Goal: Transaction & Acquisition: Purchase product/service

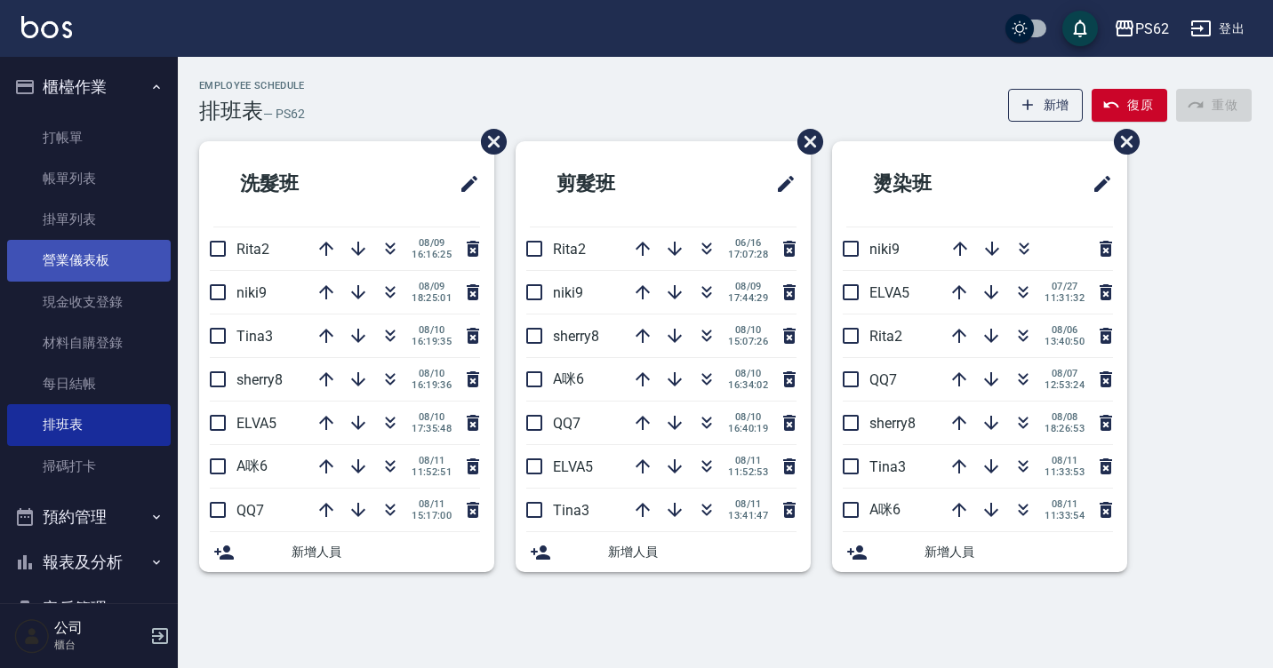
drag, startPoint x: 66, startPoint y: 140, endPoint x: 106, endPoint y: 261, distance: 127.3
click at [66, 140] on link "打帳單" at bounding box center [89, 137] width 164 height 41
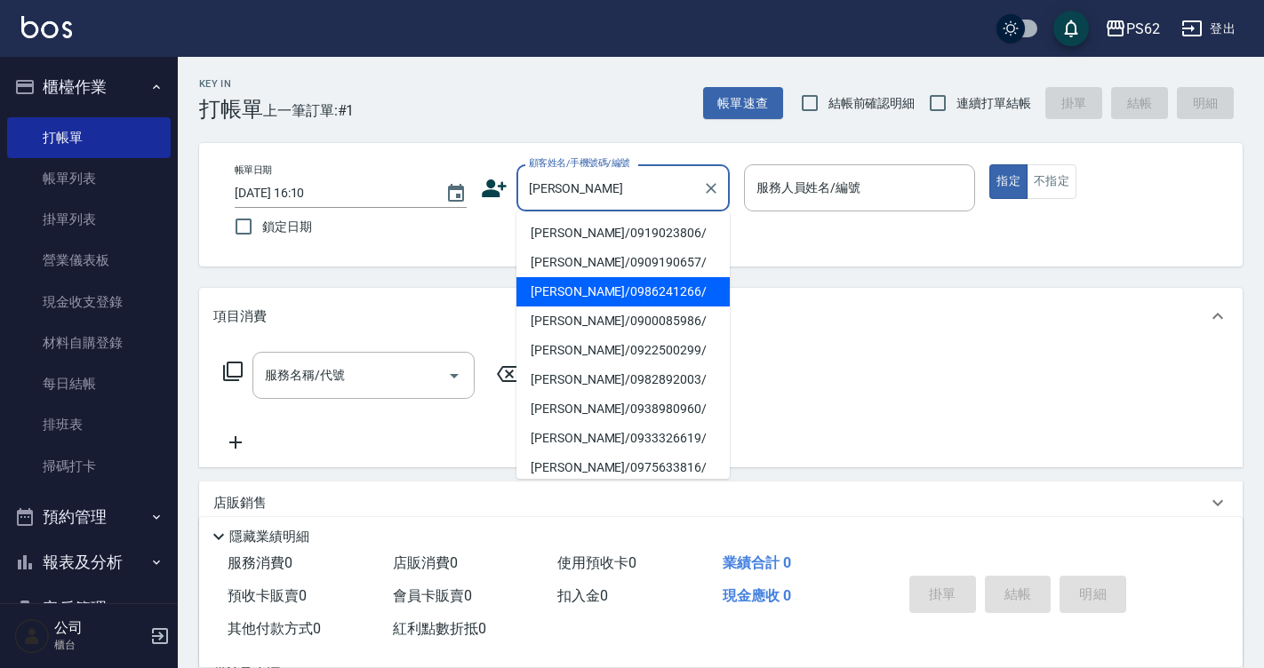
type input "[PERSON_NAME]/0986241266/"
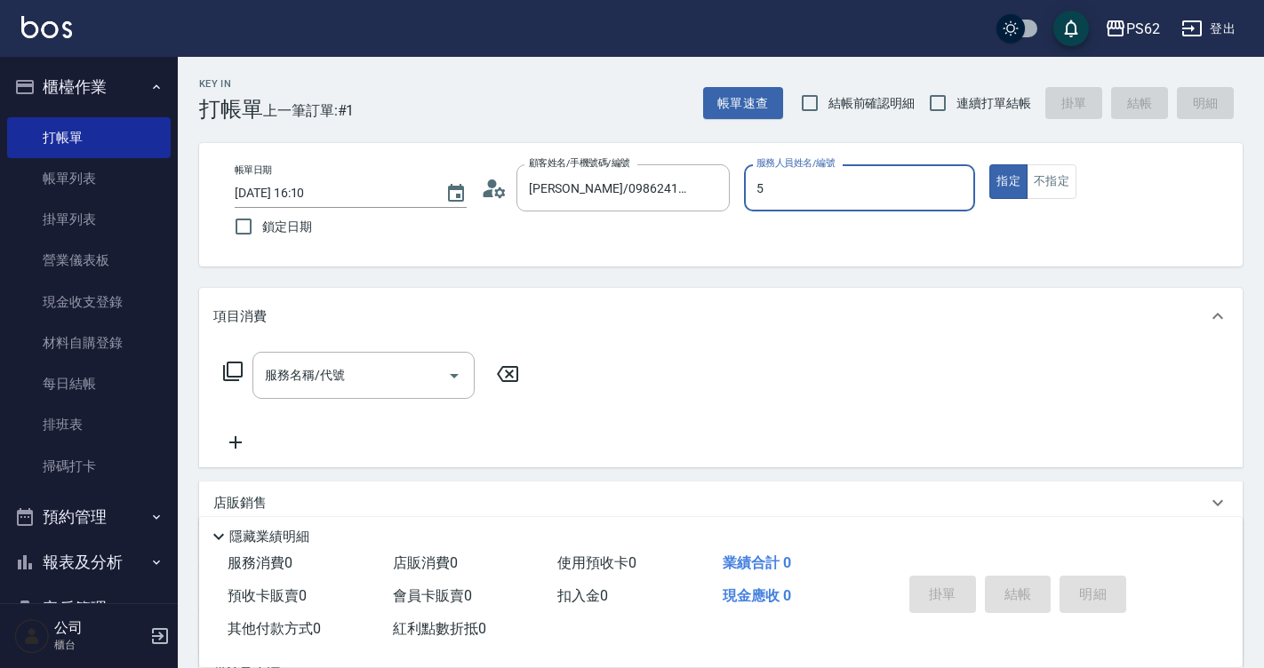
type input "ELVA-5"
type button "true"
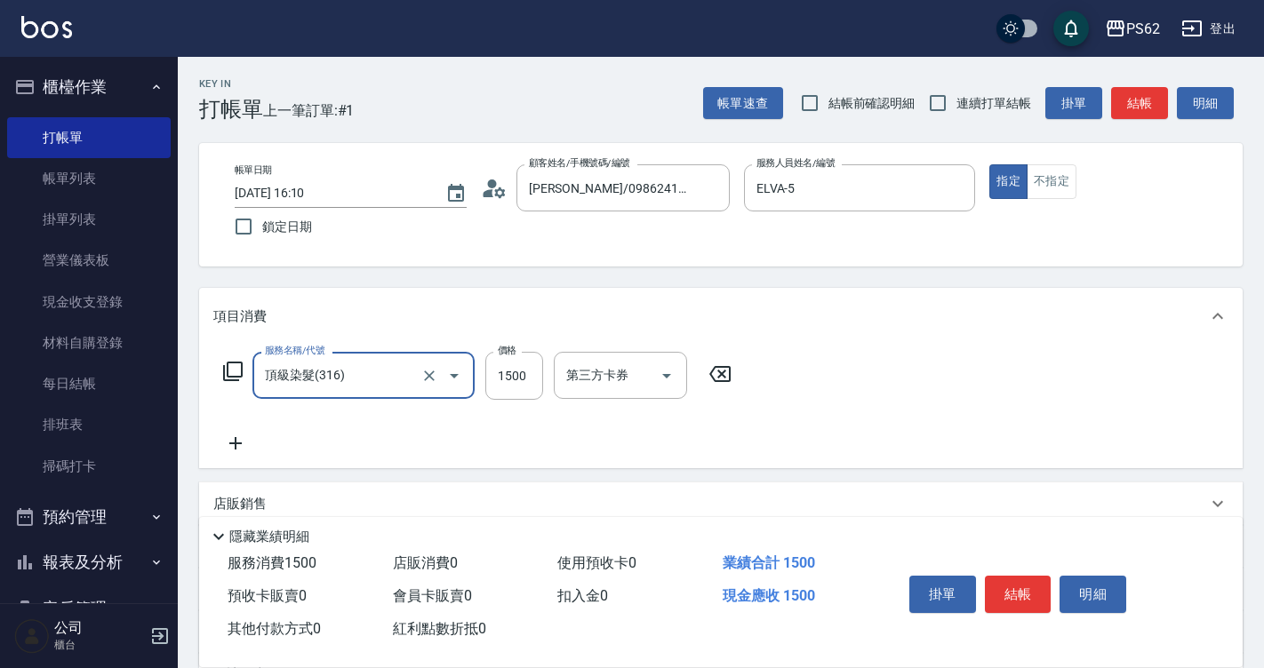
type input "頂級染髮(316)"
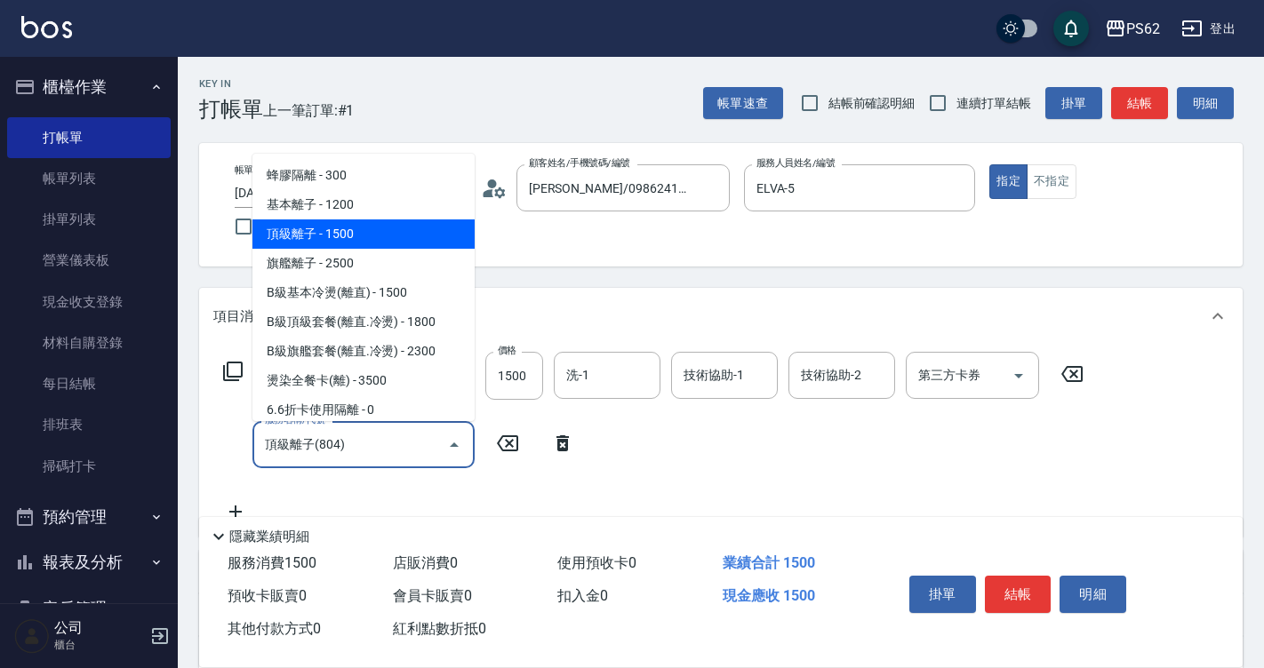
type input "頂級離子(804)"
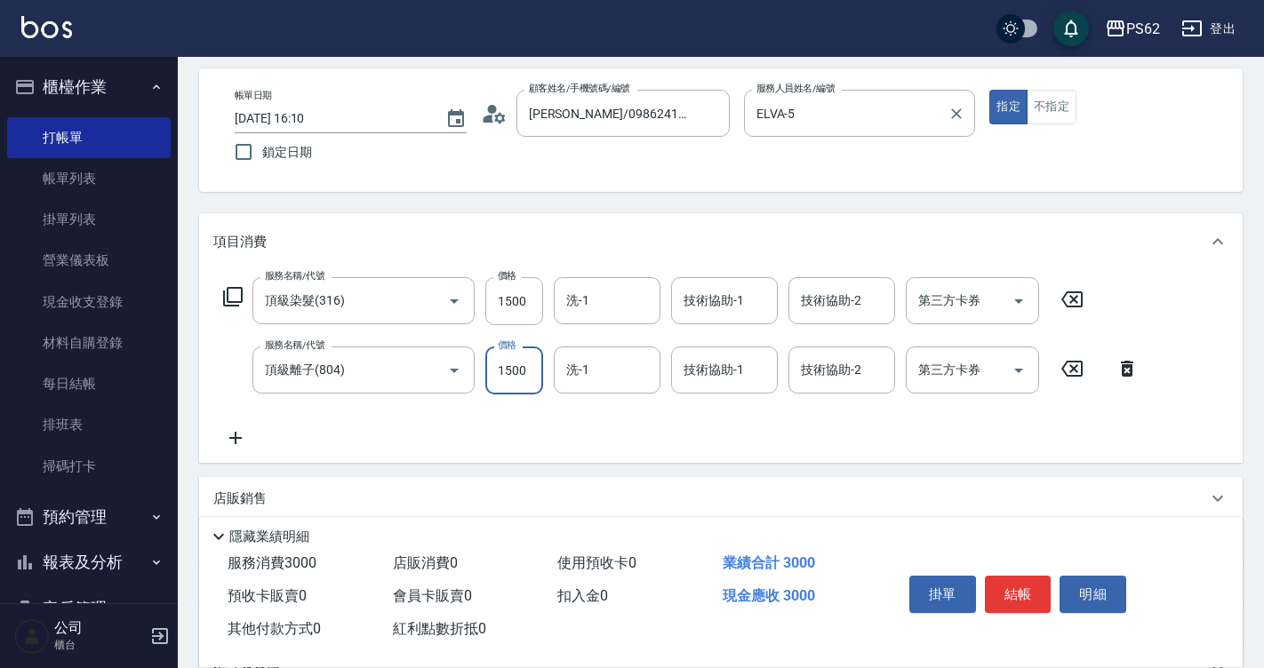
scroll to position [178, 0]
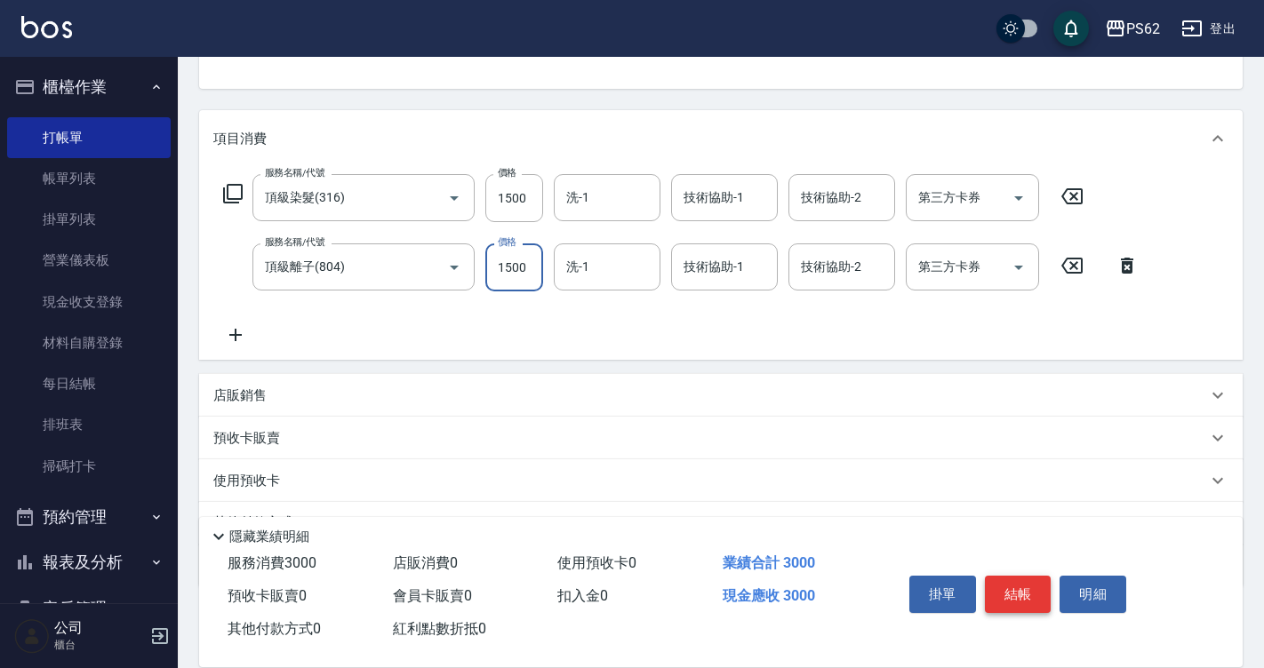
click at [993, 576] on button "結帳" at bounding box center [1018, 594] width 67 height 37
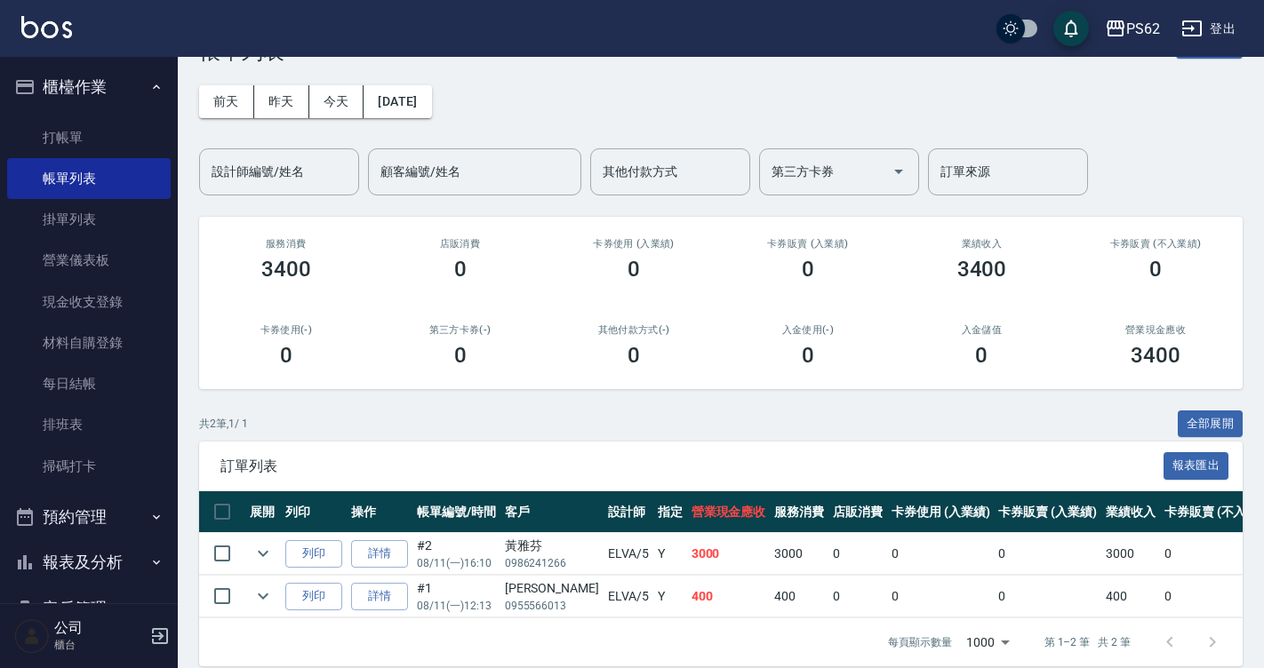
scroll to position [89, 0]
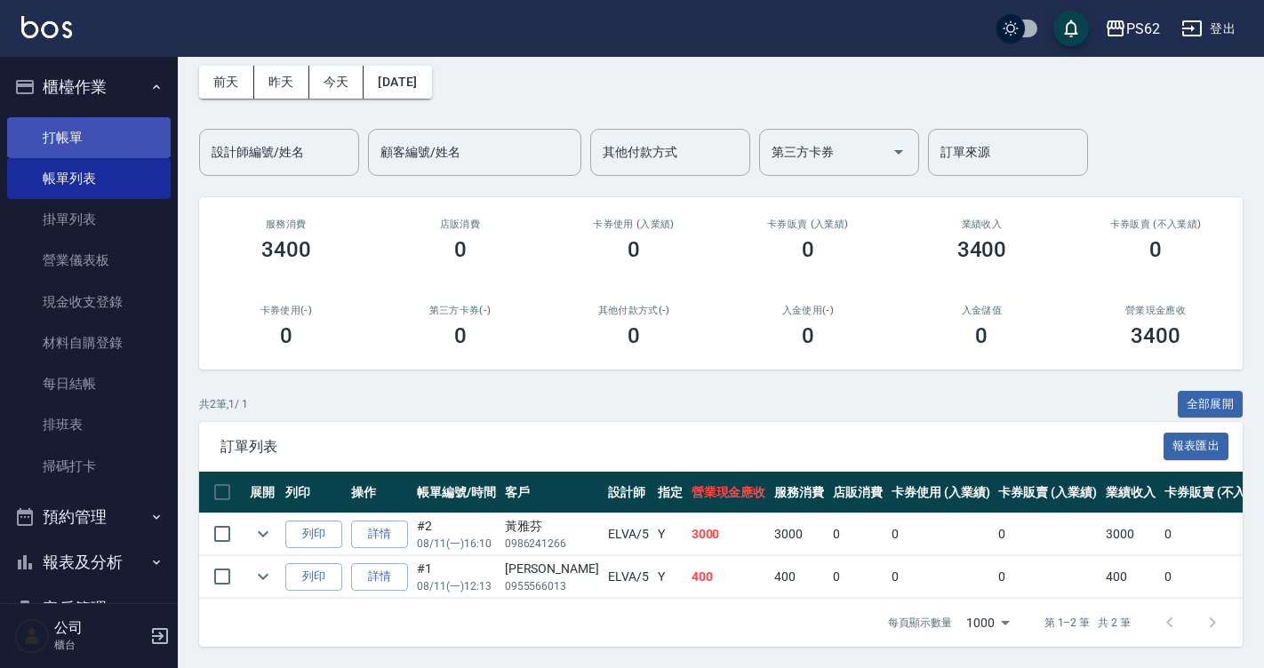
click at [28, 130] on link "打帳單" at bounding box center [89, 137] width 164 height 41
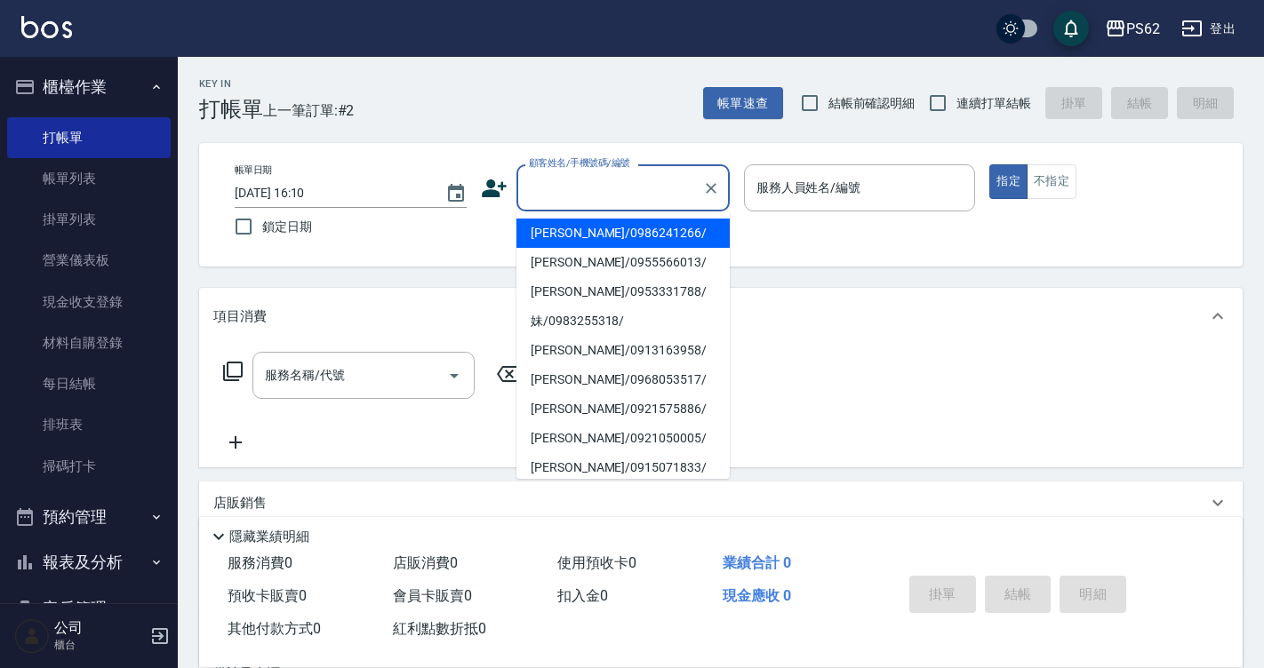
click at [584, 177] on input "顧客姓名/手機號碼/編號" at bounding box center [609, 187] width 171 height 31
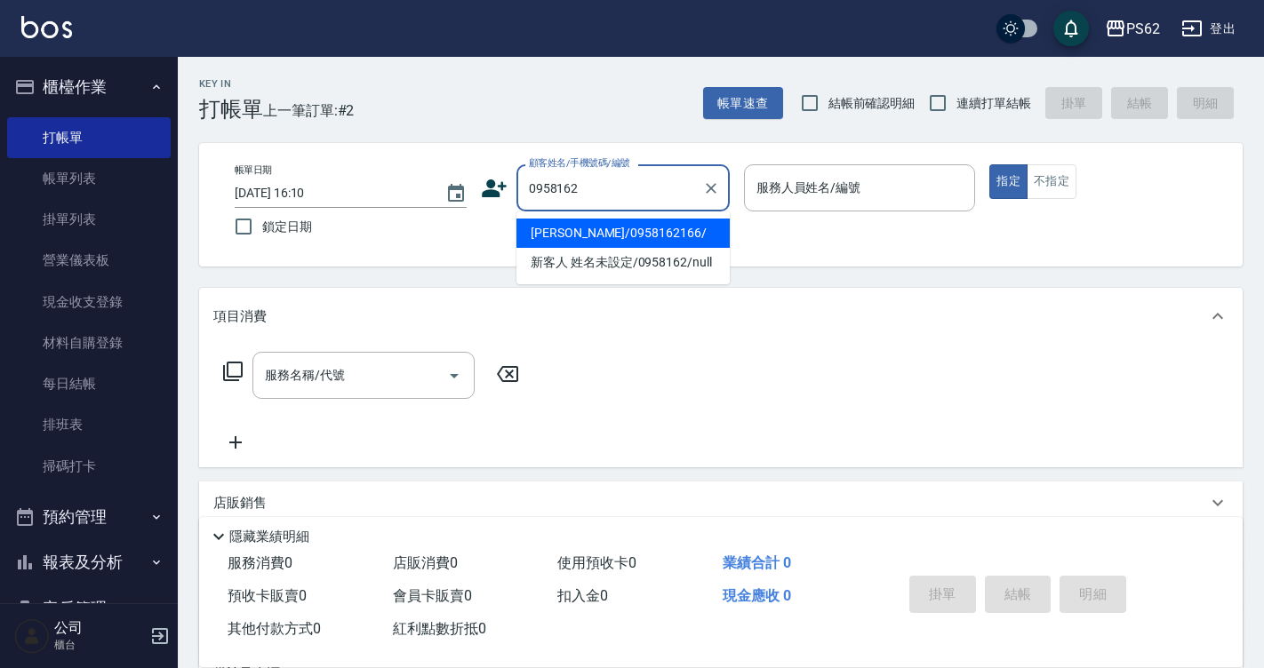
click at [572, 226] on li "[PERSON_NAME]/0958162166/" at bounding box center [622, 233] width 213 height 29
type input "[PERSON_NAME]/0958162166/"
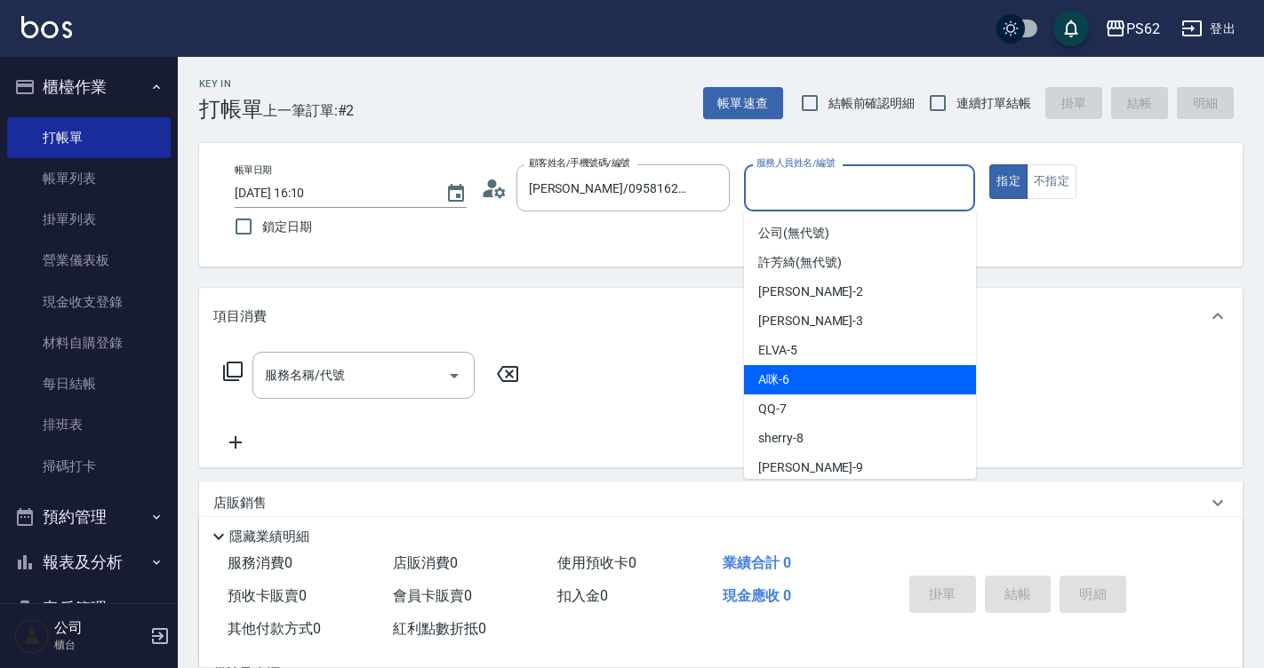
drag, startPoint x: 789, startPoint y: 184, endPoint x: 796, endPoint y: 375, distance: 191.2
click at [796, 375] on body "PS62 登出 櫃檯作業 打帳單 帳單列表 掛單列表 營業儀表板 現金收支登錄 材料自購登錄 每日結帳 排班表 掃碼打卡 預約管理 預約管理 單日預約紀錄 單…" at bounding box center [632, 433] width 1264 height 866
click at [796, 375] on div "A咪 -6" at bounding box center [860, 379] width 232 height 29
type input "A咪-6"
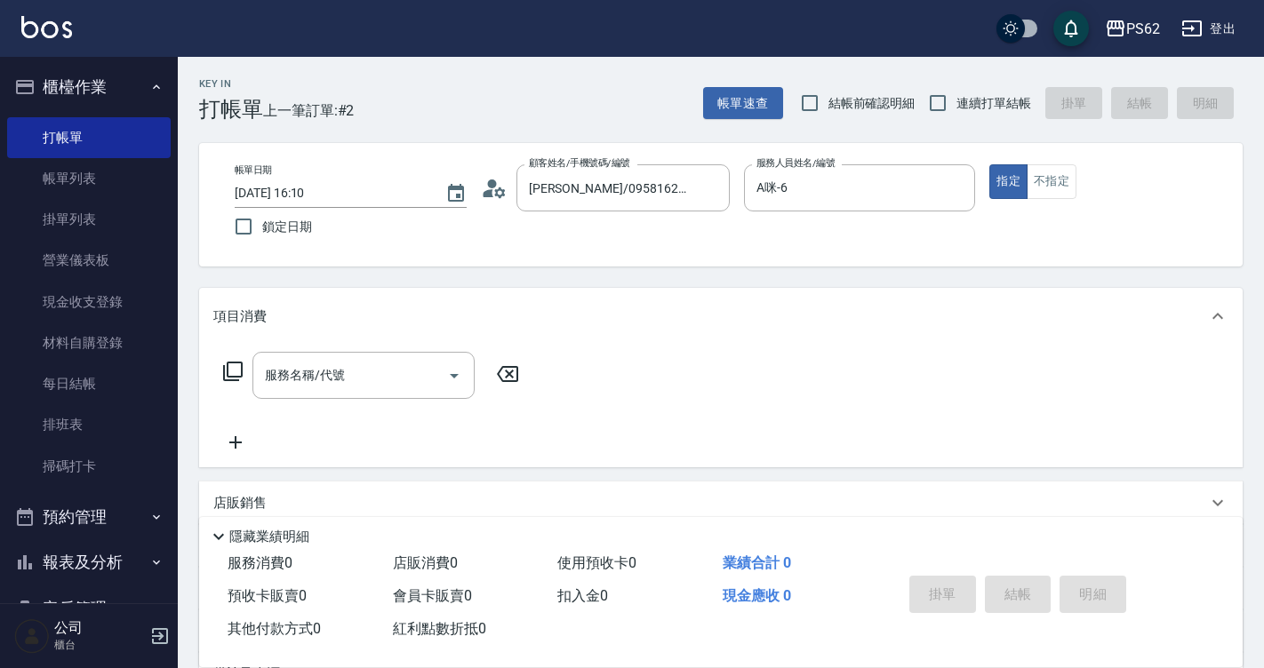
click at [235, 372] on icon at bounding box center [232, 371] width 21 height 21
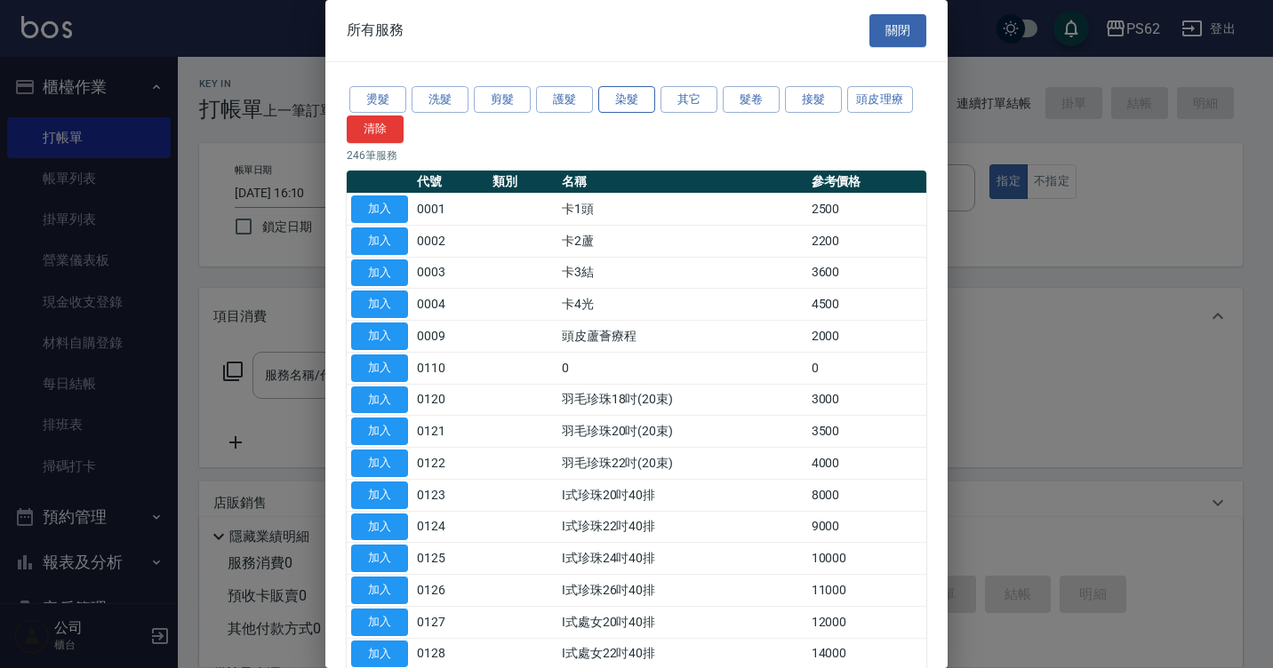
click at [610, 104] on button "染髮" at bounding box center [626, 100] width 57 height 28
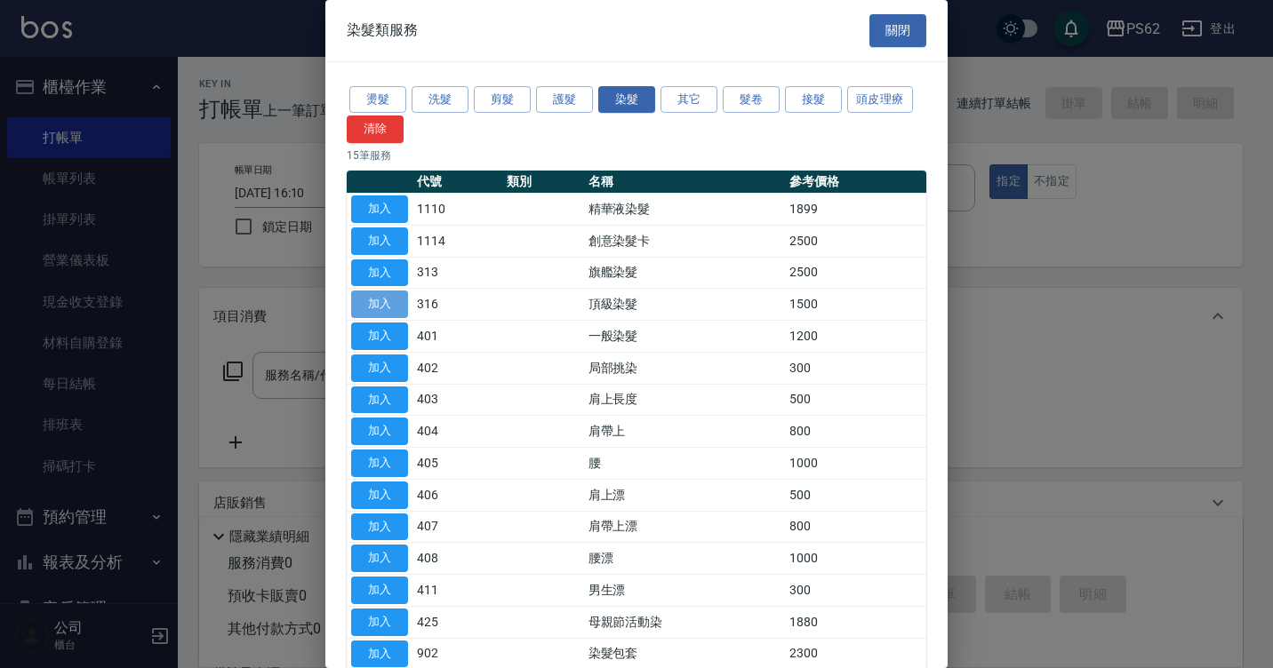
click at [378, 302] on button "加入" at bounding box center [379, 305] width 57 height 28
click at [378, 302] on div "項目消費" at bounding box center [720, 316] width 1043 height 57
type input "頂級染髮(316)"
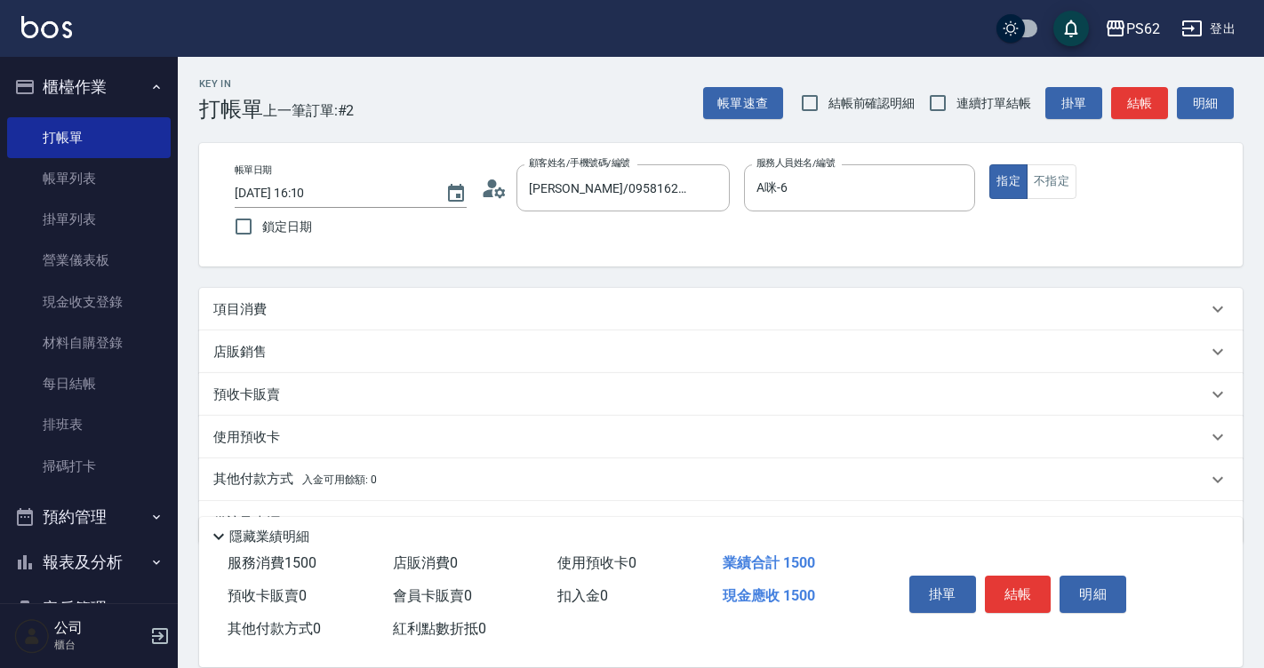
click at [228, 308] on p "項目消費" at bounding box center [239, 309] width 53 height 19
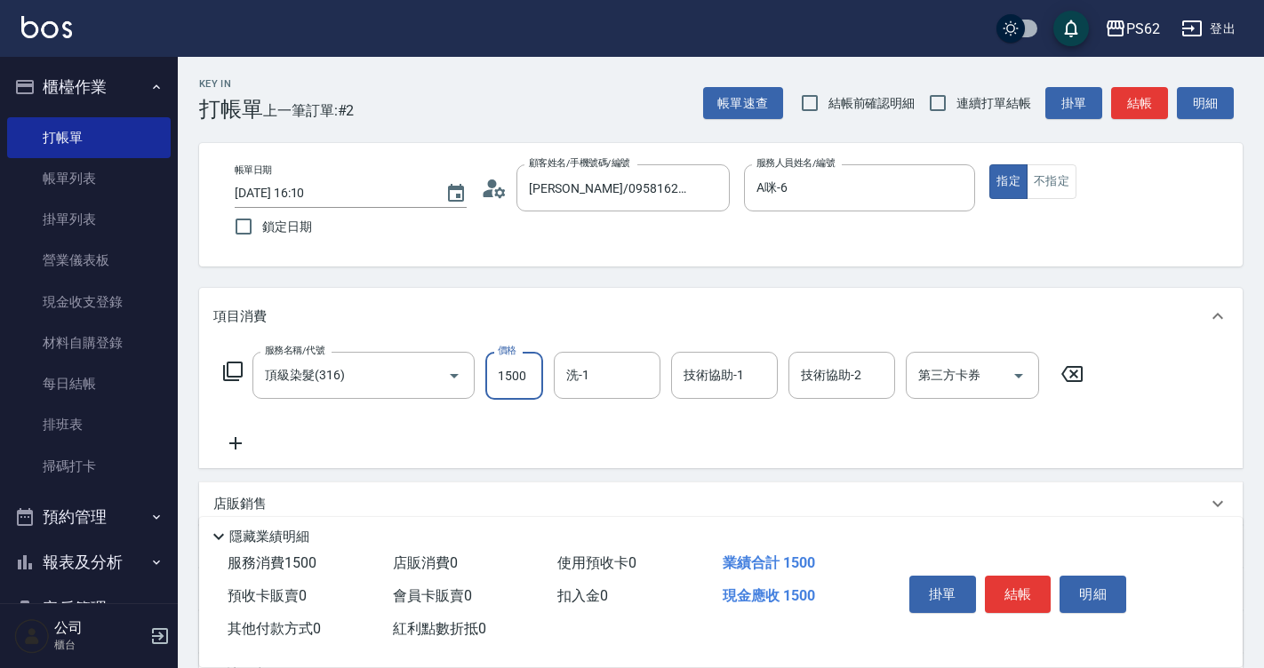
click at [538, 362] on input "1500" at bounding box center [514, 376] width 58 height 48
type input "2300"
type input "[PERSON_NAME]-26"
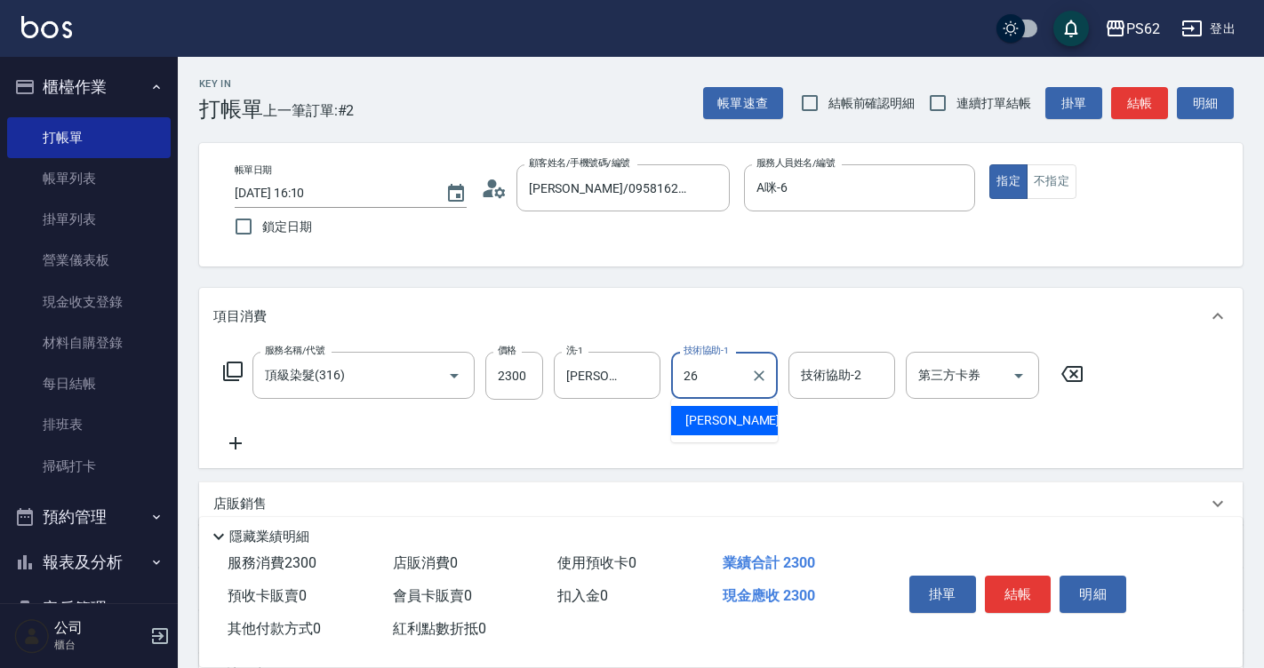
type input "[PERSON_NAME]-26"
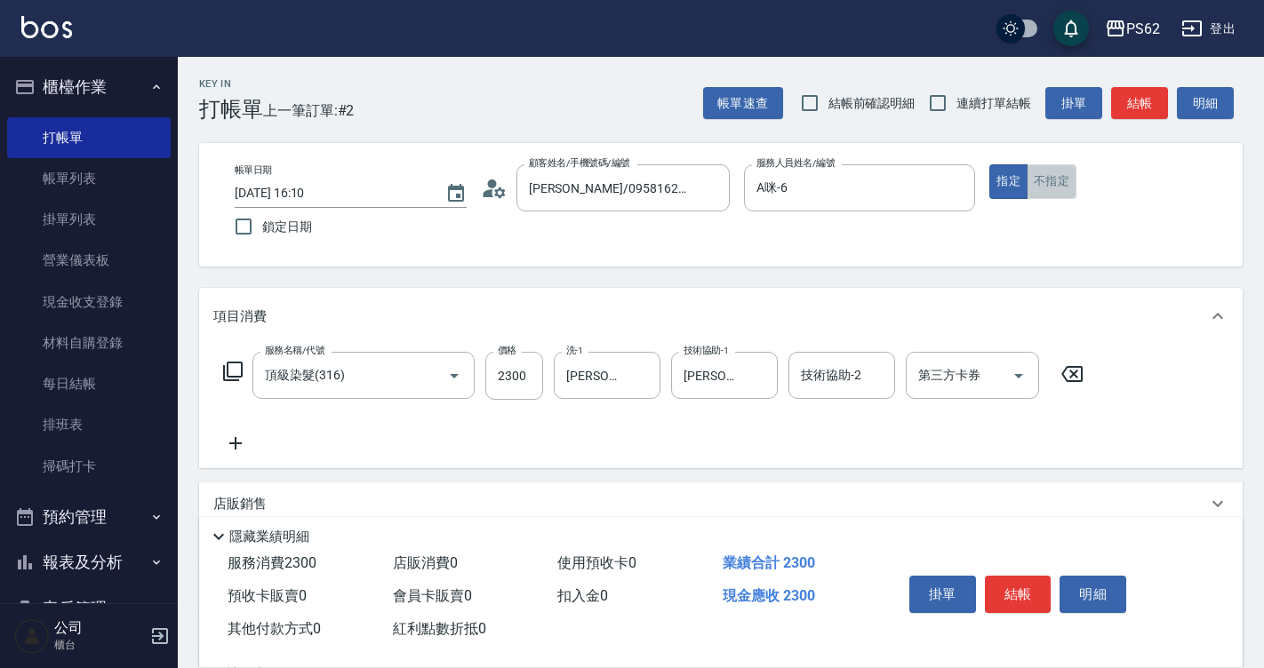
click at [1058, 191] on button "不指定" at bounding box center [1051, 181] width 50 height 35
click at [1033, 590] on button "結帳" at bounding box center [1018, 594] width 67 height 37
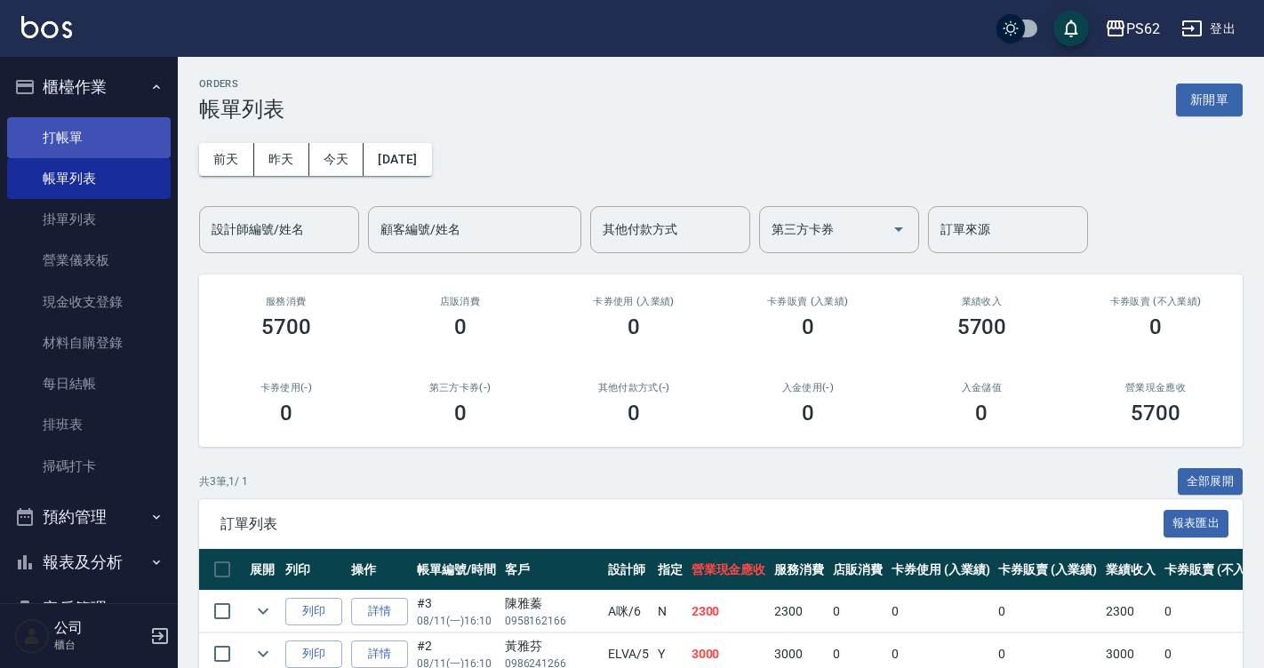
click at [136, 141] on link "打帳單" at bounding box center [89, 137] width 164 height 41
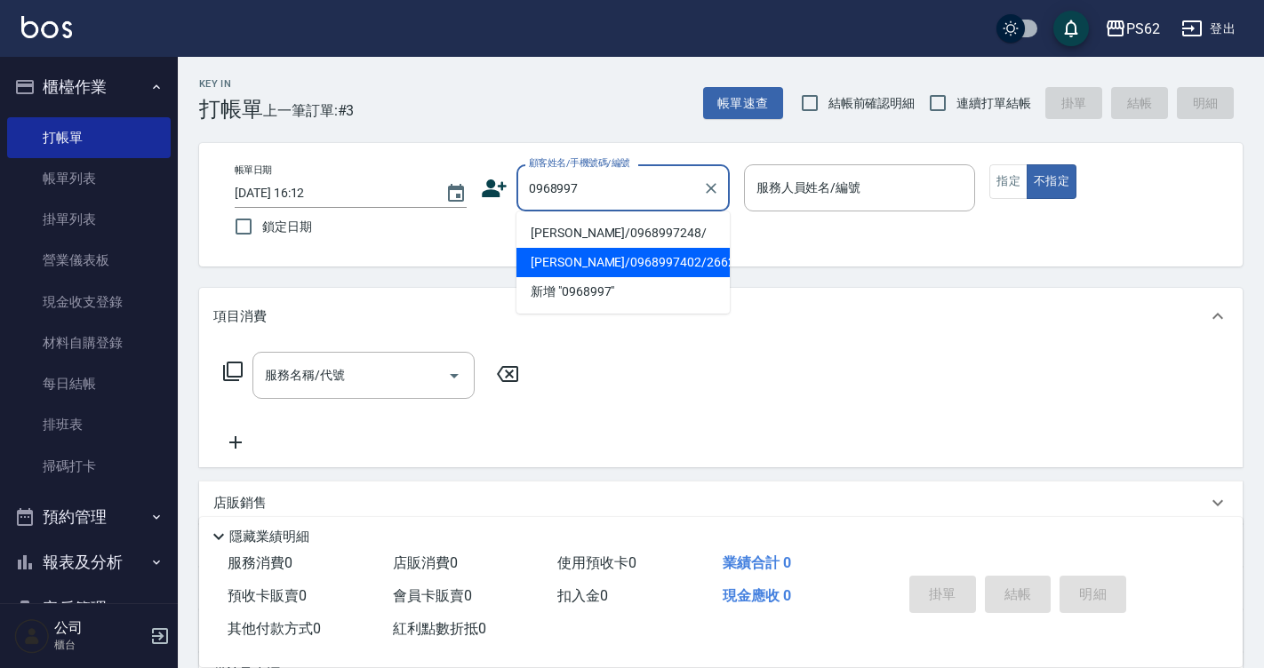
click at [589, 267] on li "[PERSON_NAME]/0968997402/266259" at bounding box center [622, 262] width 213 height 29
type input "[PERSON_NAME]/0968997402/266259"
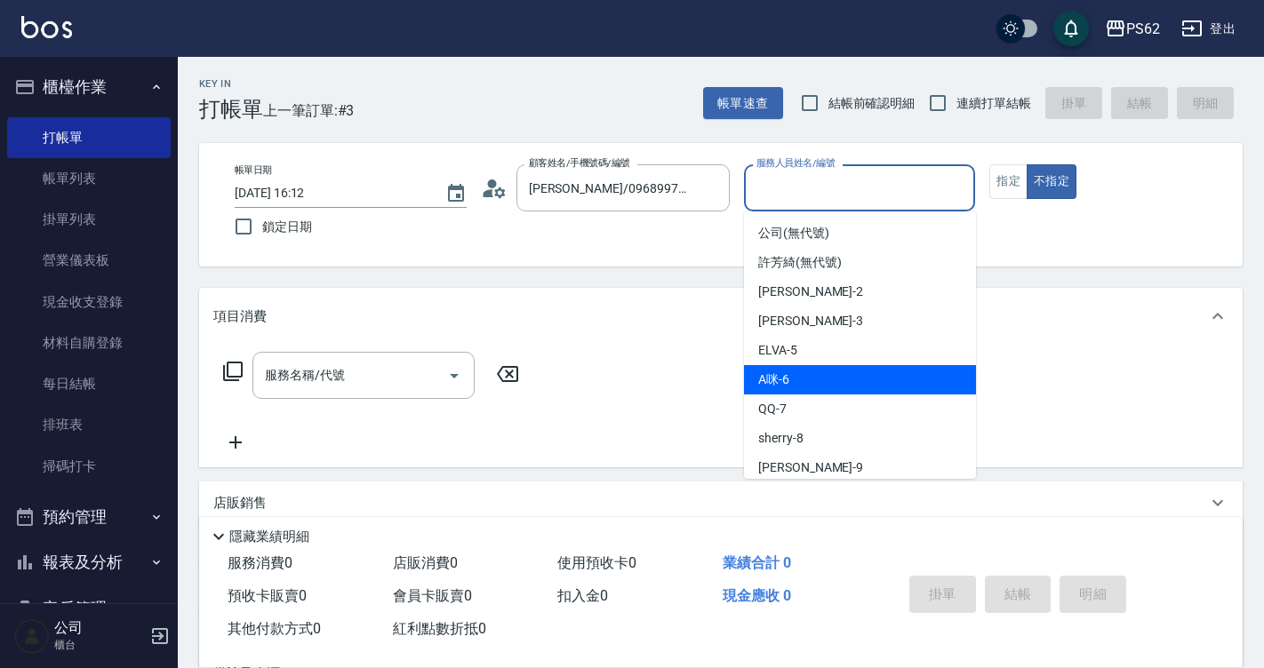
drag, startPoint x: 831, startPoint y: 189, endPoint x: 799, endPoint y: 391, distance: 204.2
click at [799, 391] on body "PS62 登出 櫃檯作業 打帳單 帳單列表 掛單列表 營業儀表板 現金收支登錄 材料自購登錄 每日結帳 排班表 掃碼打卡 預約管理 預約管理 單日預約紀錄 單…" at bounding box center [632, 433] width 1264 height 866
click at [799, 391] on div "A咪 -6" at bounding box center [860, 379] width 232 height 29
type input "A咪-6"
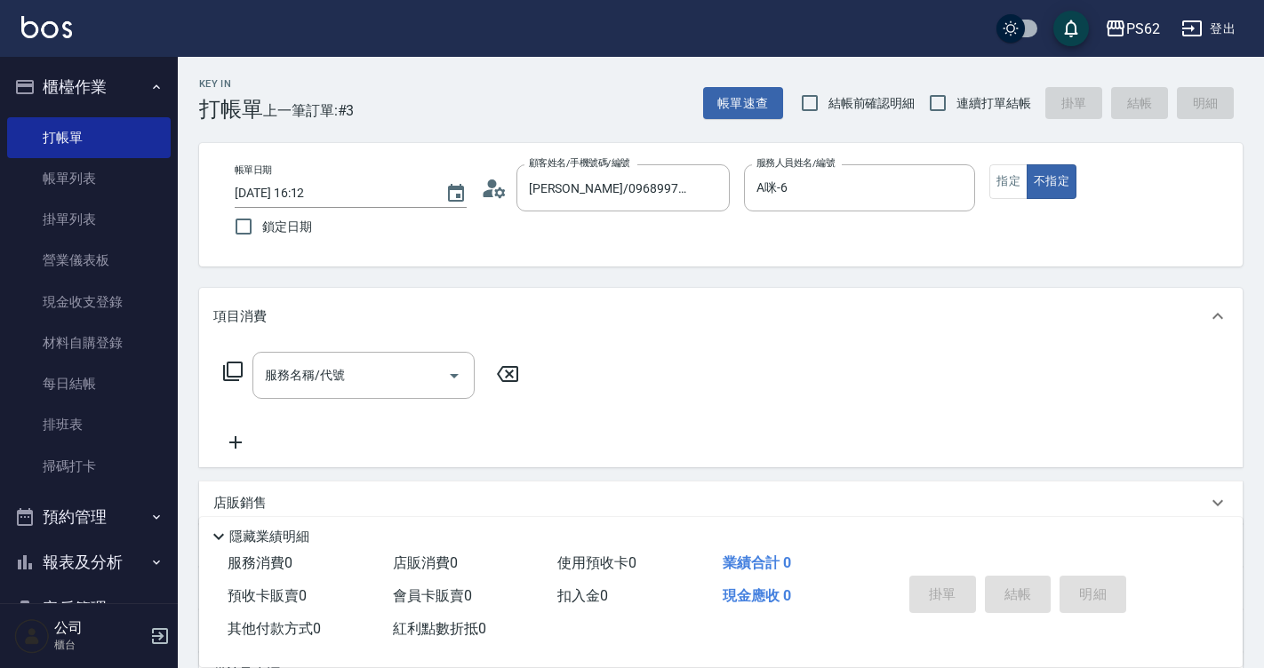
click at [228, 368] on icon at bounding box center [233, 372] width 20 height 20
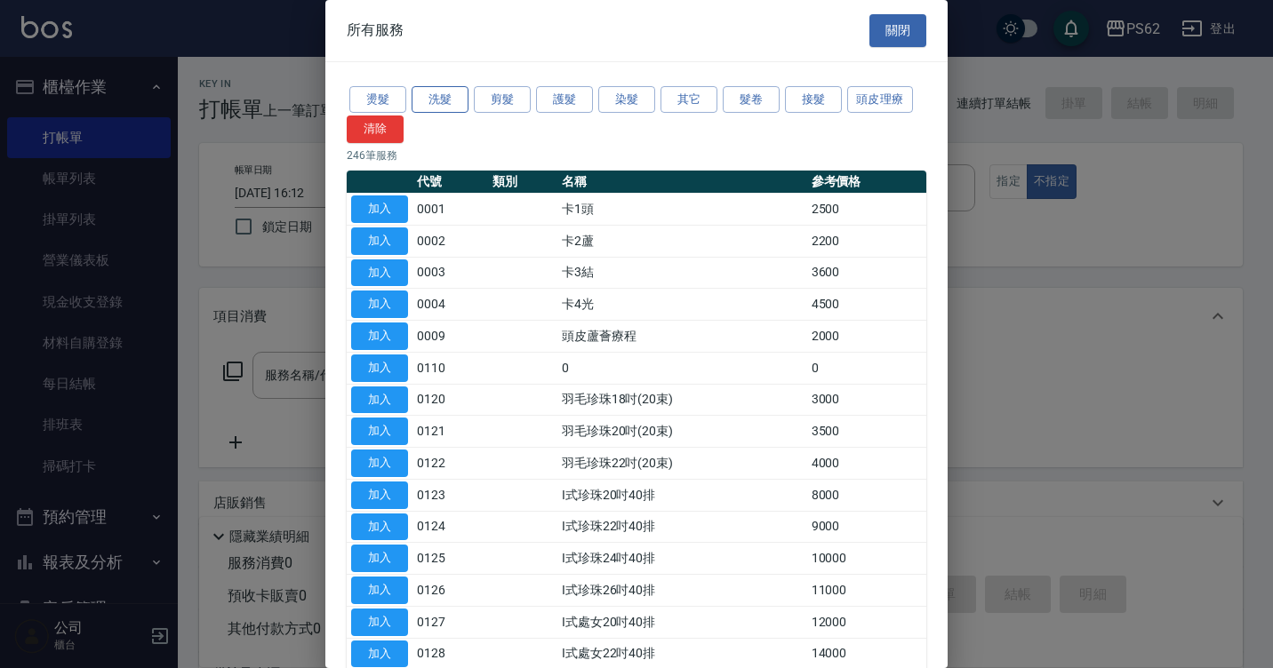
click at [449, 96] on button "洗髮" at bounding box center [439, 100] width 57 height 28
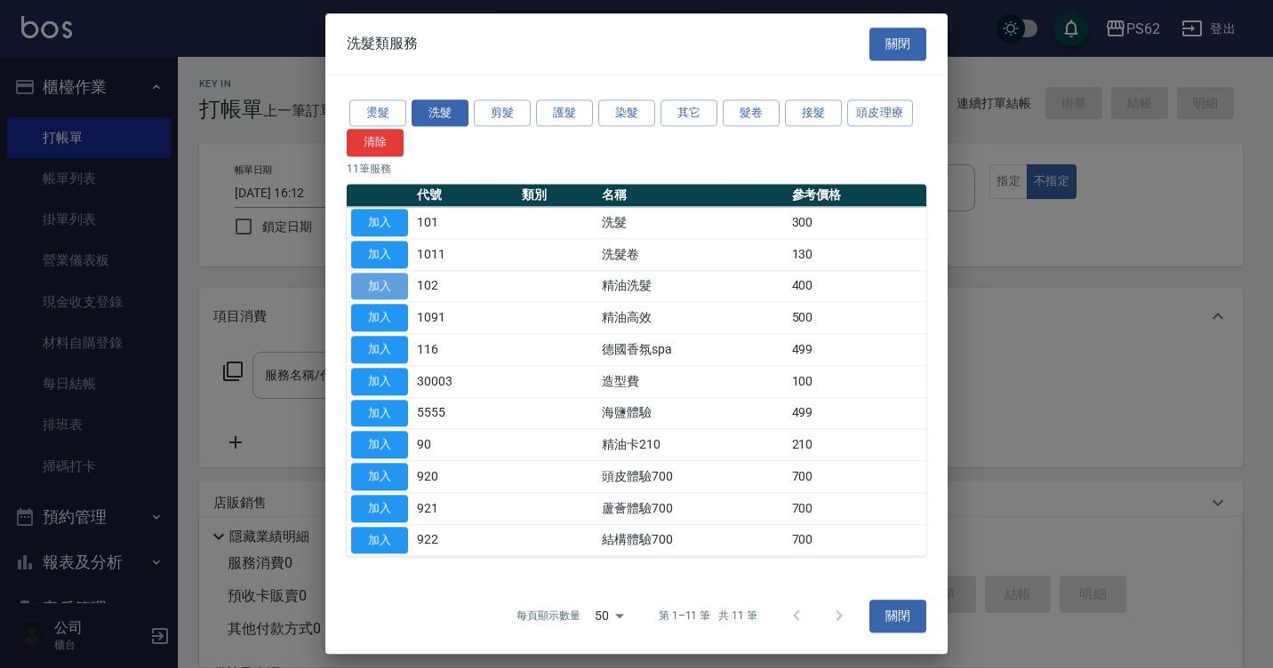
click at [395, 289] on button "加入" at bounding box center [379, 287] width 57 height 28
type input "精油洗髮(102)"
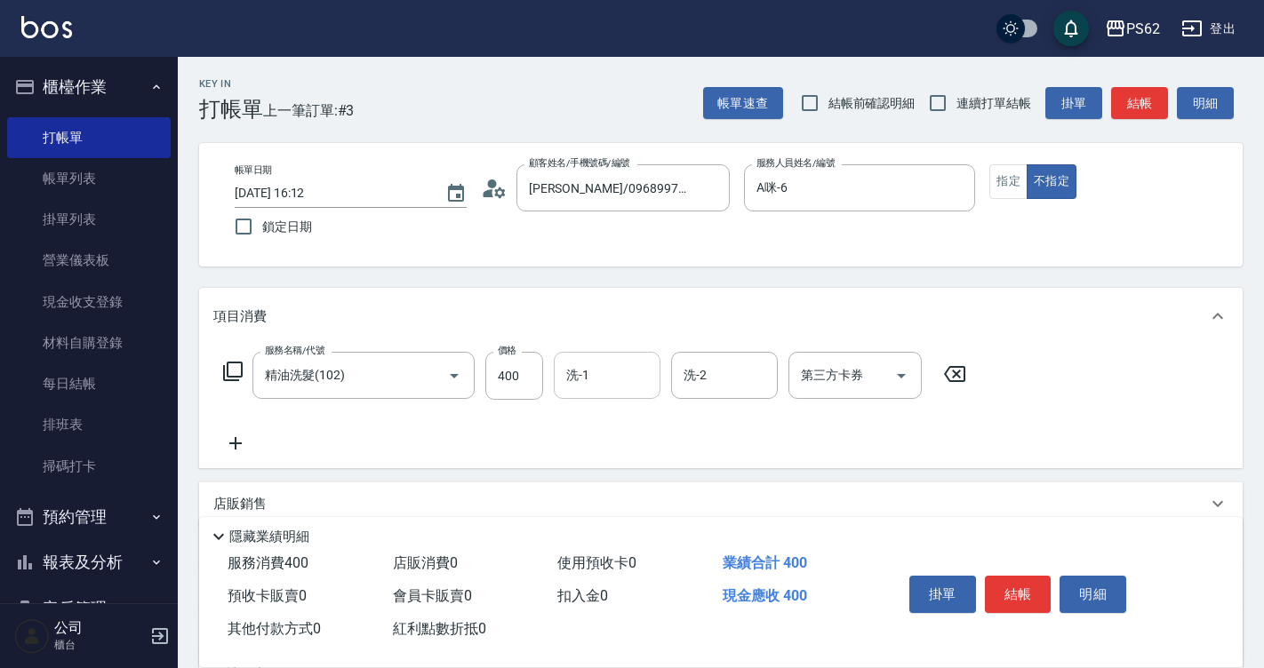
click at [597, 375] on input "洗-1" at bounding box center [607, 375] width 91 height 31
type input "Sunny-23"
click at [1015, 579] on button "結帳" at bounding box center [1018, 594] width 67 height 37
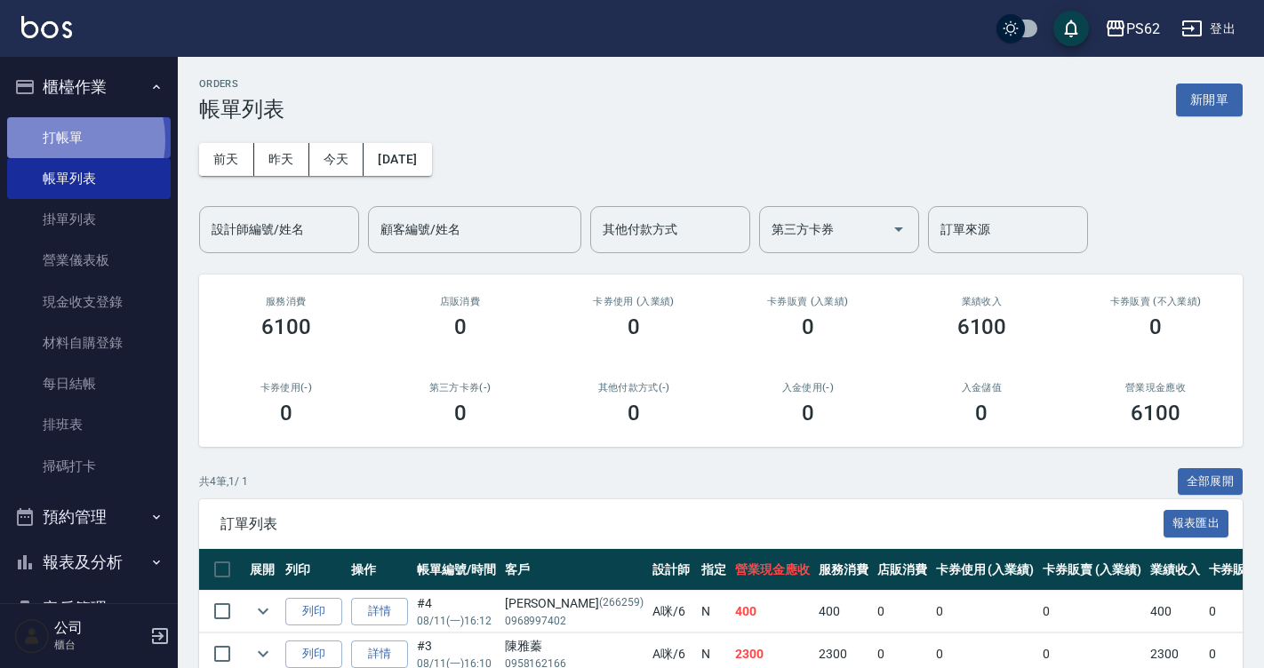
click at [60, 140] on link "打帳單" at bounding box center [89, 137] width 164 height 41
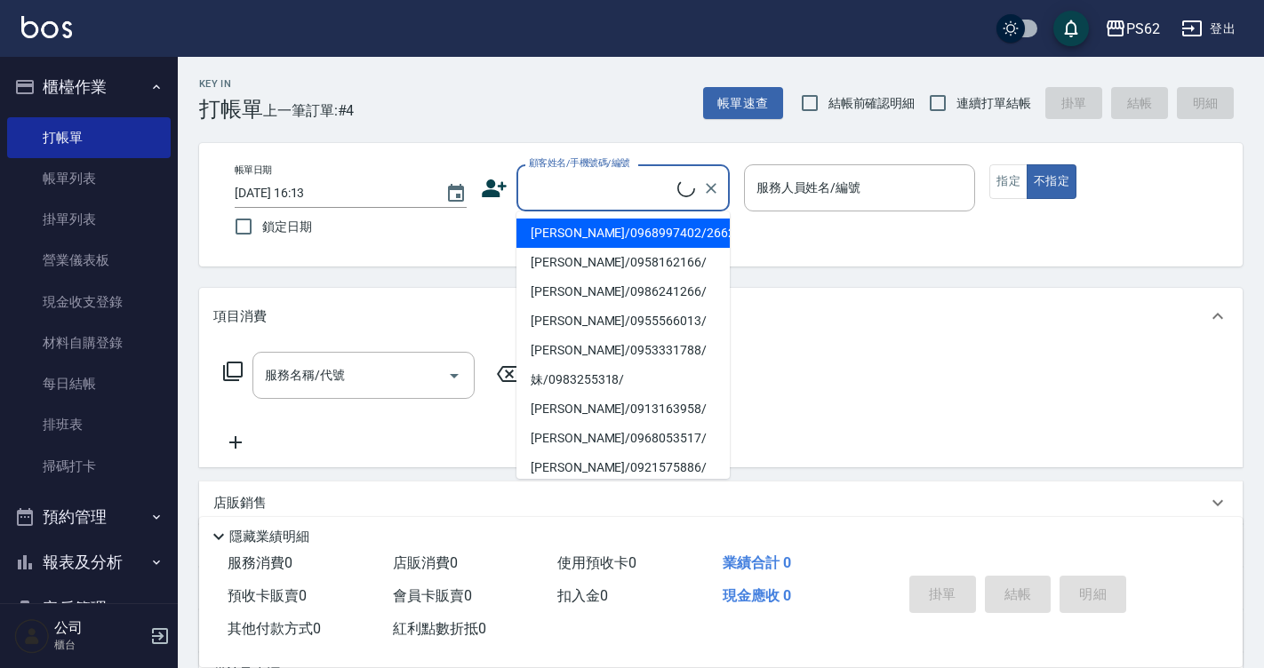
click at [570, 188] on input "顧客姓名/手機號碼/編號" at bounding box center [600, 187] width 153 height 31
click at [567, 235] on li "[PERSON_NAME]/0968997402/266259" at bounding box center [622, 233] width 213 height 29
type input "[PERSON_NAME]/0968997402/266259"
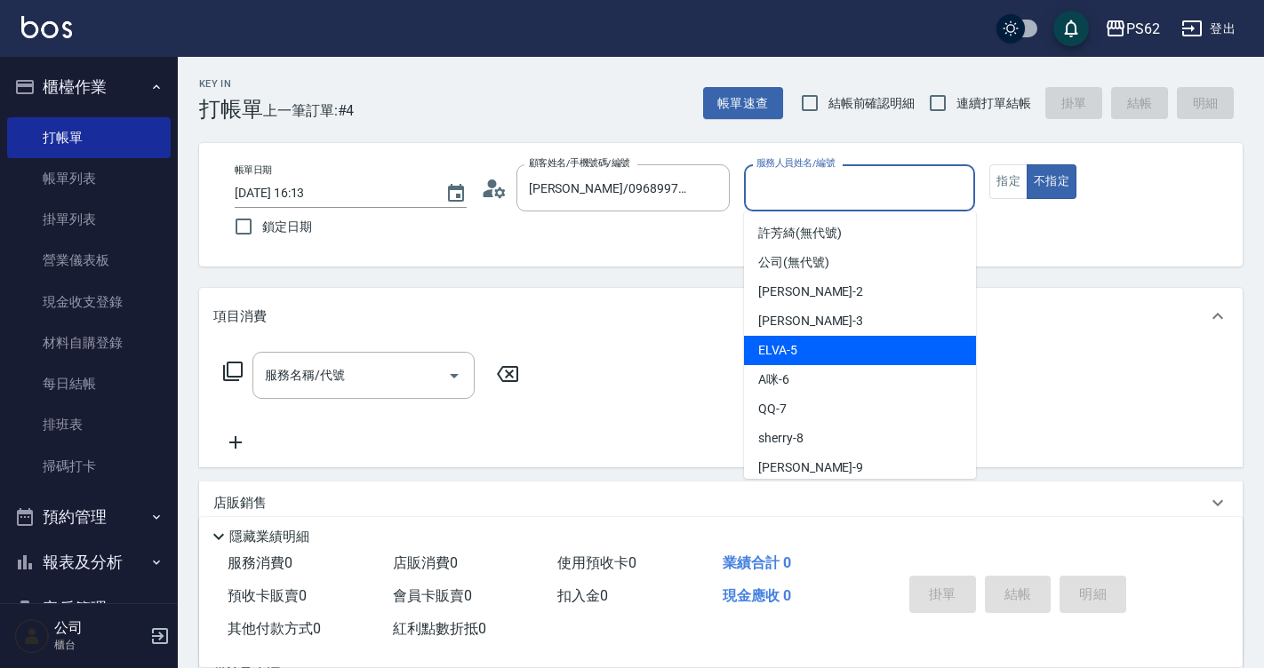
drag, startPoint x: 805, startPoint y: 187, endPoint x: 806, endPoint y: 347, distance: 160.0
click at [806, 347] on body "PS62 登出 櫃檯作業 打帳單 帳單列表 掛單列表 營業儀表板 現金收支登錄 材料自購登錄 每日結帳 排班表 掃碼打卡 預約管理 預約管理 單日預約紀錄 單…" at bounding box center [632, 433] width 1264 height 866
click at [806, 347] on div "ELVA -5" at bounding box center [860, 350] width 232 height 29
type input "ELVA-5"
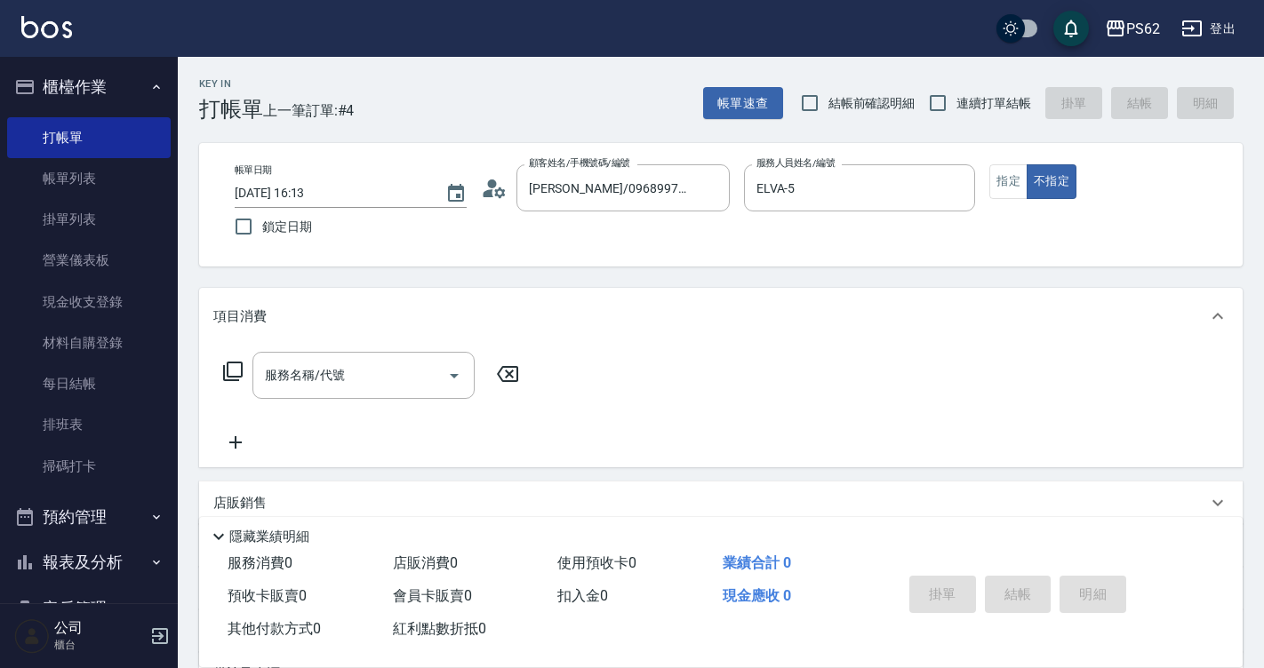
click at [230, 359] on div "服務名稱/代號 服務名稱/代號" at bounding box center [371, 375] width 316 height 47
click at [233, 376] on icon at bounding box center [232, 371] width 21 height 21
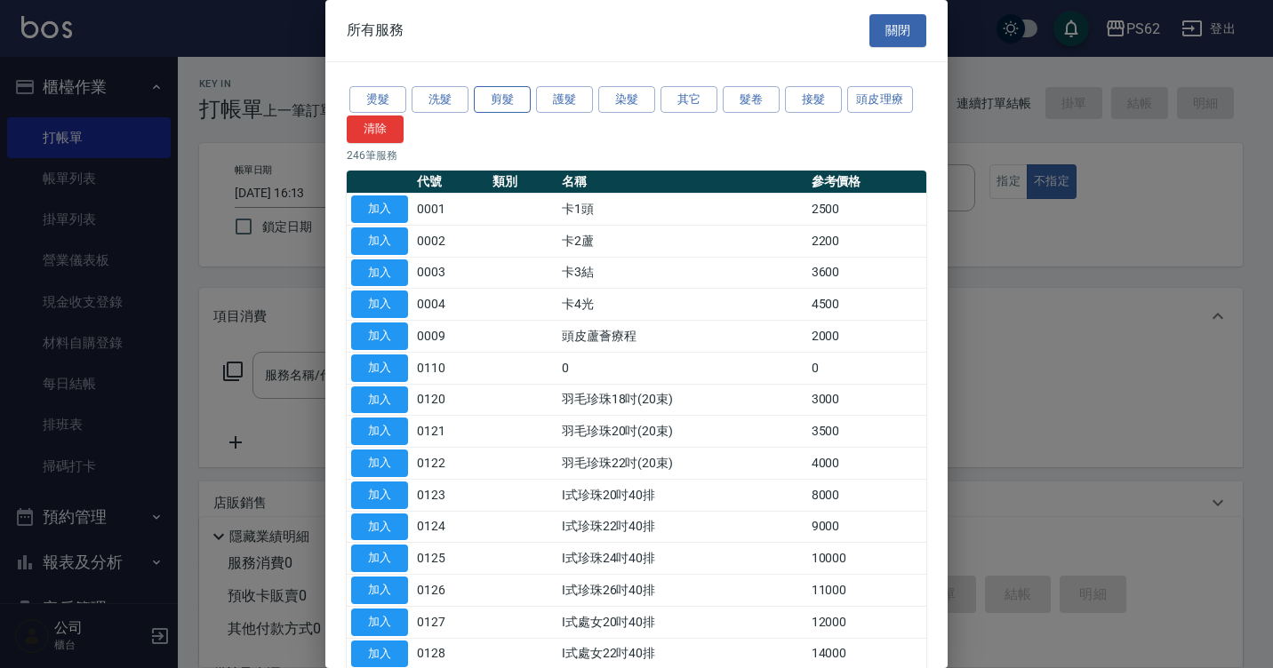
click at [509, 108] on button "剪髮" at bounding box center [502, 100] width 57 height 28
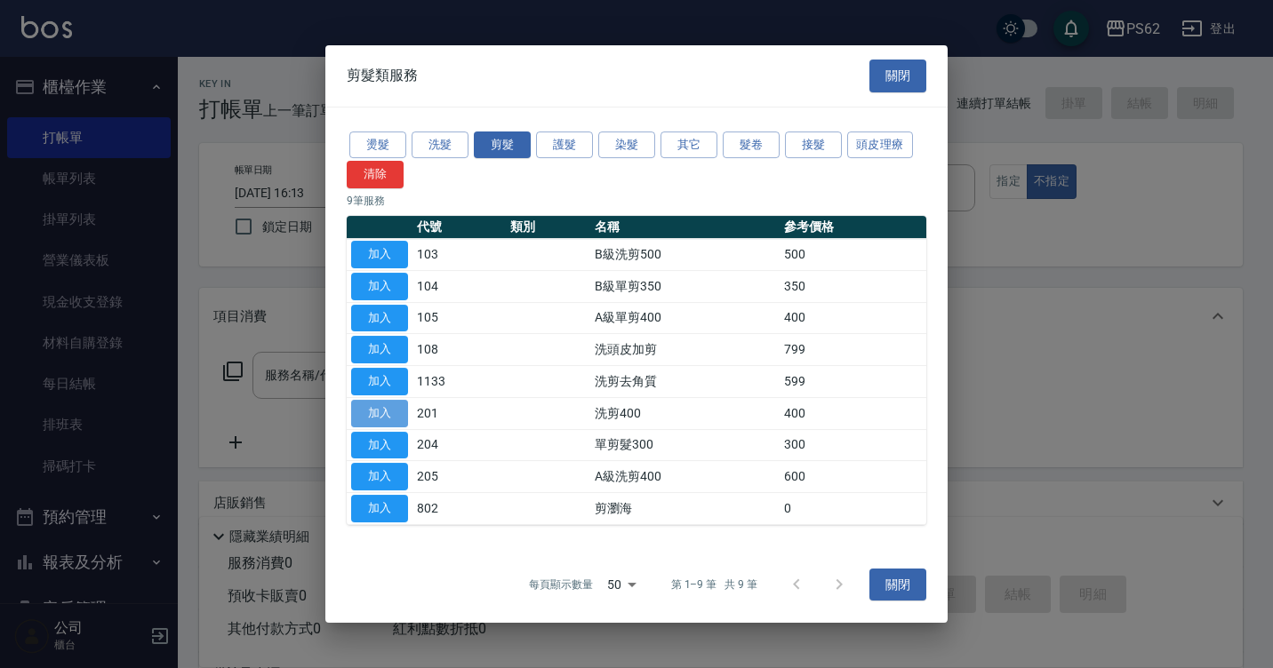
click at [393, 421] on button "加入" at bounding box center [379, 414] width 57 height 28
type input "洗剪400(201)"
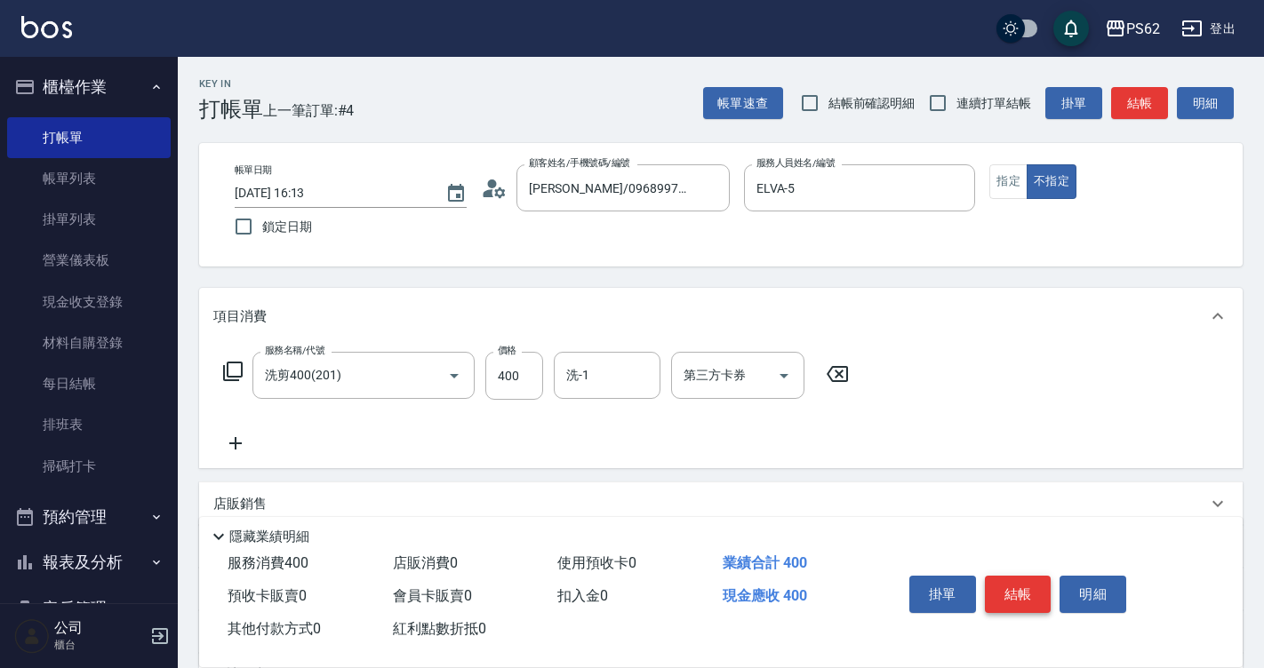
click at [1013, 579] on button "結帳" at bounding box center [1018, 594] width 67 height 37
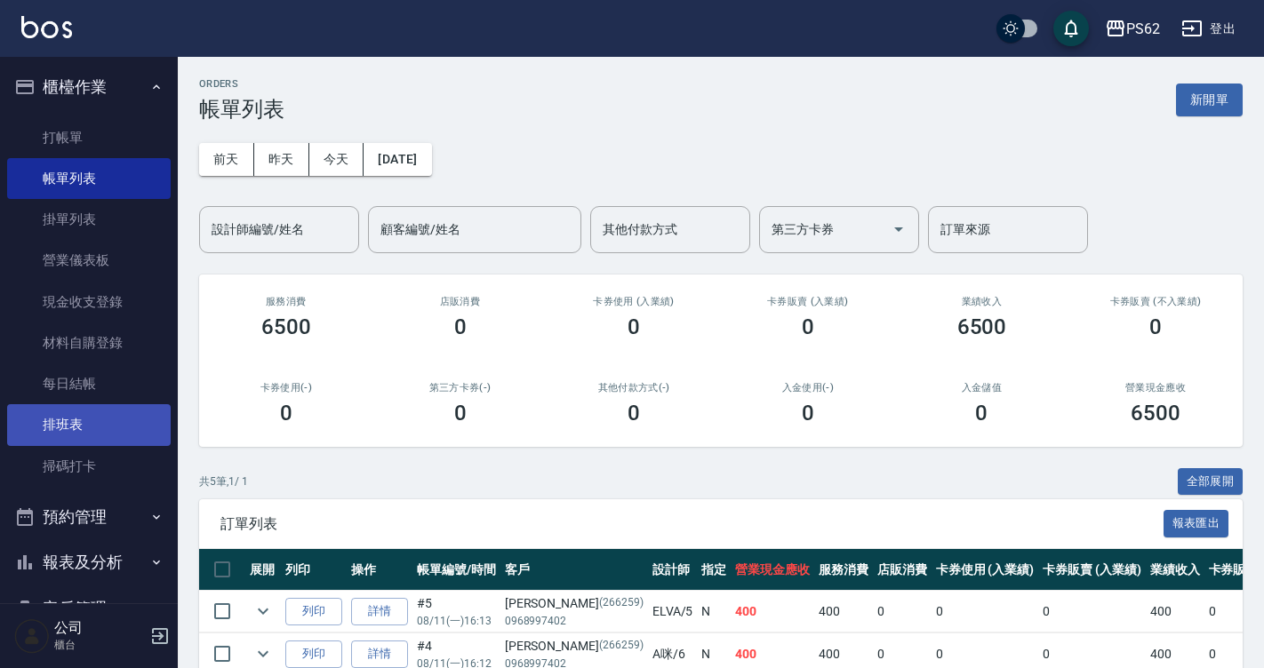
click at [64, 427] on link "排班表" at bounding box center [89, 424] width 164 height 41
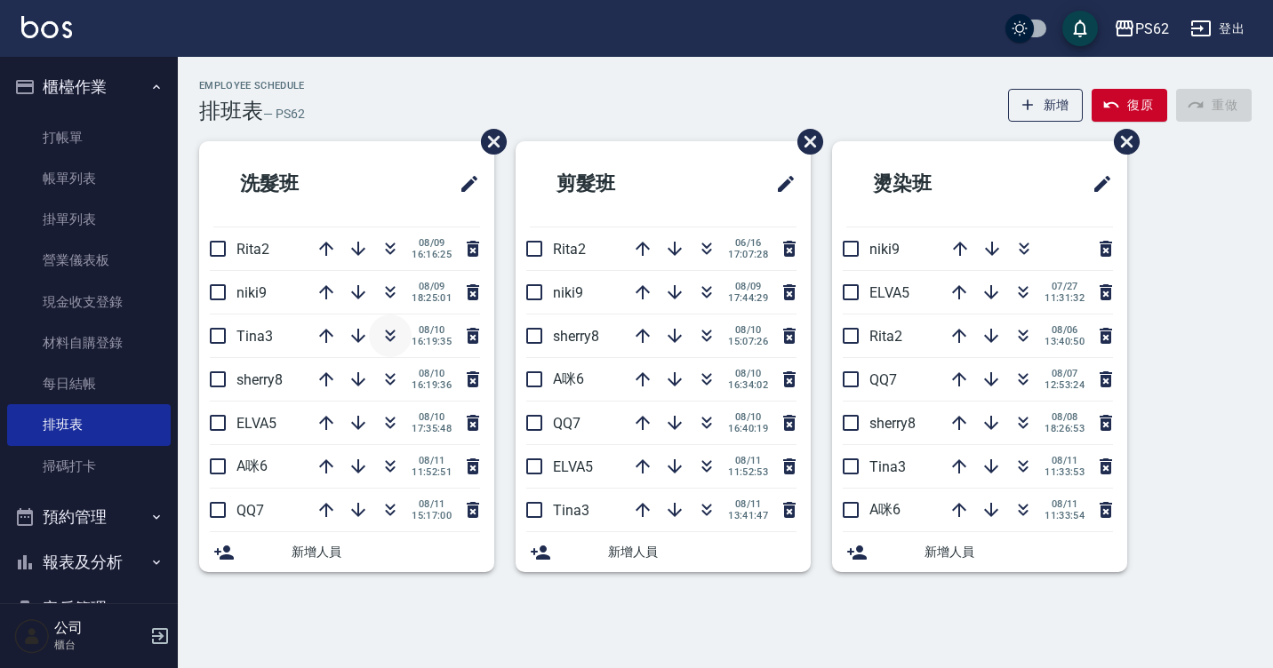
click at [393, 327] on icon "button" at bounding box center [389, 335] width 21 height 21
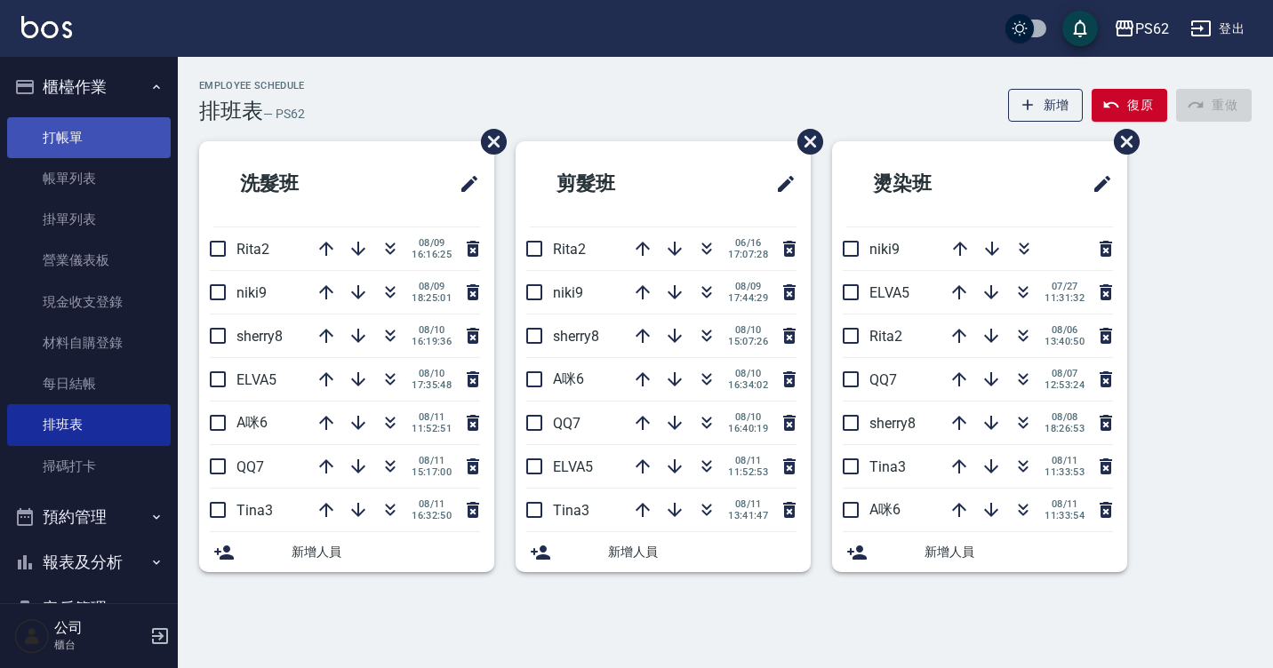
drag, startPoint x: 128, startPoint y: 130, endPoint x: 144, endPoint y: 146, distance: 22.6
click at [128, 130] on link "打帳單" at bounding box center [89, 137] width 164 height 41
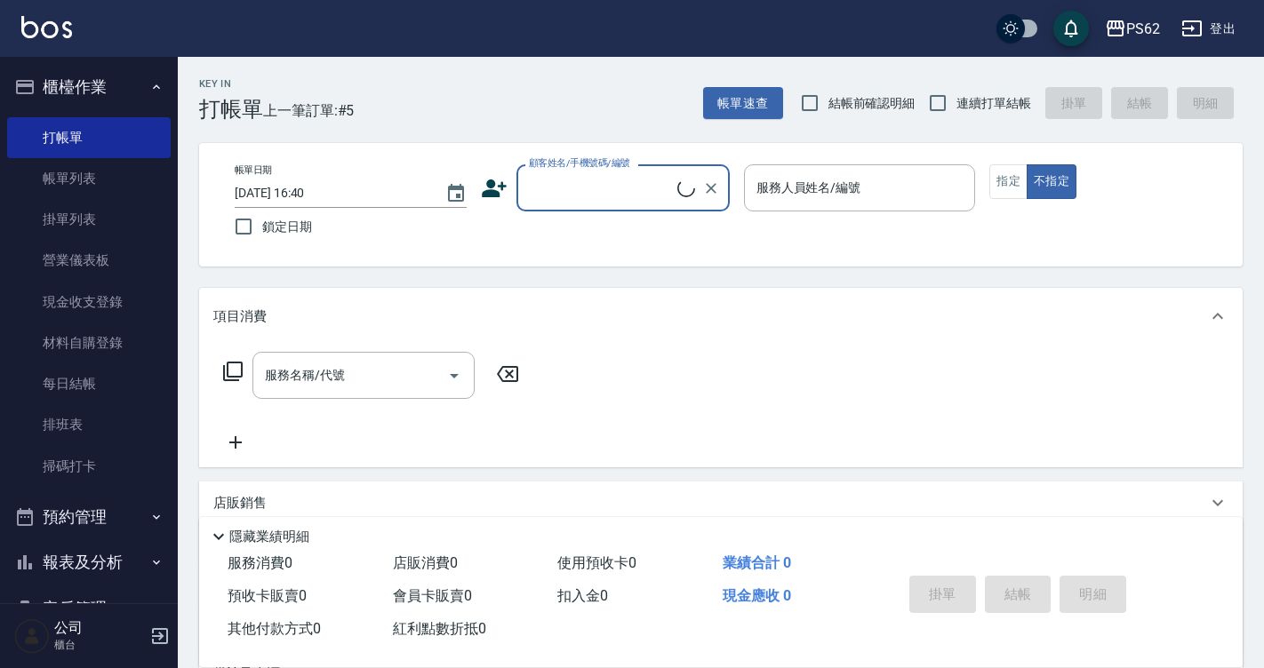
click at [597, 180] on input "顧客姓名/手機號碼/編號" at bounding box center [600, 187] width 153 height 31
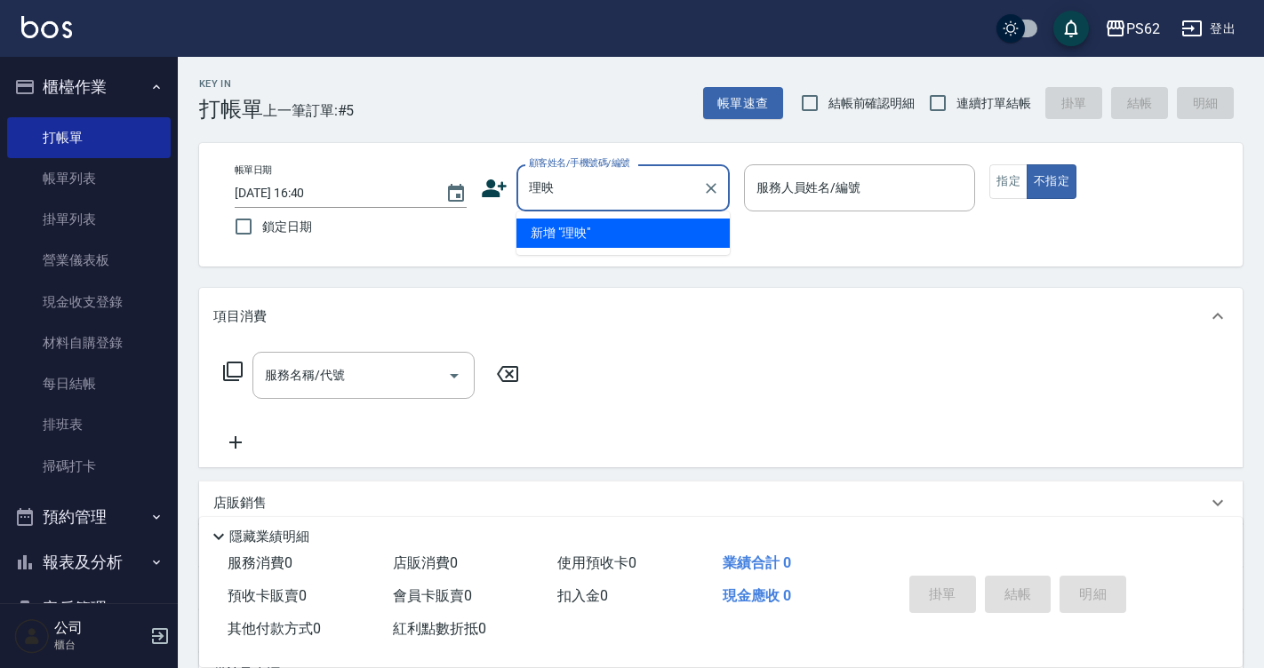
click at [539, 187] on input "理映" at bounding box center [609, 187] width 171 height 31
click at [545, 235] on li "[PERSON_NAME]/0935689268/" at bounding box center [622, 233] width 213 height 29
type input "[PERSON_NAME]/0935689268/"
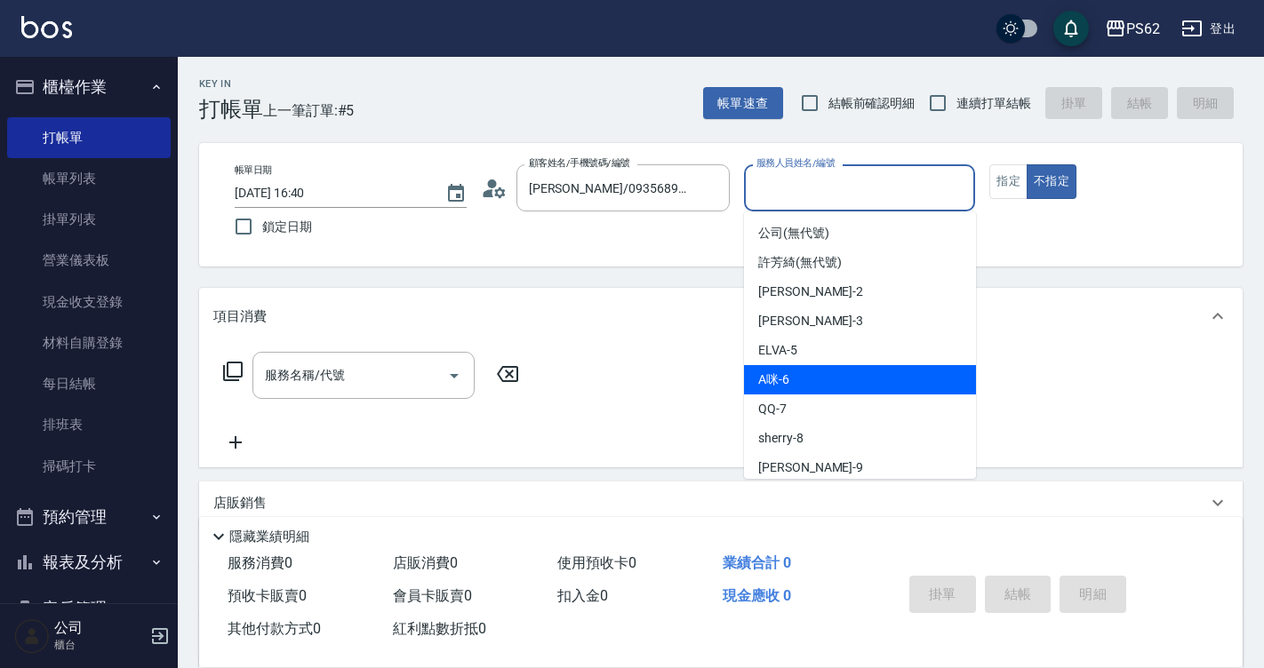
drag, startPoint x: 839, startPoint y: 180, endPoint x: 825, endPoint y: 384, distance: 204.0
click at [825, 384] on body "PS62 登出 櫃檯作業 打帳單 帳單列表 掛單列表 營業儀表板 現金收支登錄 材料自購登錄 每日結帳 排班表 掃碼打卡 預約管理 預約管理 單日預約紀錄 單…" at bounding box center [632, 435] width 1264 height 871
click at [825, 384] on div "A咪 -6" at bounding box center [860, 379] width 232 height 29
click at [825, 384] on div "服務名稱/代號 服務名稱/代號" at bounding box center [720, 406] width 1043 height 123
type input "A咪-6"
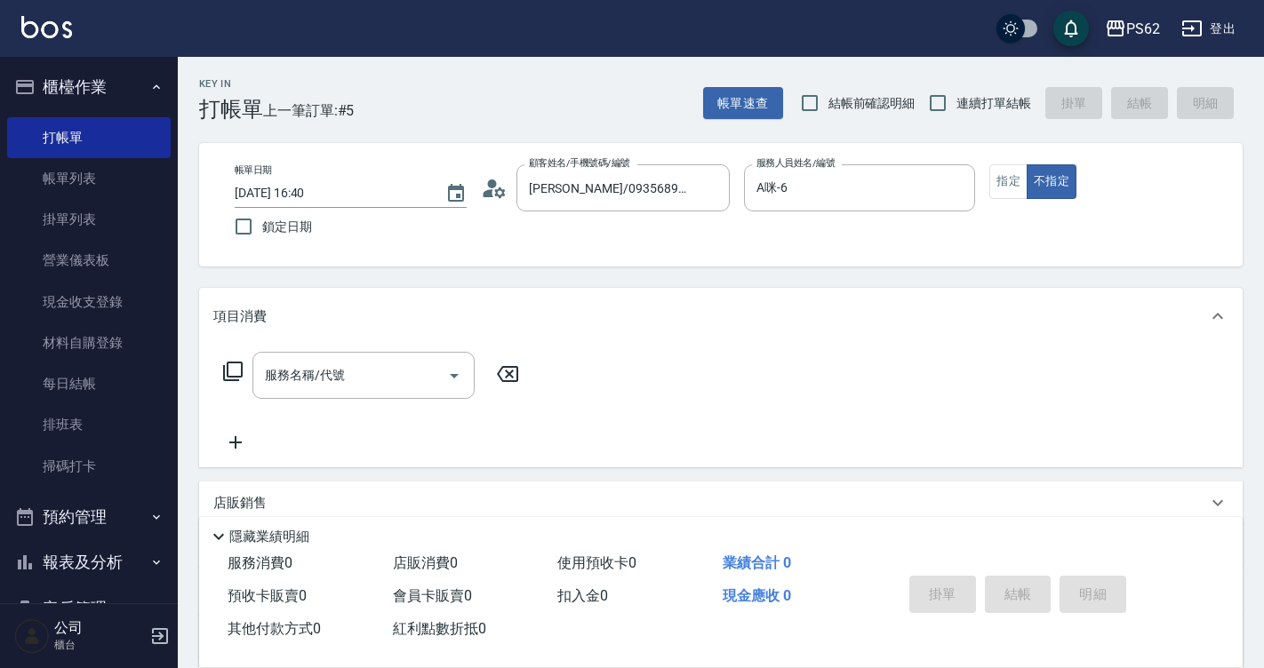
click at [242, 366] on icon at bounding box center [233, 372] width 20 height 20
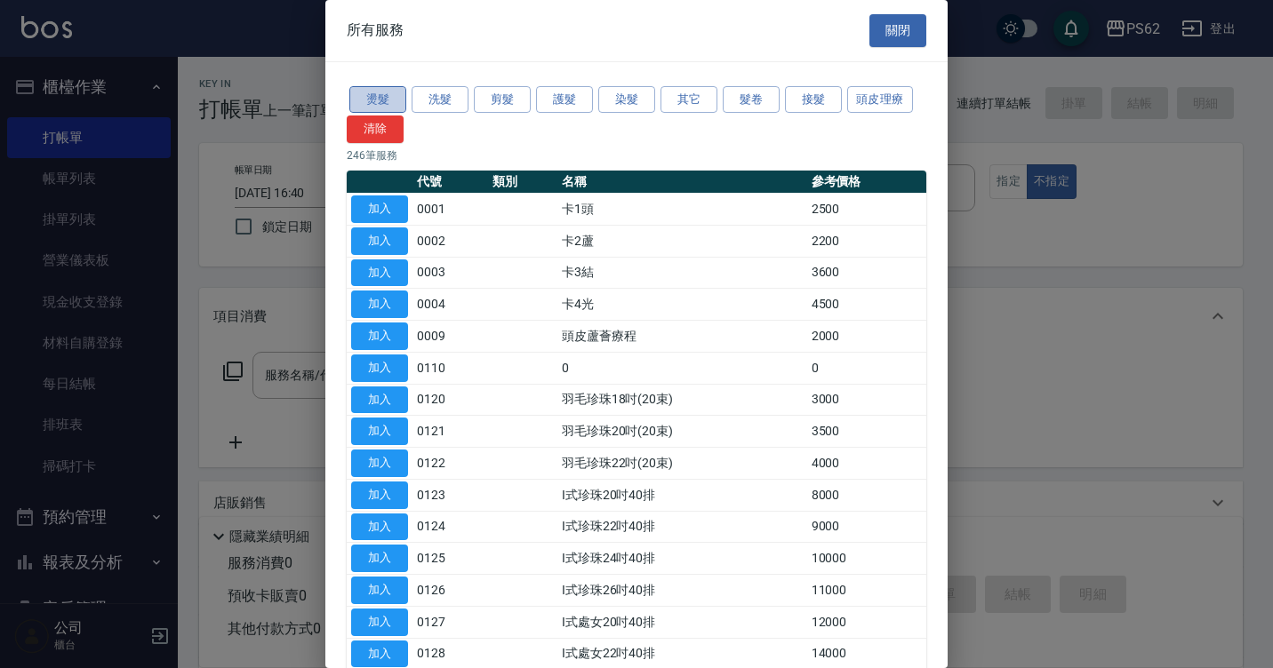
click at [383, 105] on button "燙髮" at bounding box center [377, 100] width 57 height 28
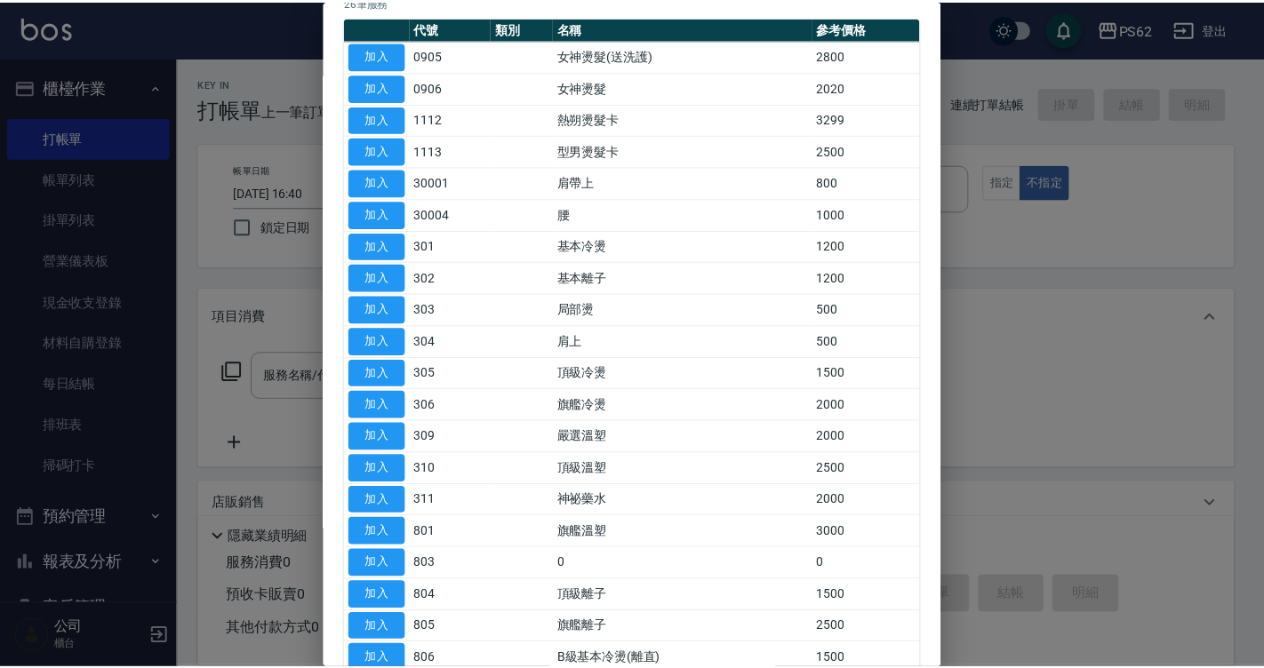
scroll to position [178, 0]
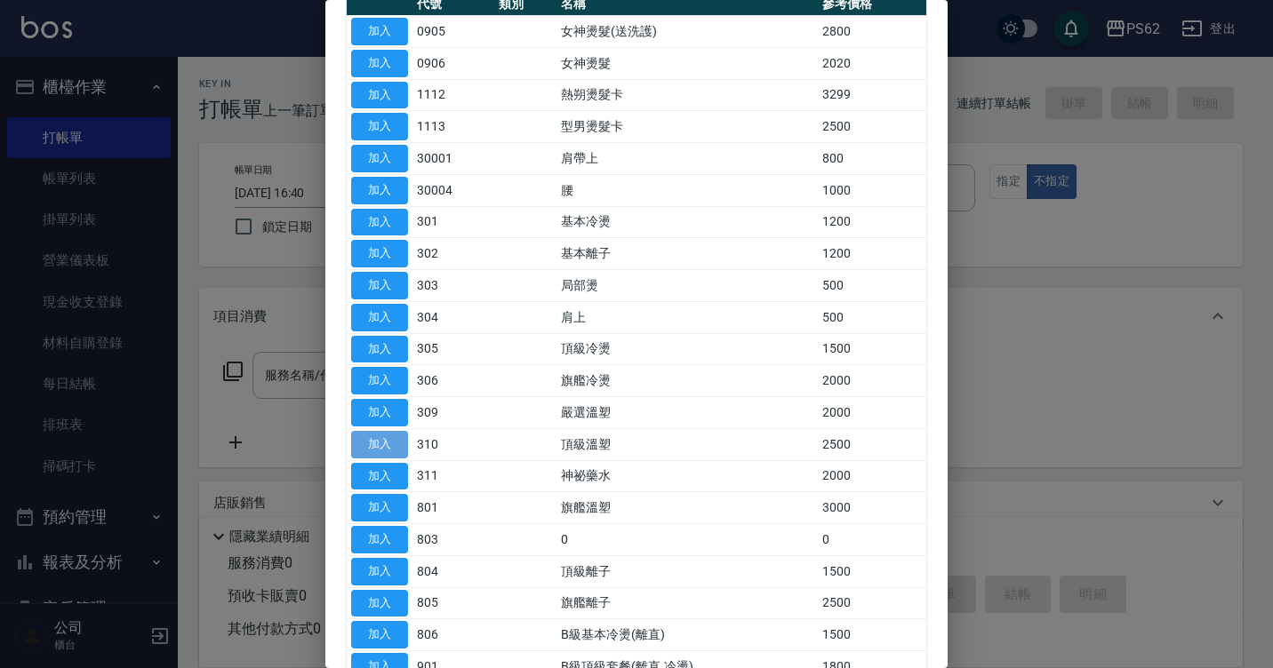
click at [401, 449] on button "加入" at bounding box center [379, 445] width 57 height 28
type input "頂級溫塑(310)"
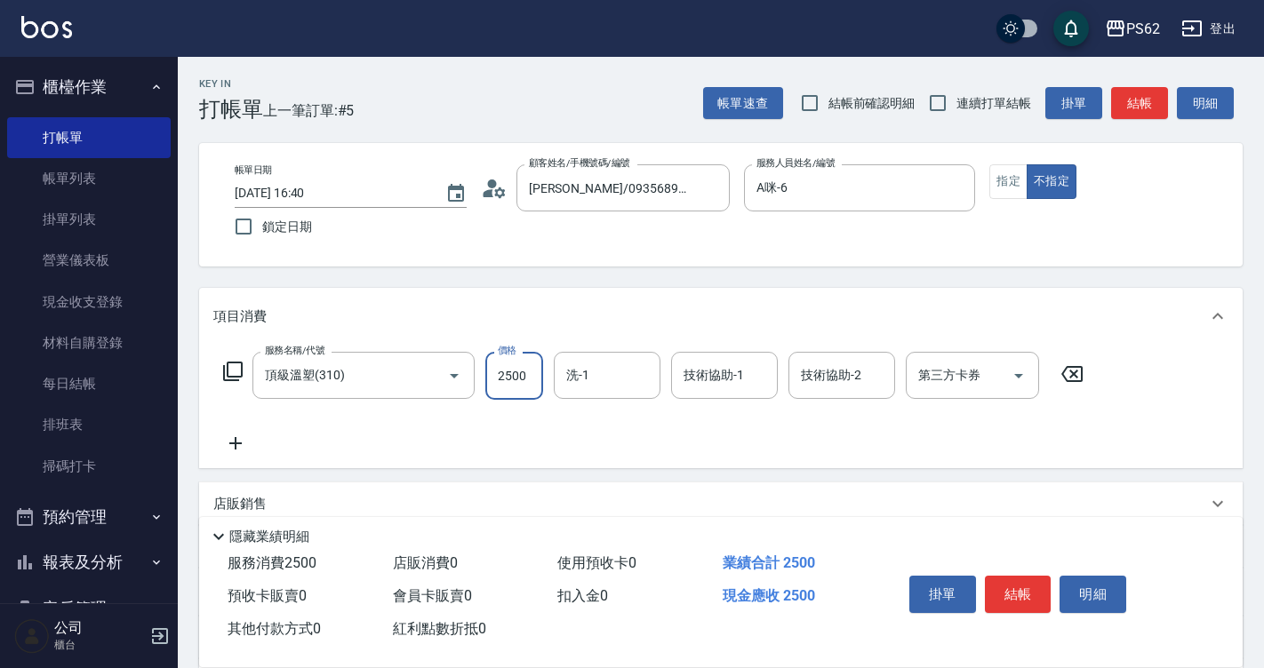
click at [532, 367] on input "2500" at bounding box center [514, 376] width 58 height 48
type input "3800"
click at [232, 372] on icon at bounding box center [232, 371] width 21 height 21
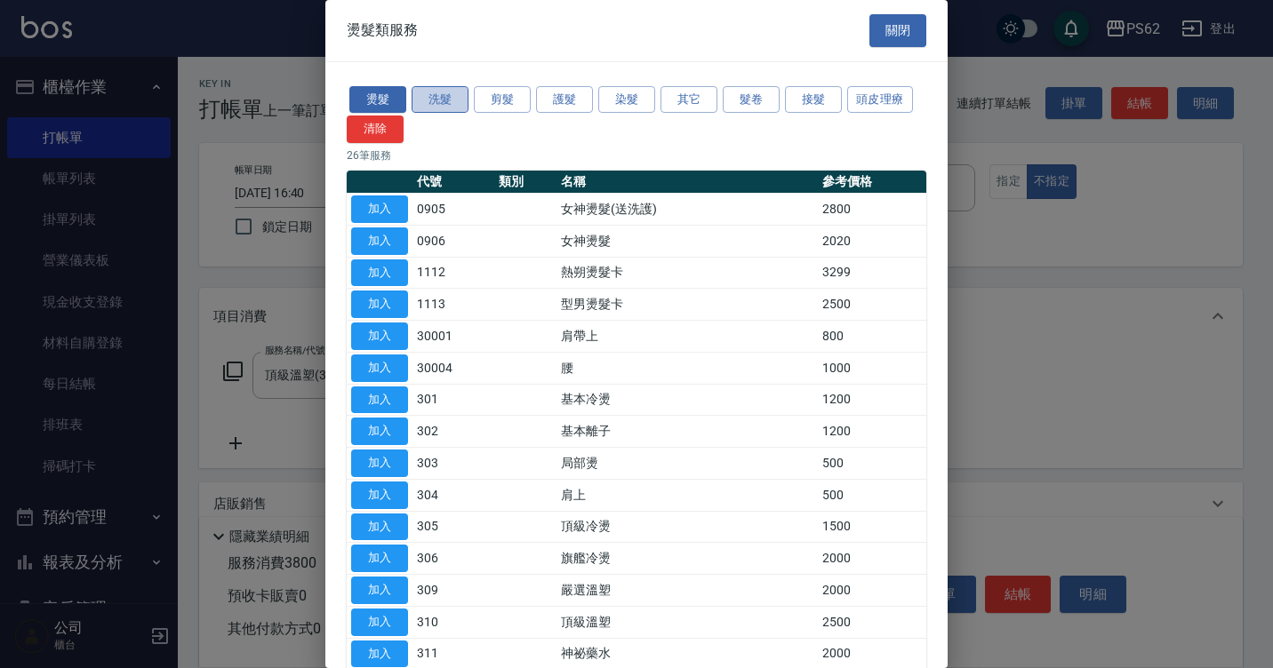
click at [434, 97] on button "洗髮" at bounding box center [439, 100] width 57 height 28
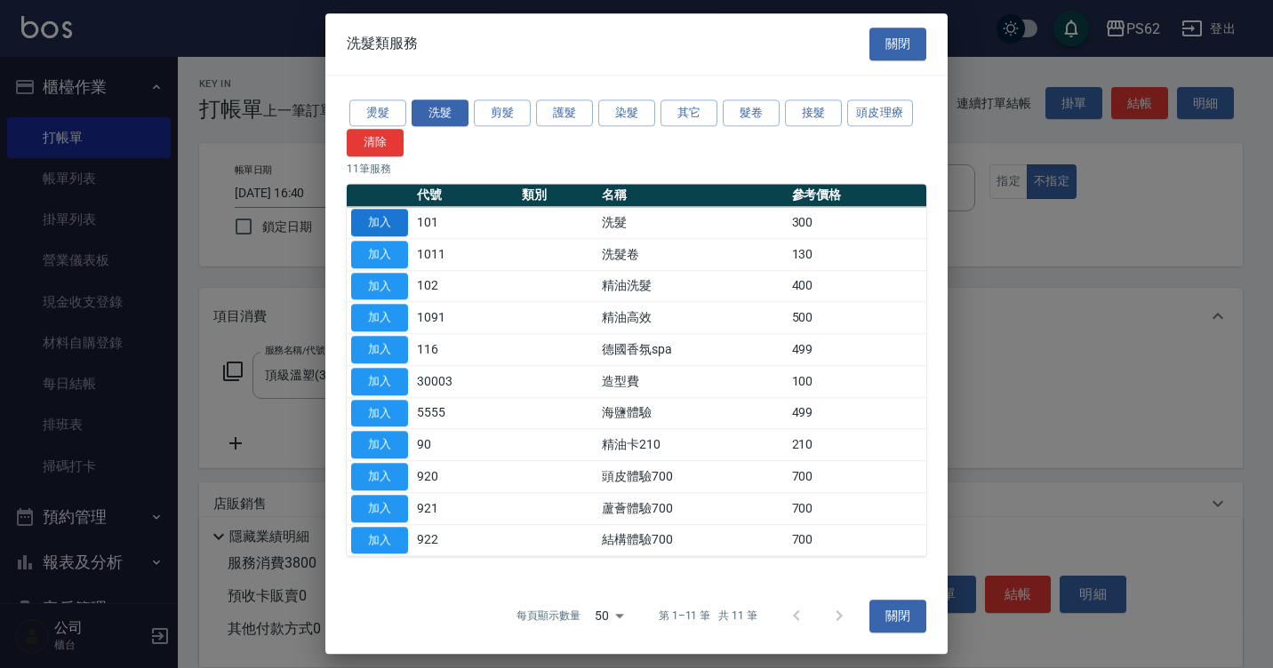
click at [393, 221] on button "加入" at bounding box center [379, 223] width 57 height 28
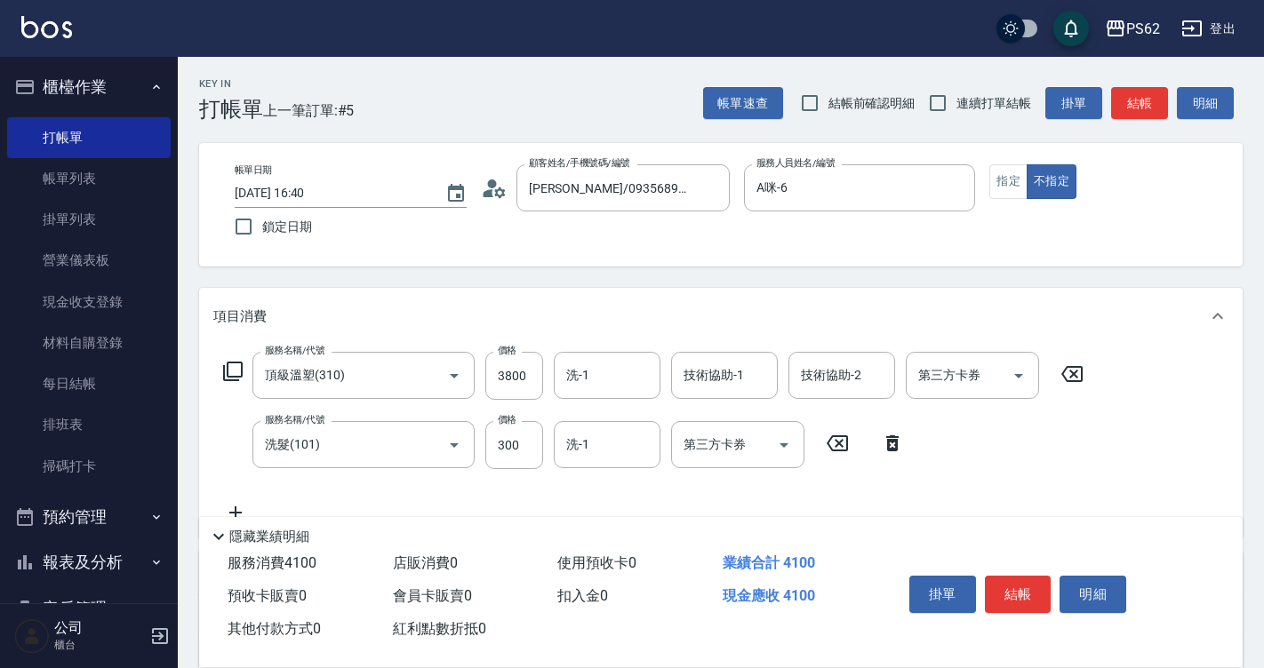
click at [238, 373] on icon at bounding box center [232, 371] width 21 height 21
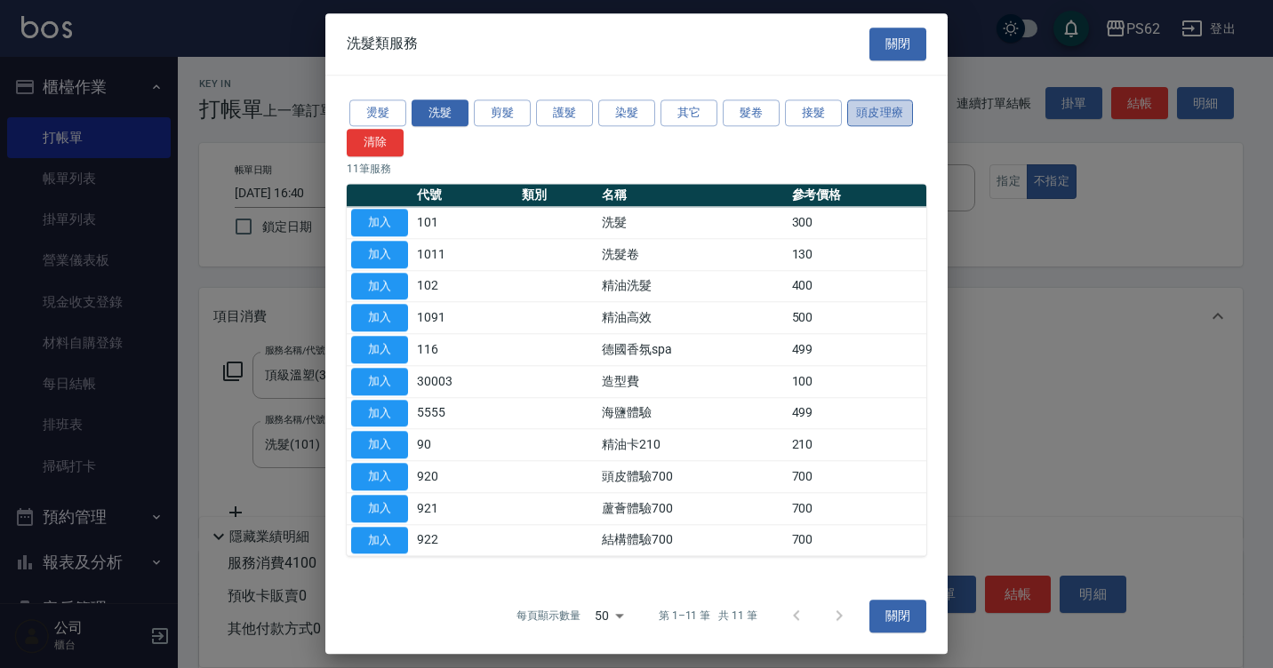
click at [874, 103] on button "頭皮理療" at bounding box center [880, 114] width 66 height 28
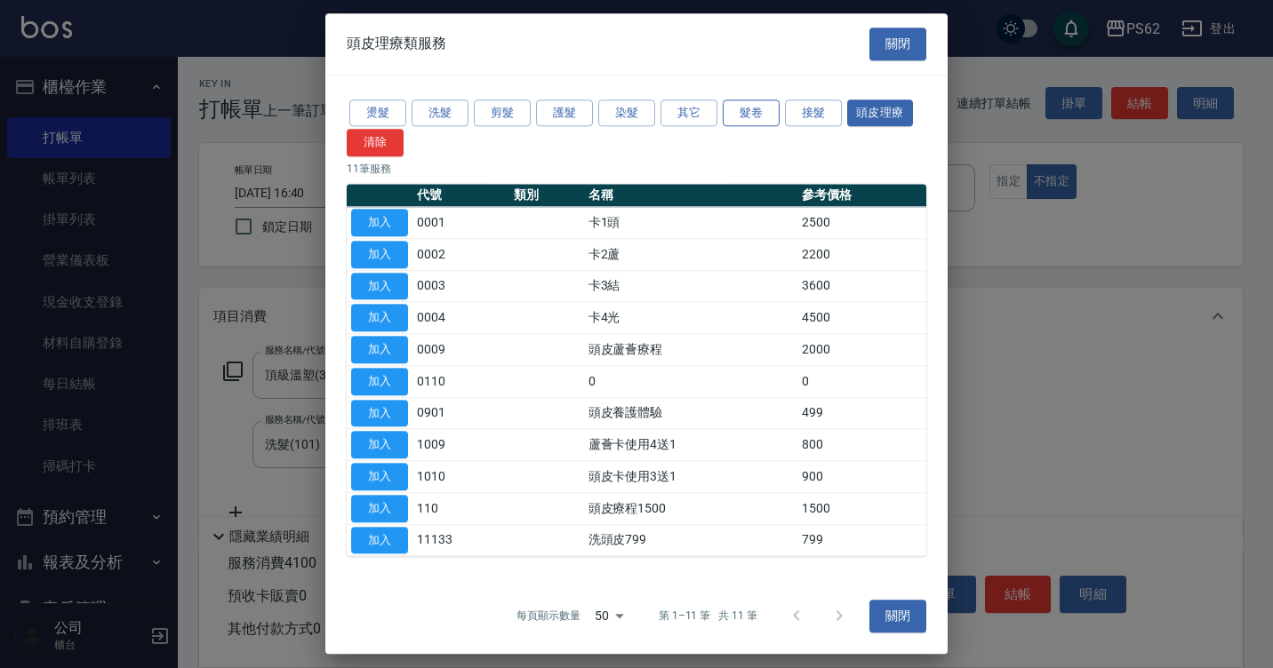
click at [755, 118] on button "髮卷" at bounding box center [750, 114] width 57 height 28
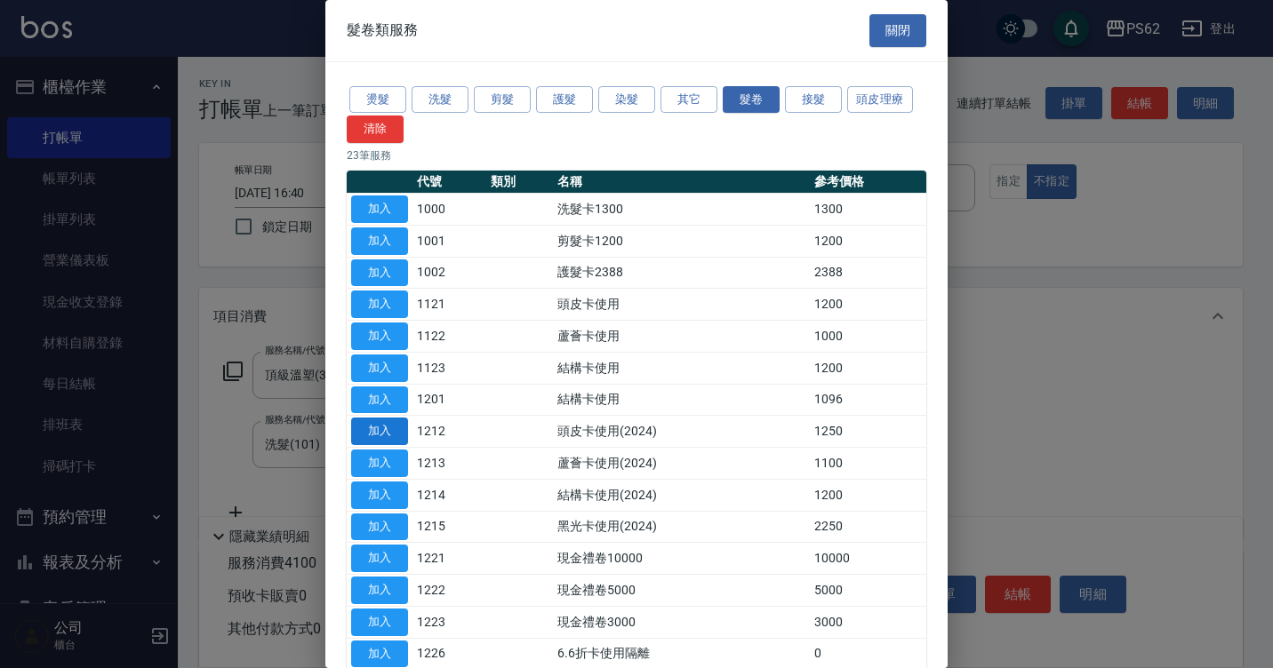
click at [393, 426] on button "加入" at bounding box center [379, 432] width 57 height 28
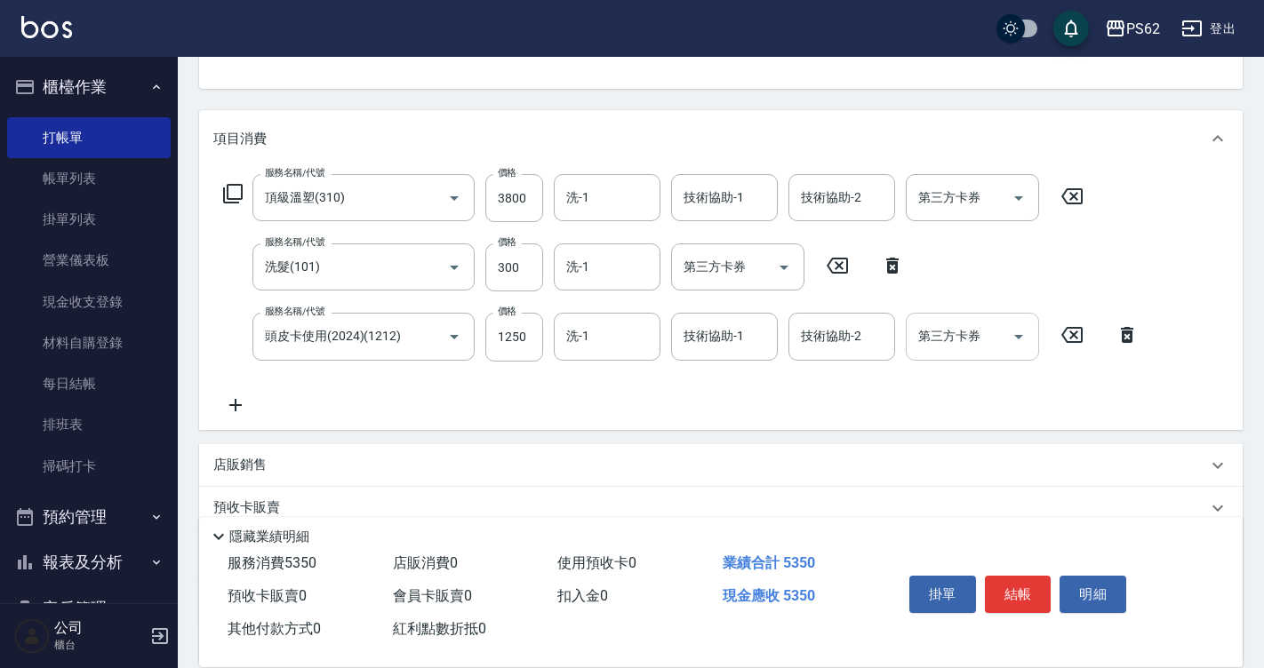
click at [1022, 345] on icon "Open" at bounding box center [1018, 336] width 21 height 21
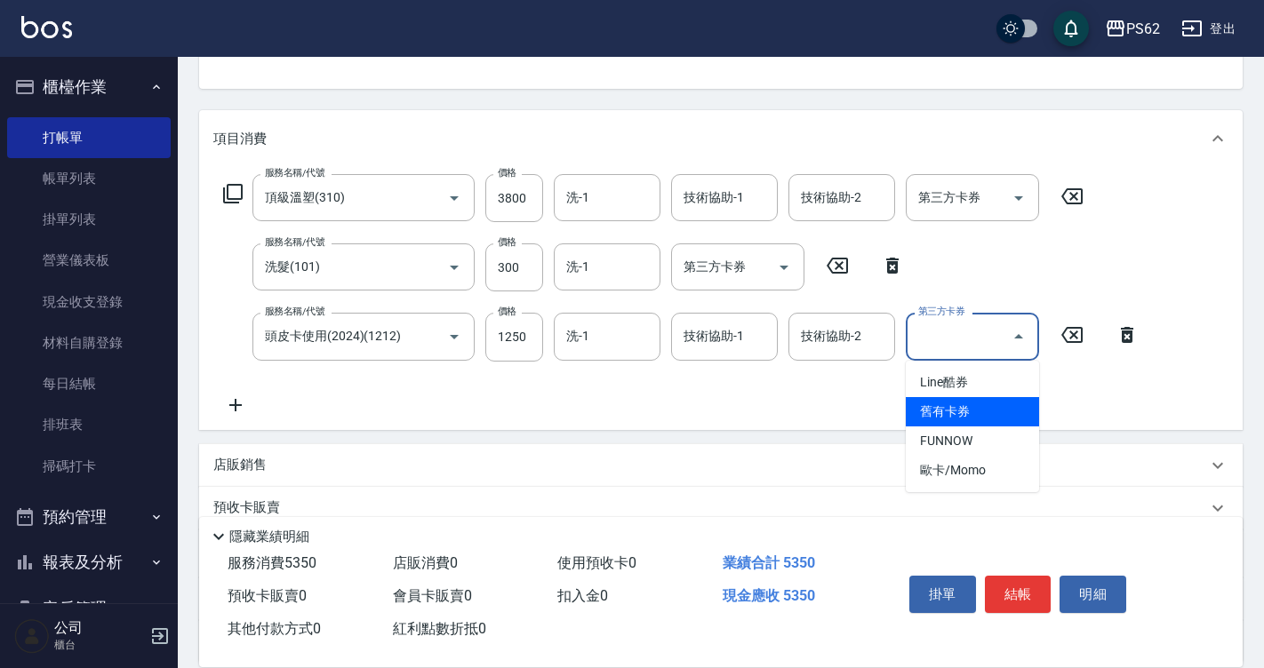
click at [955, 401] on span "舊有卡券" at bounding box center [972, 411] width 133 height 29
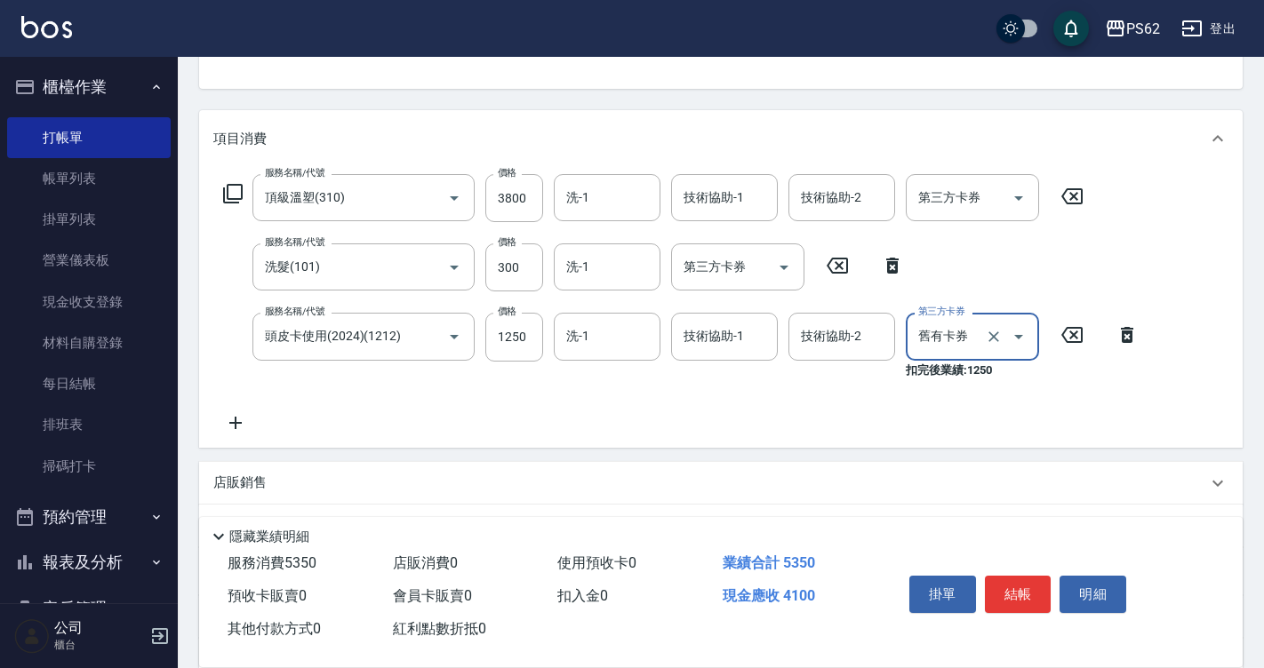
type input "舊有卡券"
click at [530, 260] on input "300" at bounding box center [514, 267] width 58 height 48
type input "150"
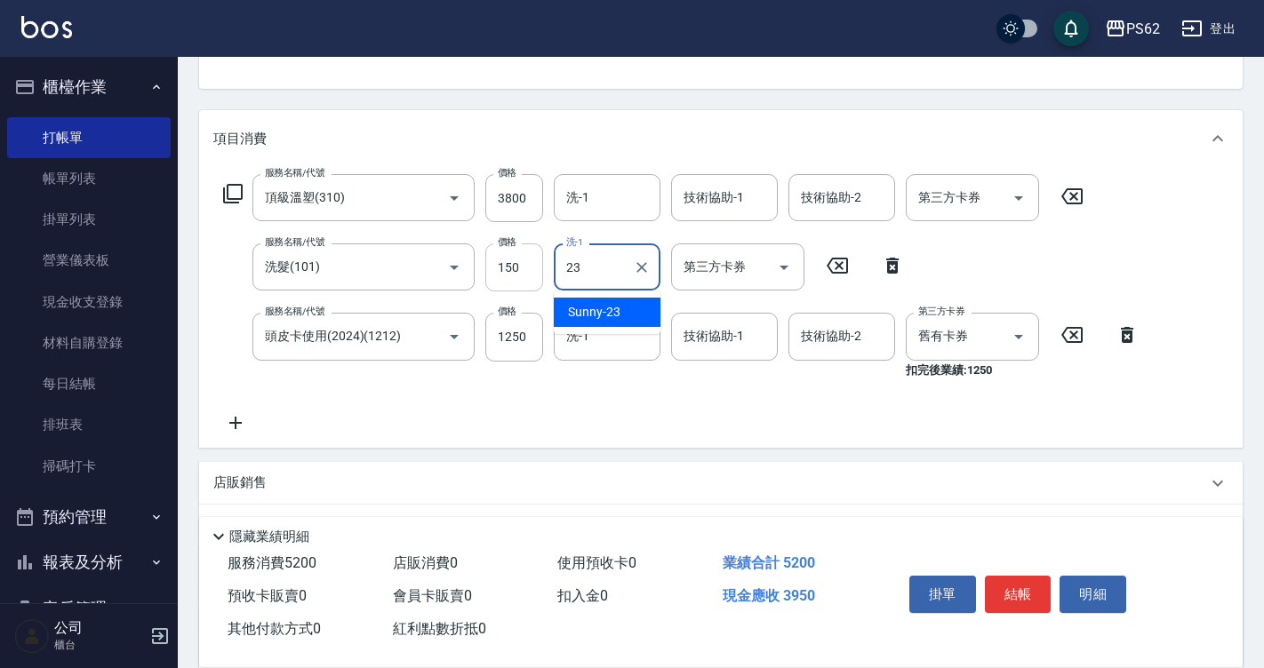
type input "Sunny-23"
click at [227, 184] on icon at bounding box center [232, 193] width 21 height 21
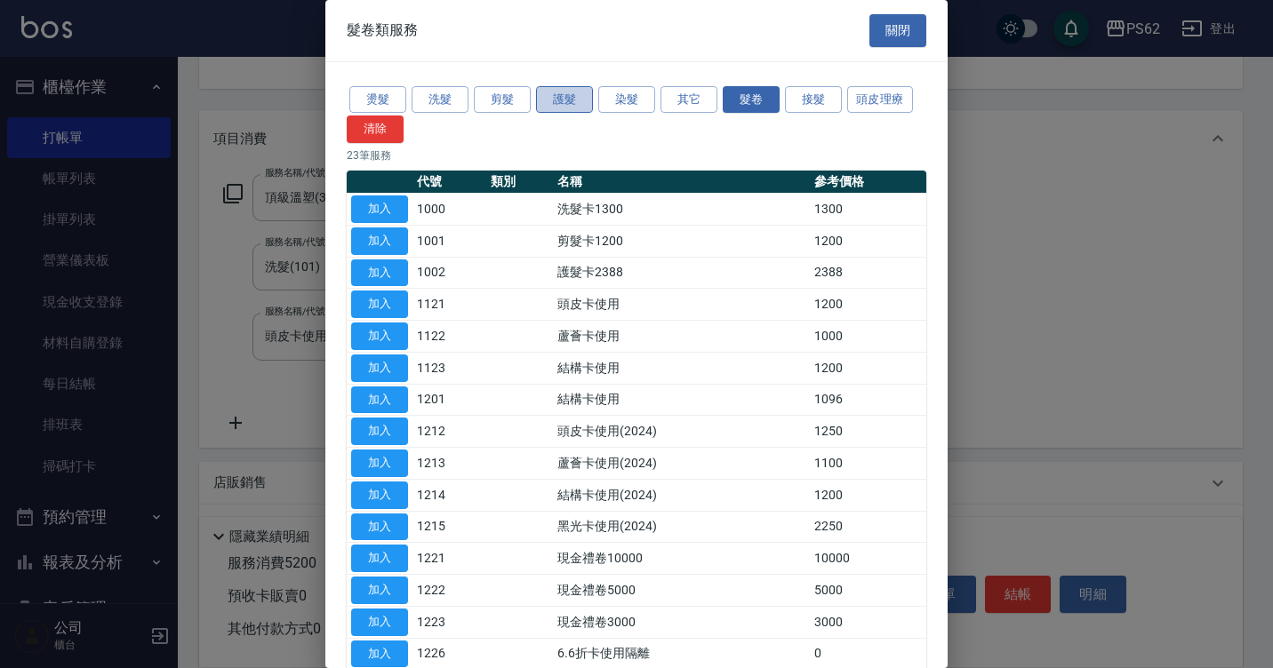
click at [573, 100] on button "護髮" at bounding box center [564, 100] width 57 height 28
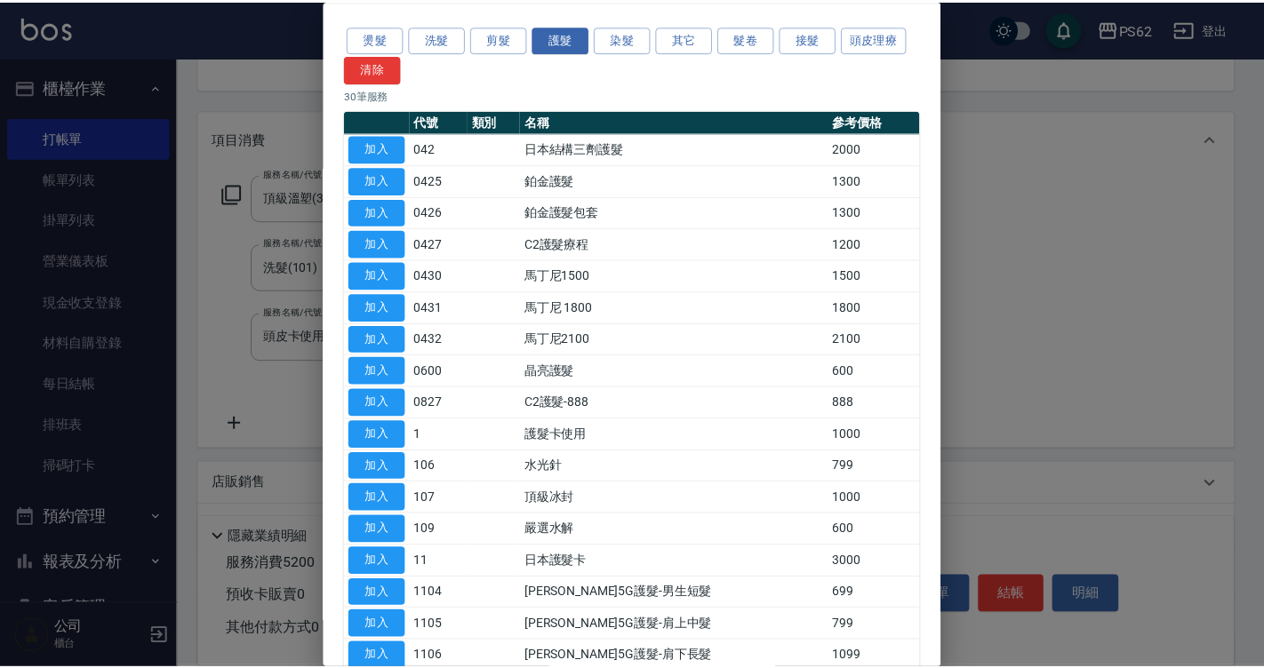
scroll to position [577, 0]
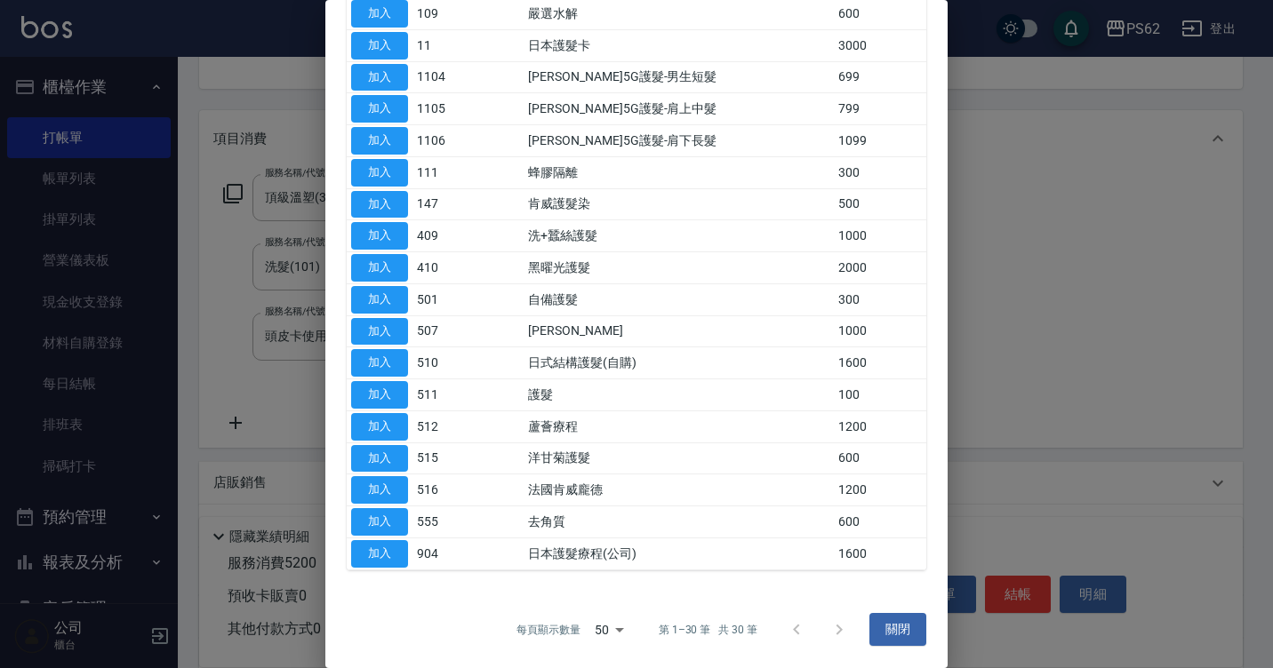
click at [408, 363] on td "加入" at bounding box center [380, 363] width 66 height 32
click at [380, 358] on button "加入" at bounding box center [379, 363] width 57 height 28
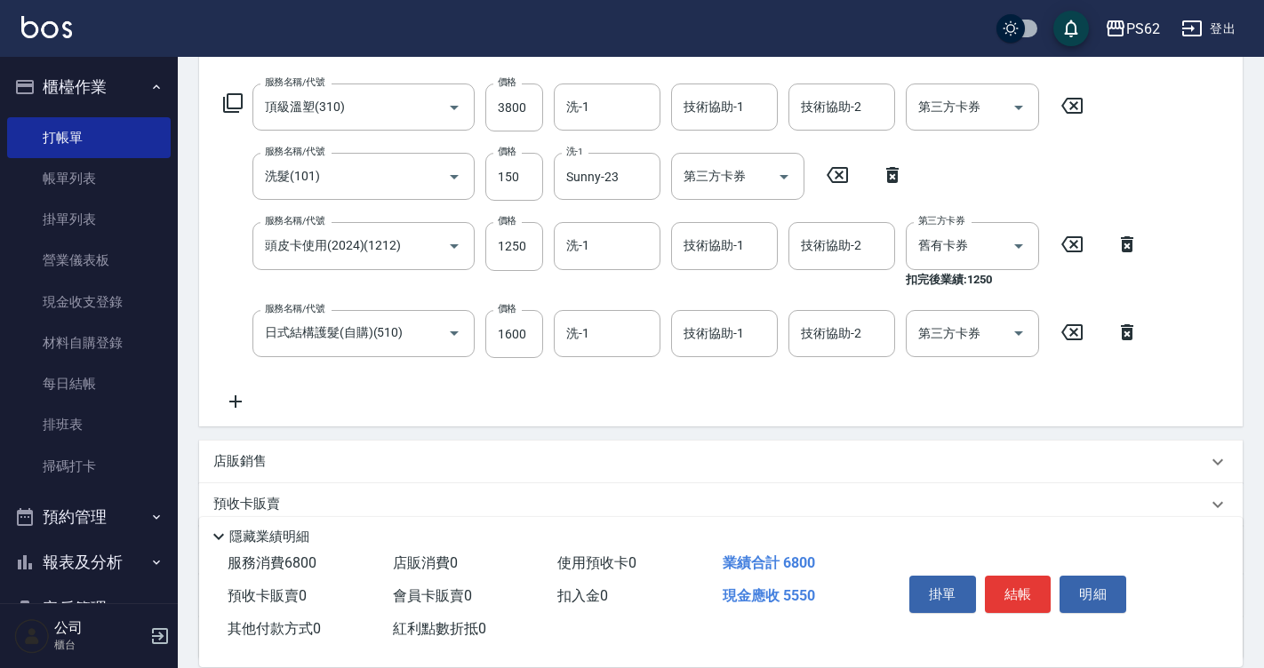
scroll to position [252, 0]
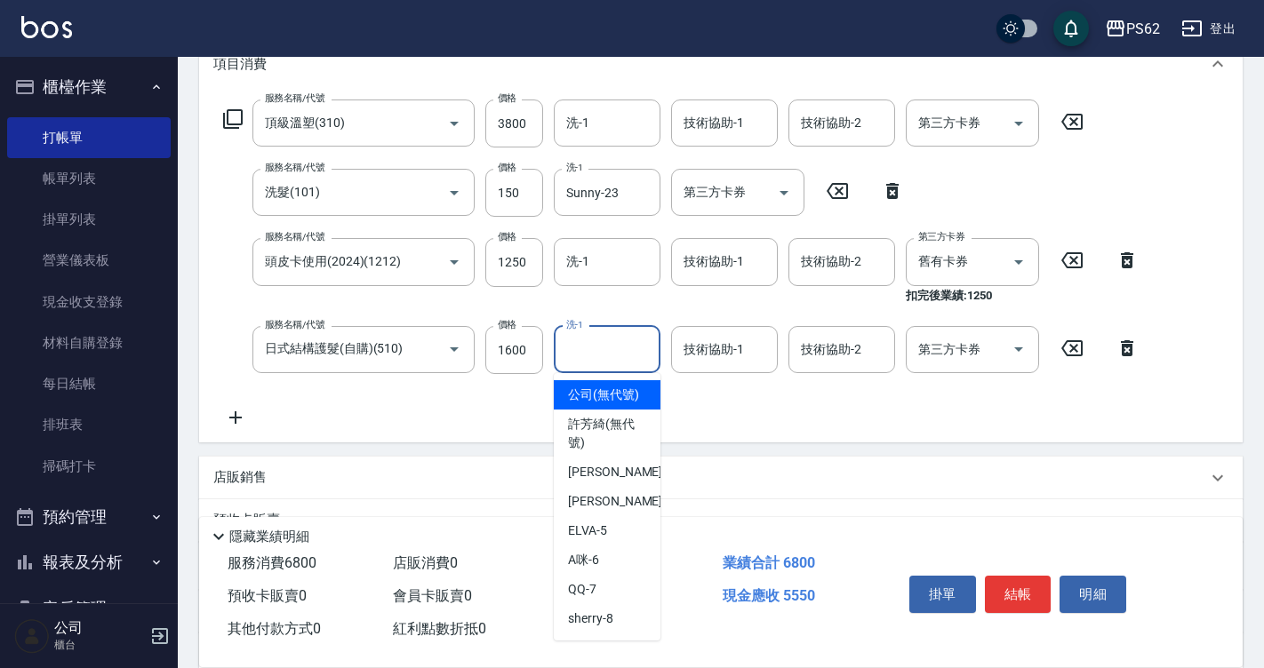
click at [609, 347] on input "洗-1" at bounding box center [607, 349] width 91 height 31
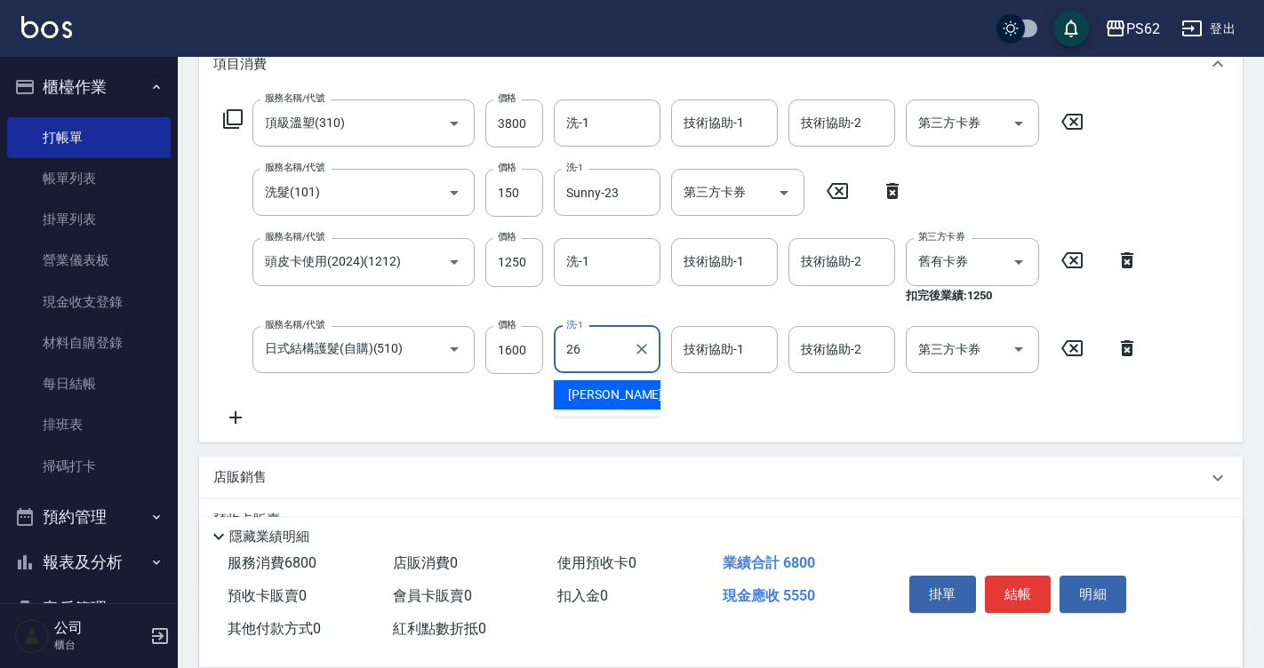
type input "[PERSON_NAME]-26"
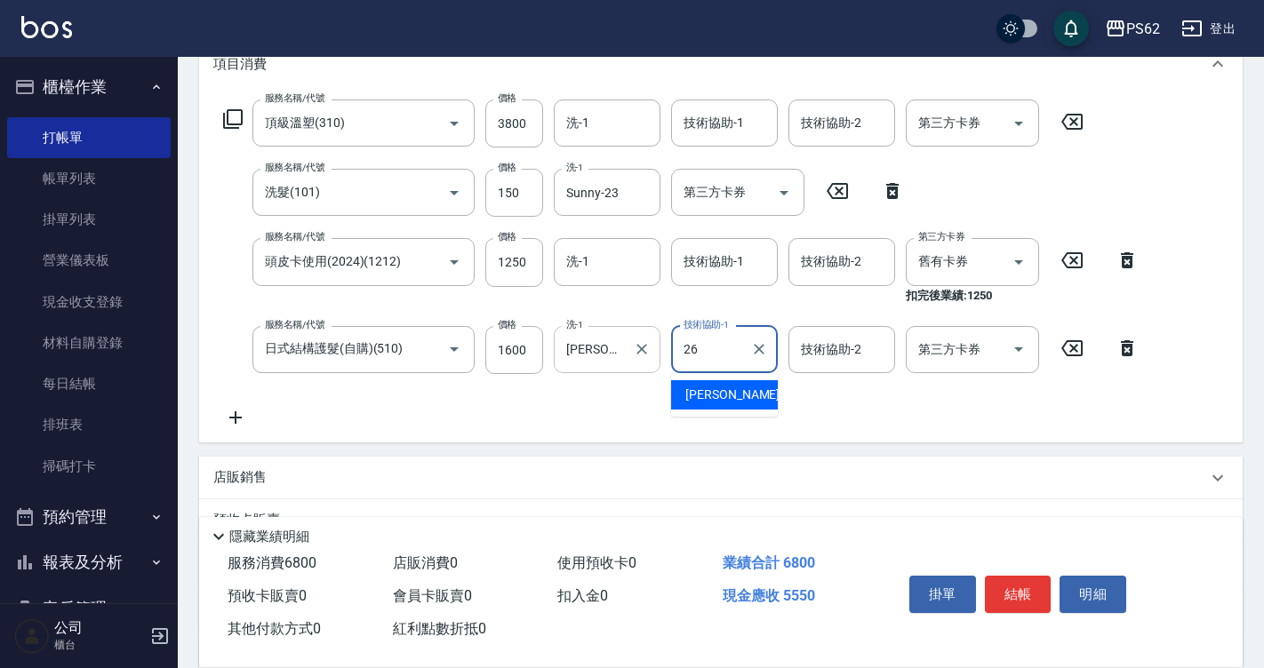
type input "[PERSON_NAME]-26"
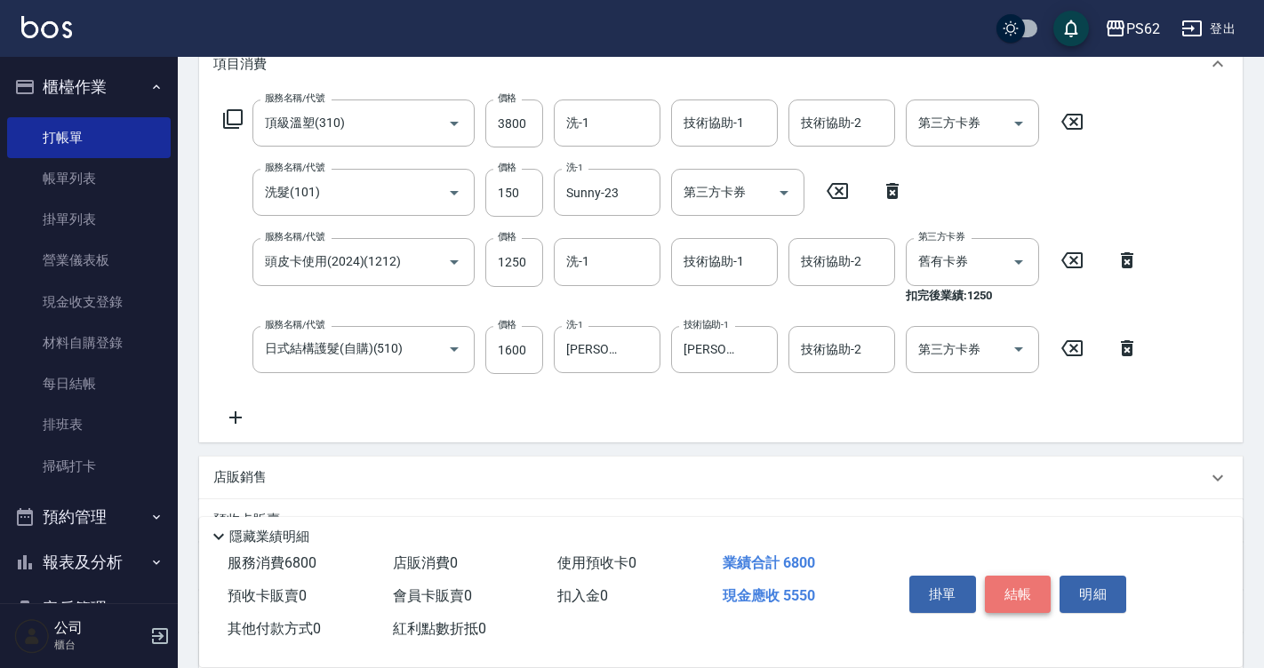
click at [1014, 578] on button "結帳" at bounding box center [1018, 594] width 67 height 37
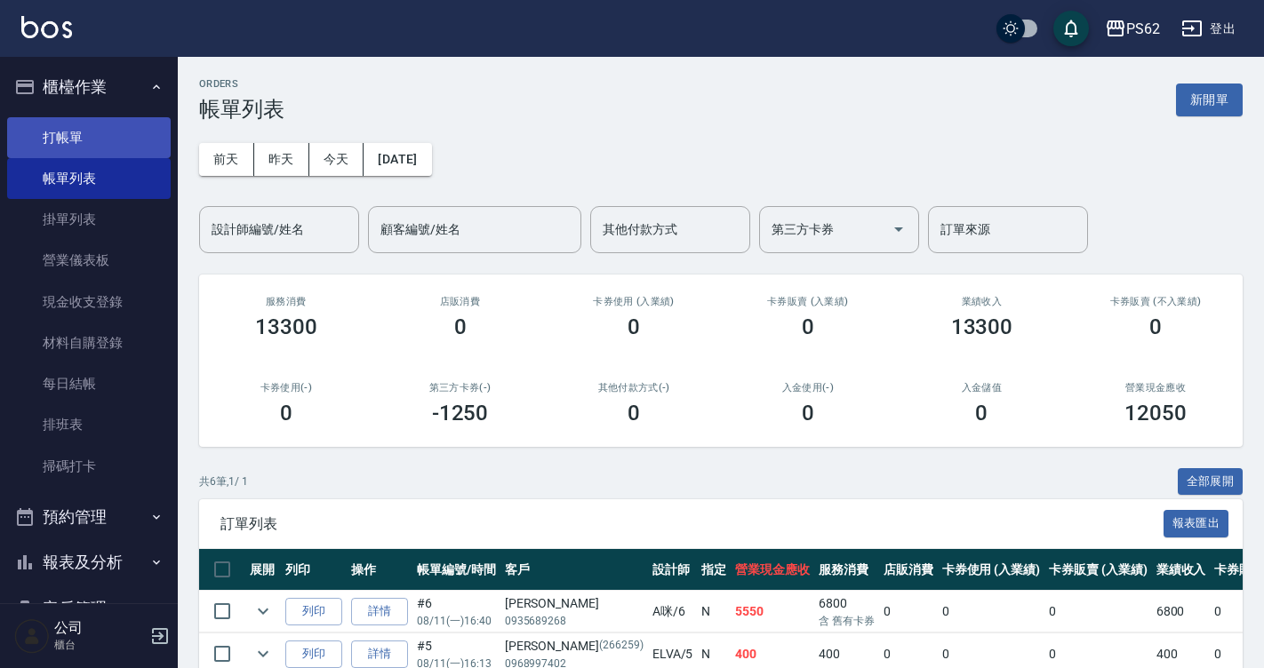
click at [80, 150] on link "打帳單" at bounding box center [89, 137] width 164 height 41
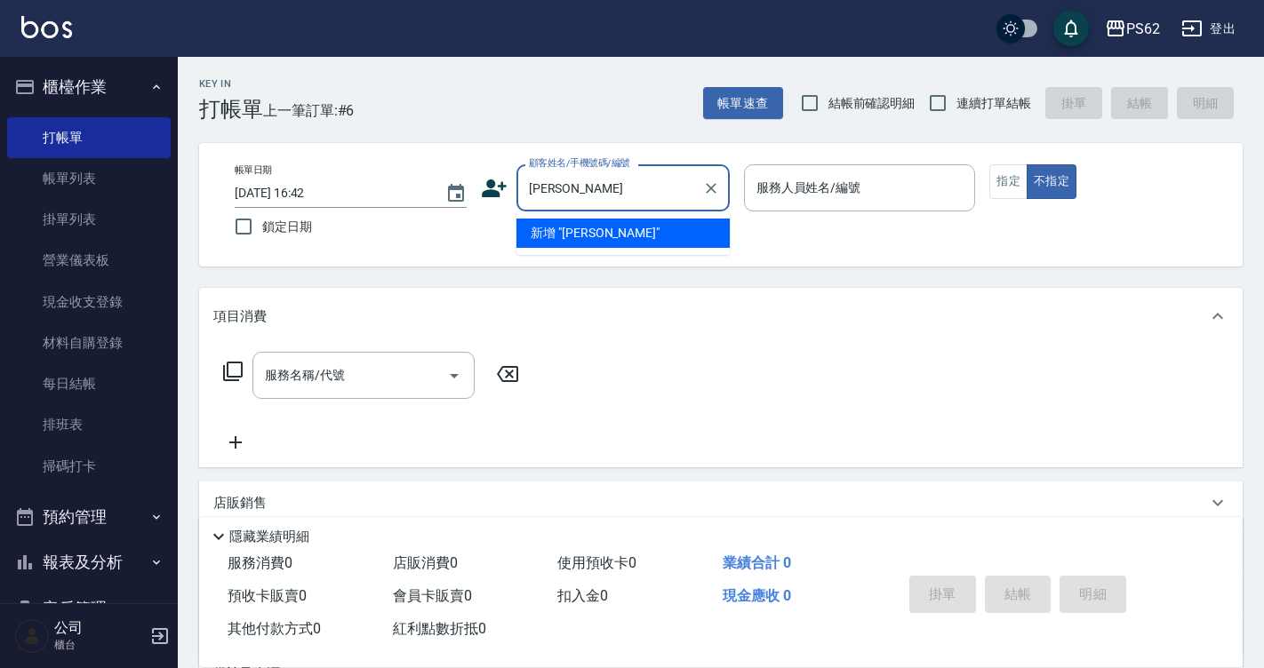
click at [591, 201] on input "[PERSON_NAME]" at bounding box center [609, 187] width 171 height 31
click at [589, 200] on input "[PERSON_NAME]" at bounding box center [609, 187] width 171 height 31
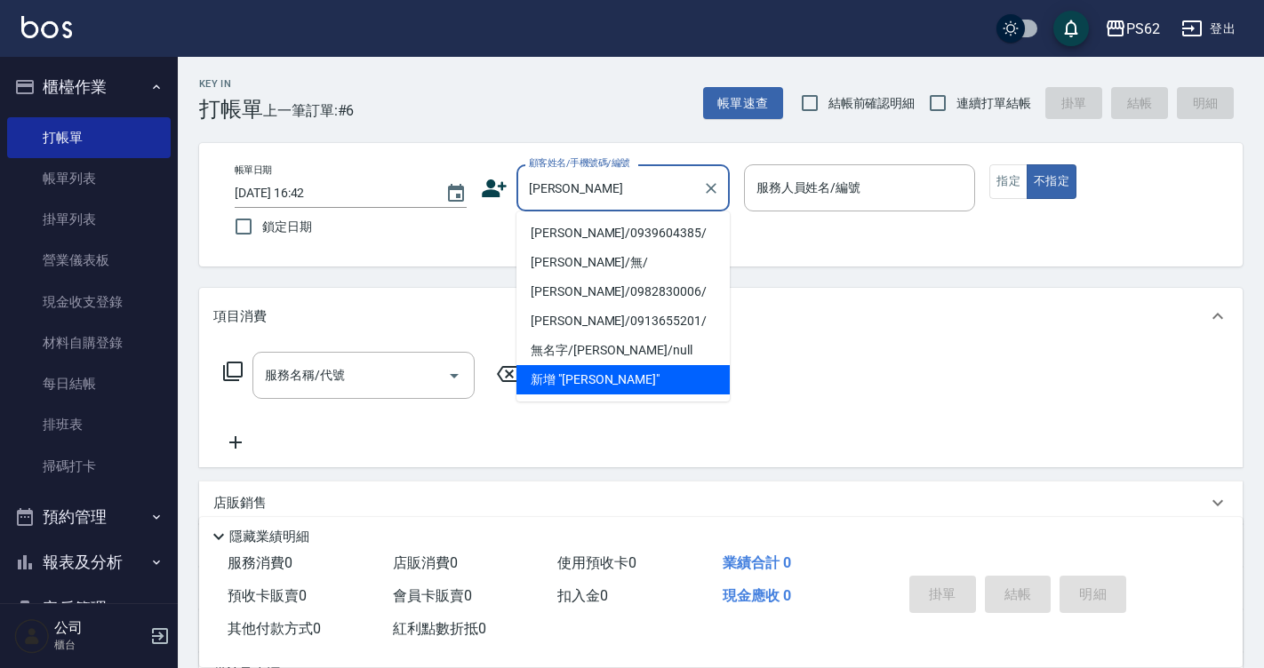
click at [618, 227] on li "[PERSON_NAME]/0939604385/" at bounding box center [622, 233] width 213 height 29
type input "[PERSON_NAME]/0939604385/"
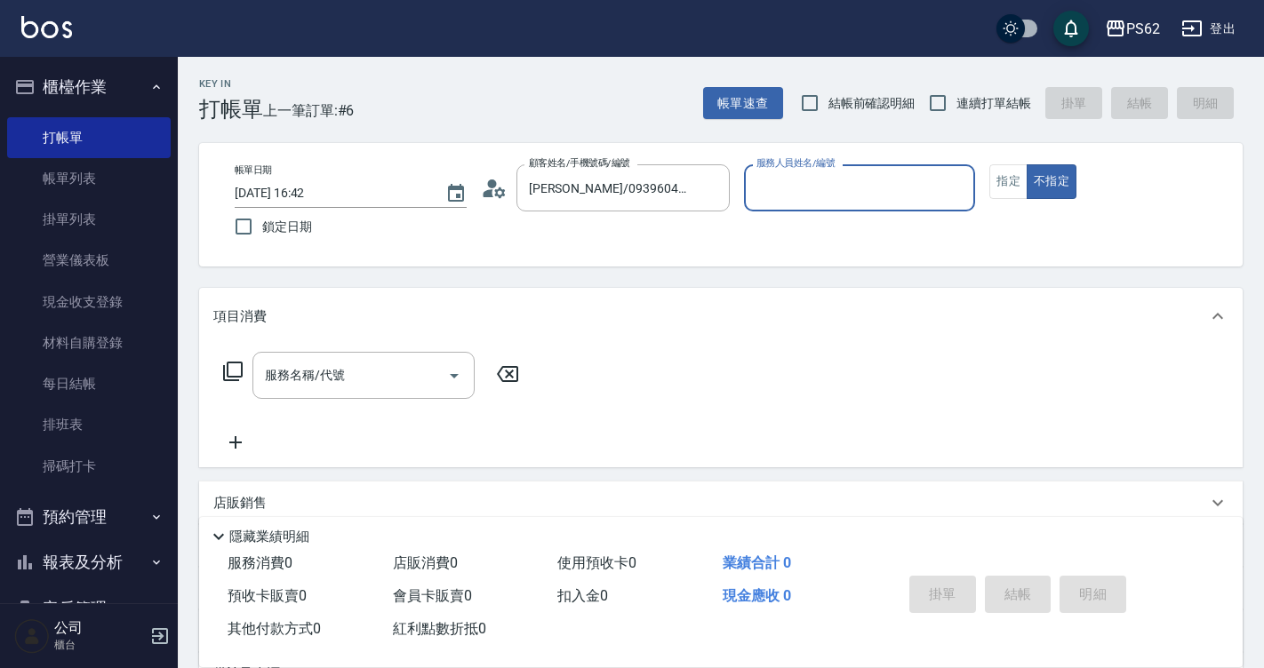
click at [491, 185] on circle at bounding box center [491, 184] width 9 height 9
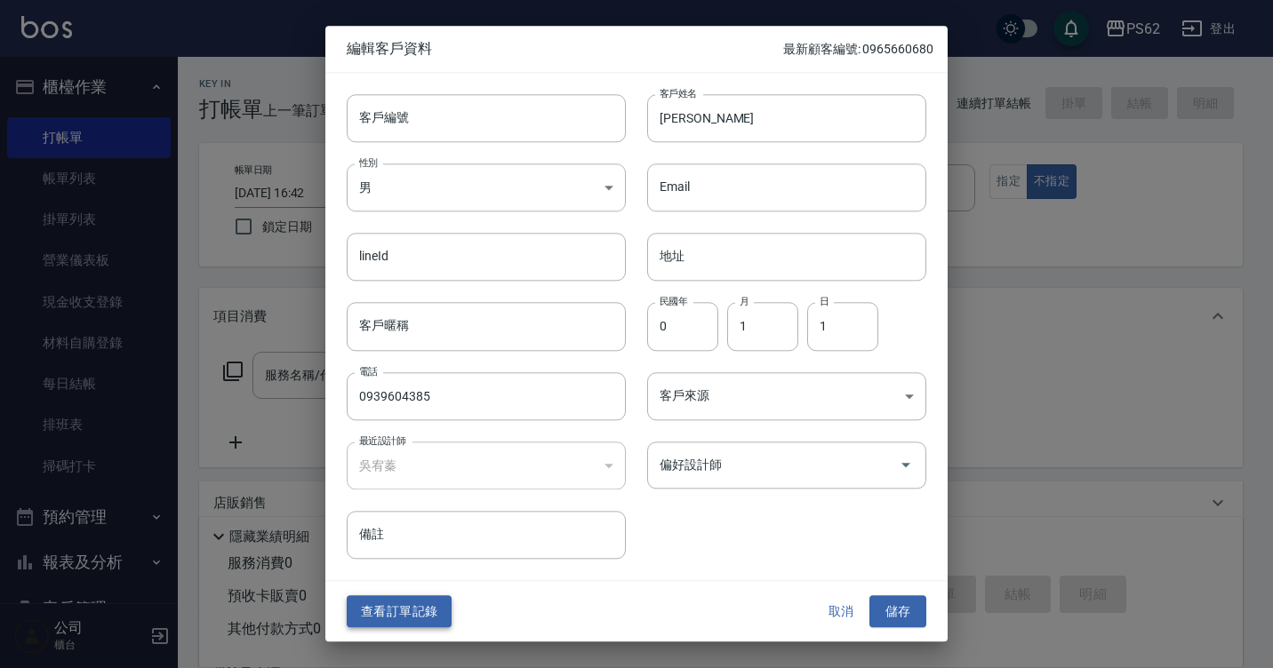
click at [386, 604] on button "查看訂單記錄" at bounding box center [399, 611] width 105 height 33
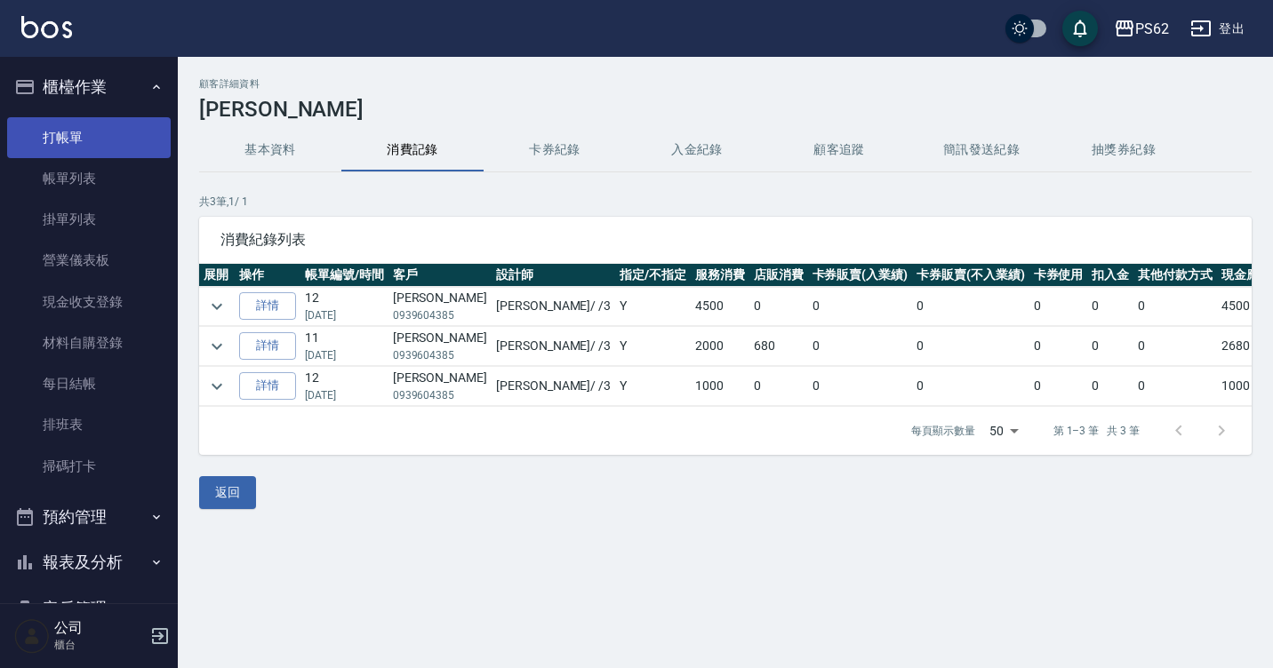
click at [42, 144] on link "打帳單" at bounding box center [89, 137] width 164 height 41
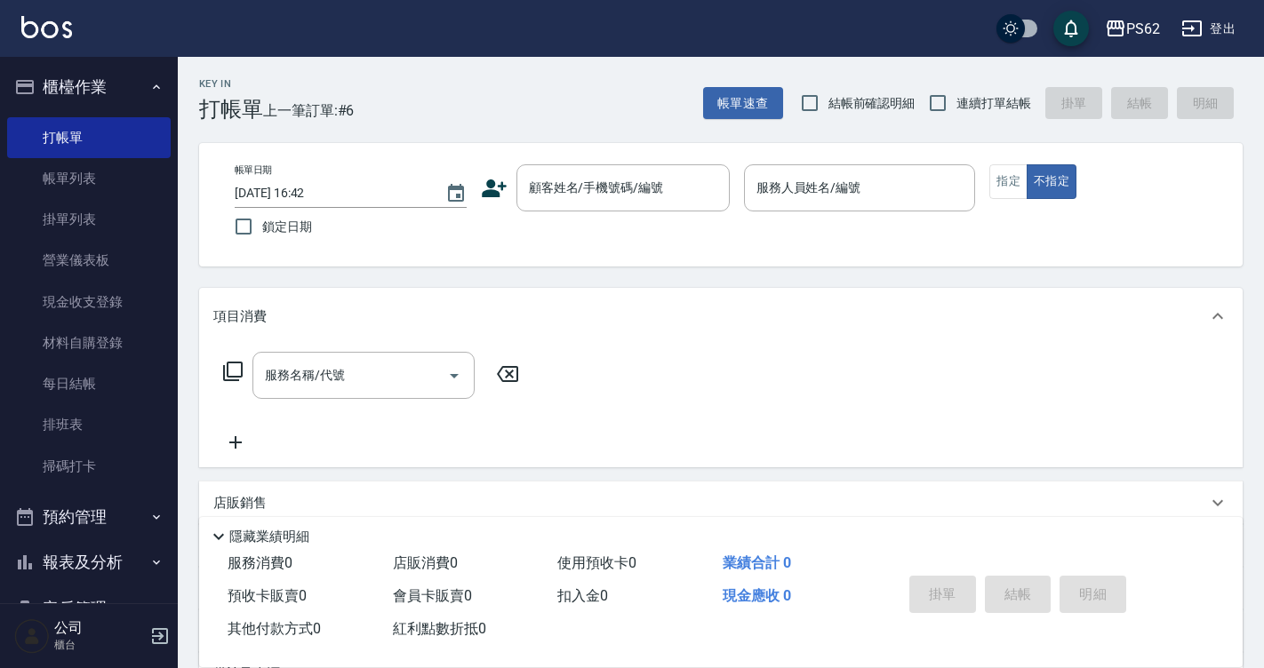
click at [703, 445] on div "服務名稱/代號 服務名稱/代號" at bounding box center [720, 406] width 1043 height 123
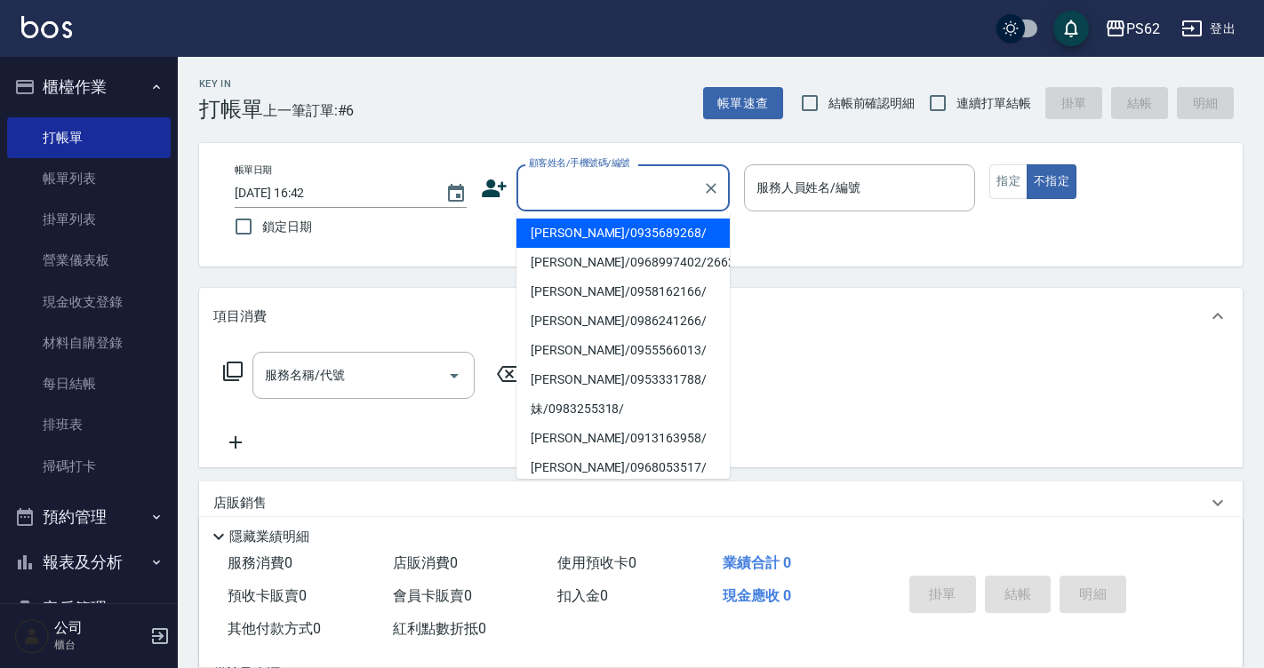
click at [674, 180] on input "顧客姓名/手機號碼/編號" at bounding box center [609, 187] width 171 height 31
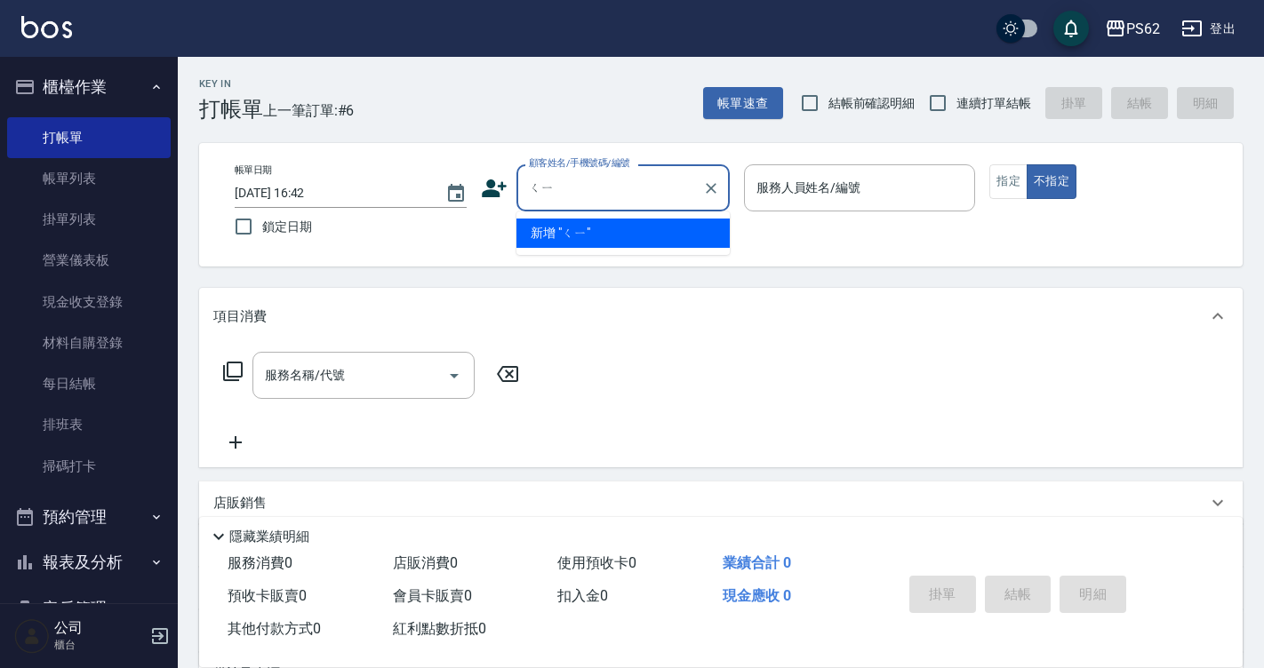
type input "ㄑ"
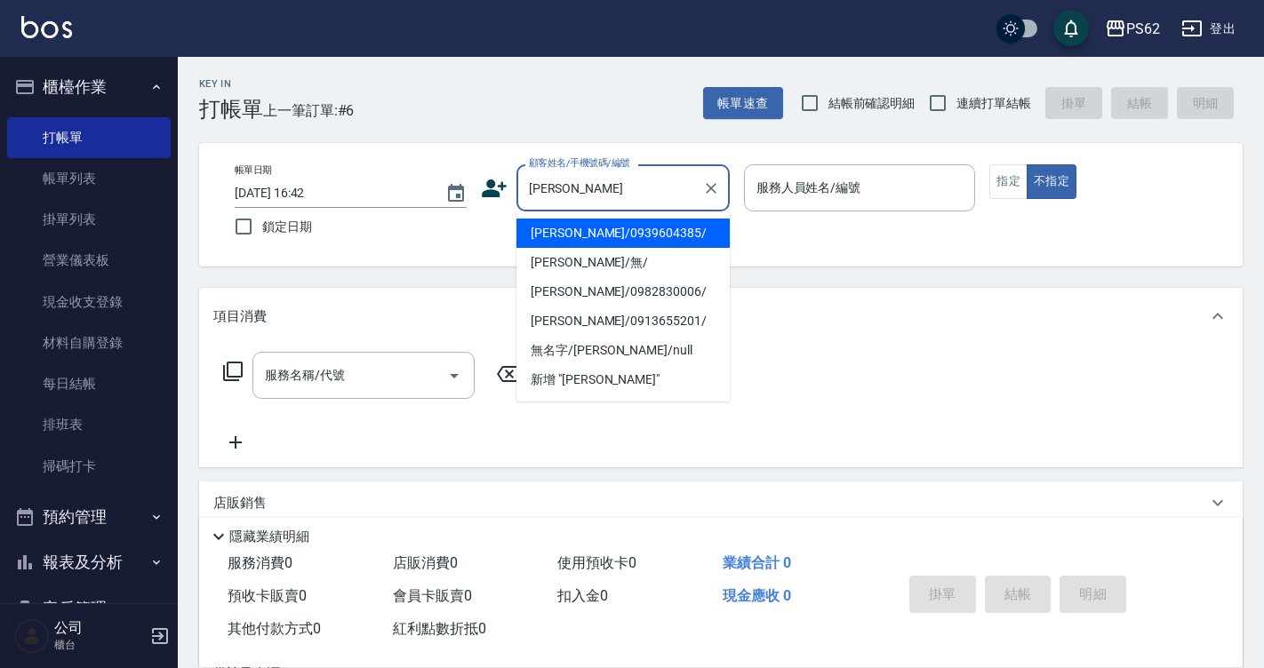
click at [702, 230] on li "[PERSON_NAME]/0939604385/" at bounding box center [622, 233] width 213 height 29
type input "[PERSON_NAME]/0939604385/"
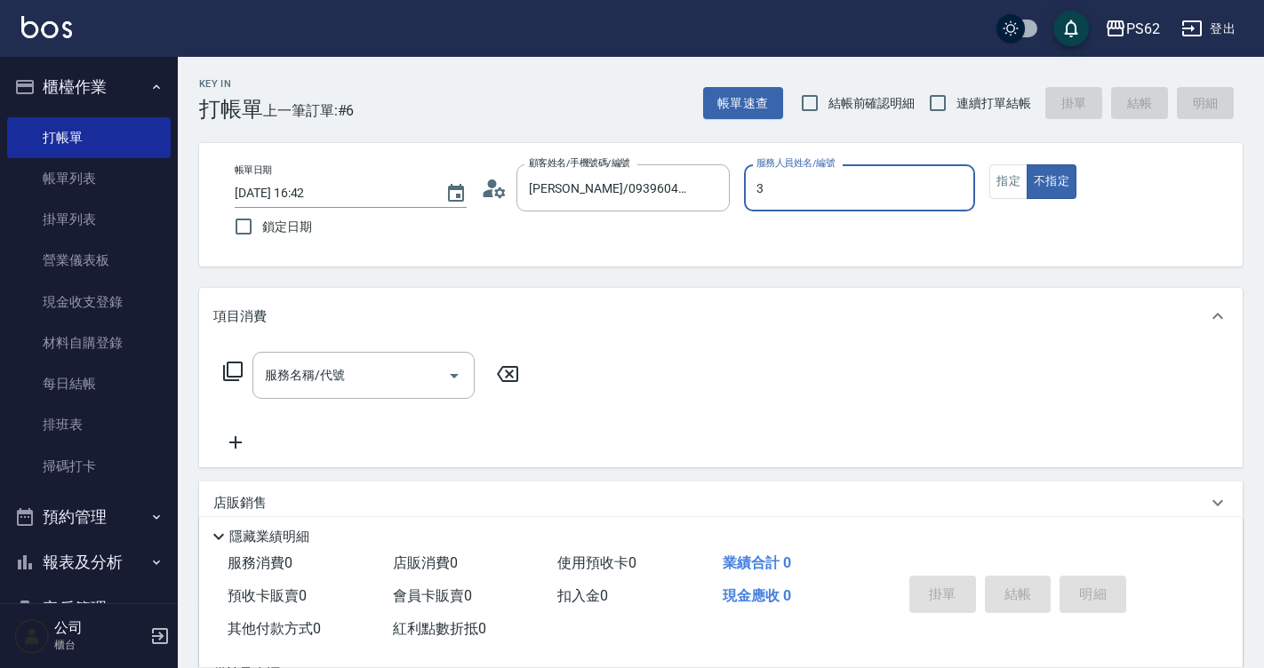
type input "[PERSON_NAME]-3"
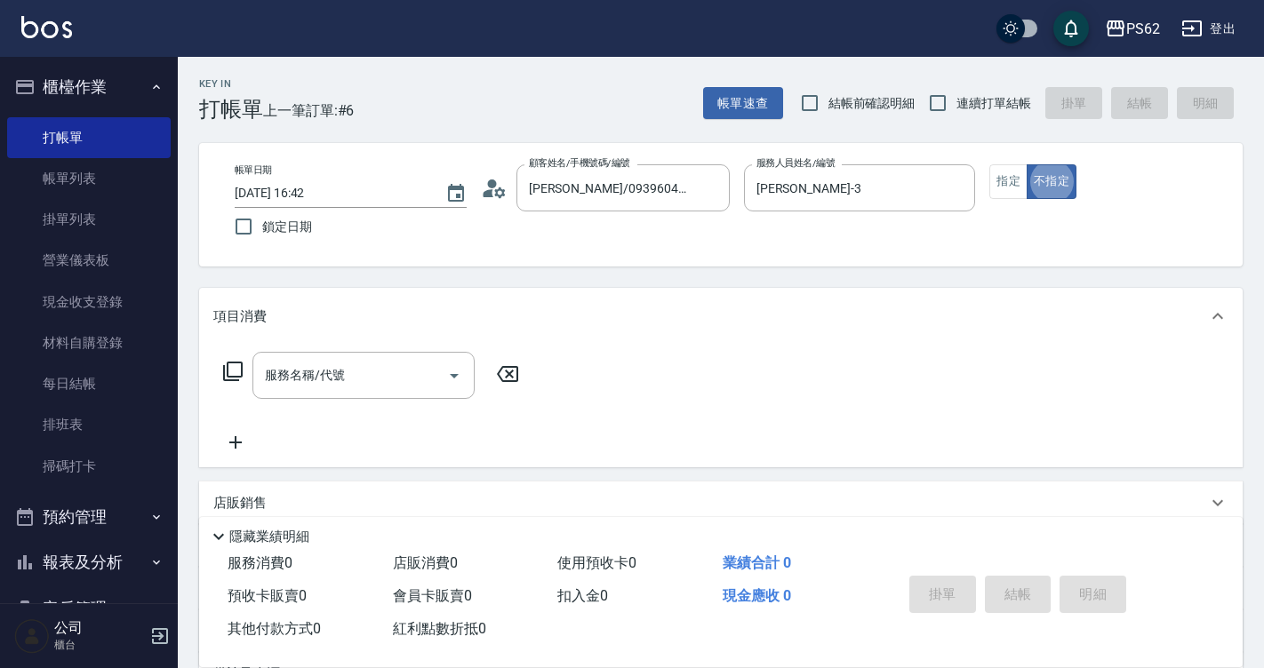
type button "false"
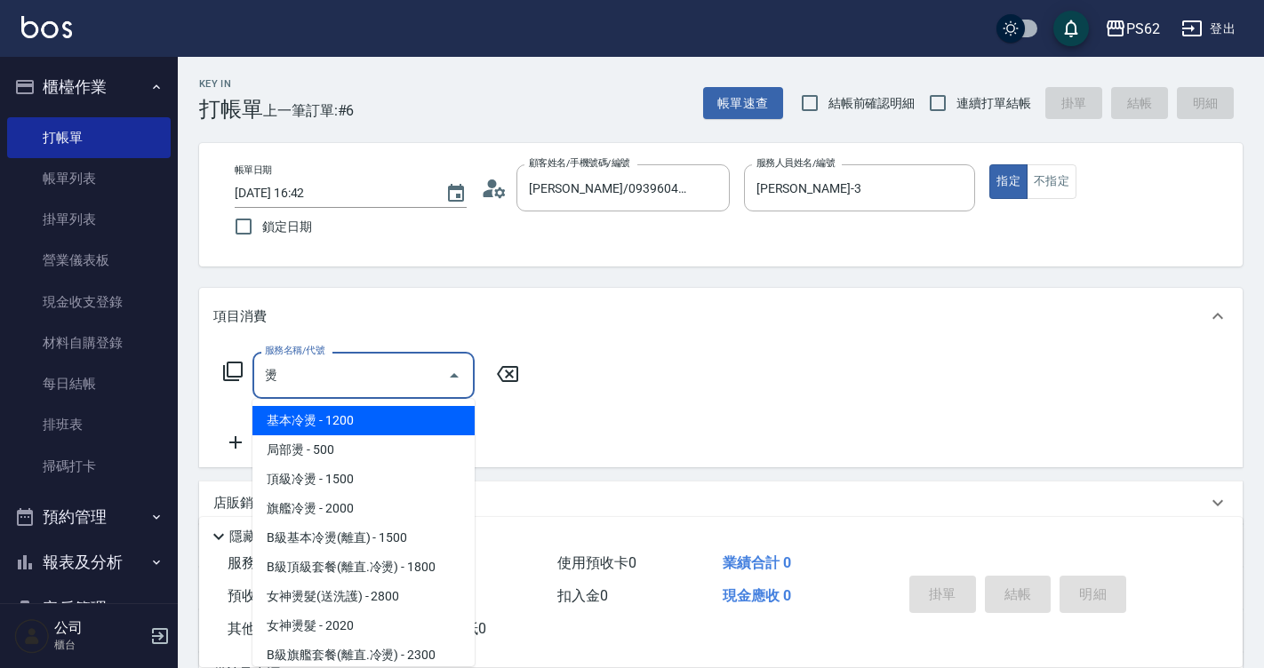
click at [351, 416] on span "基本冷燙 - 1200" at bounding box center [363, 420] width 222 height 29
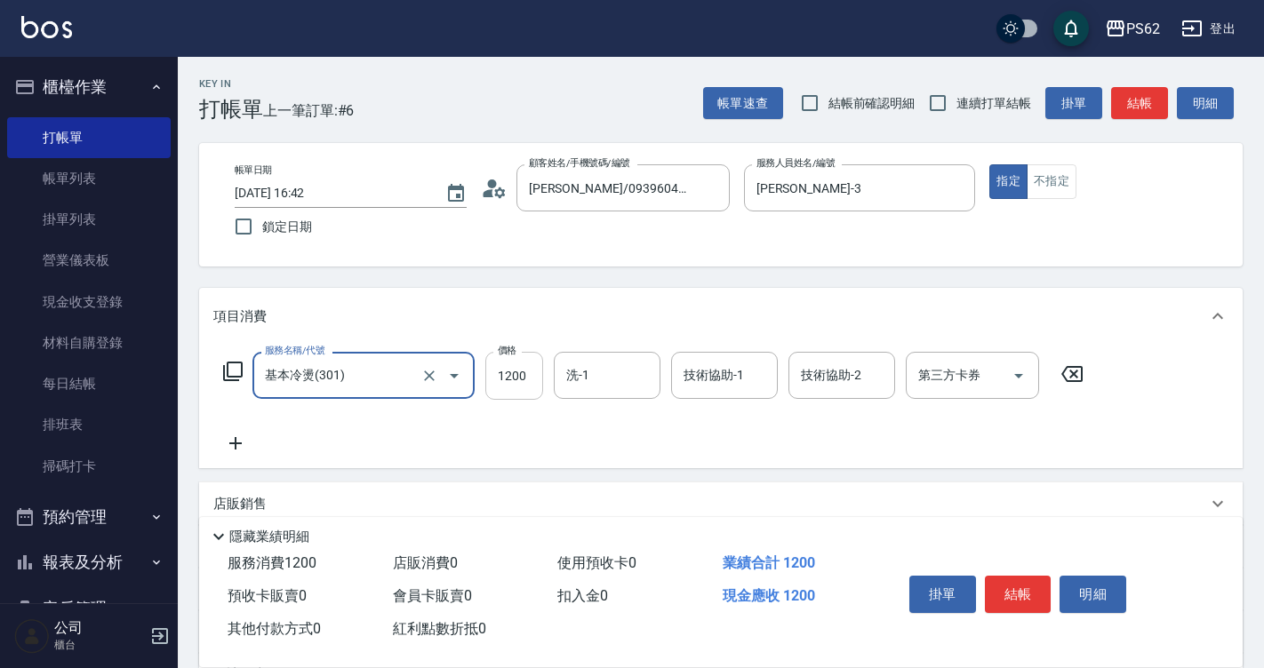
type input "基本冷燙(301)"
click at [501, 375] on input "1200" at bounding box center [514, 376] width 58 height 48
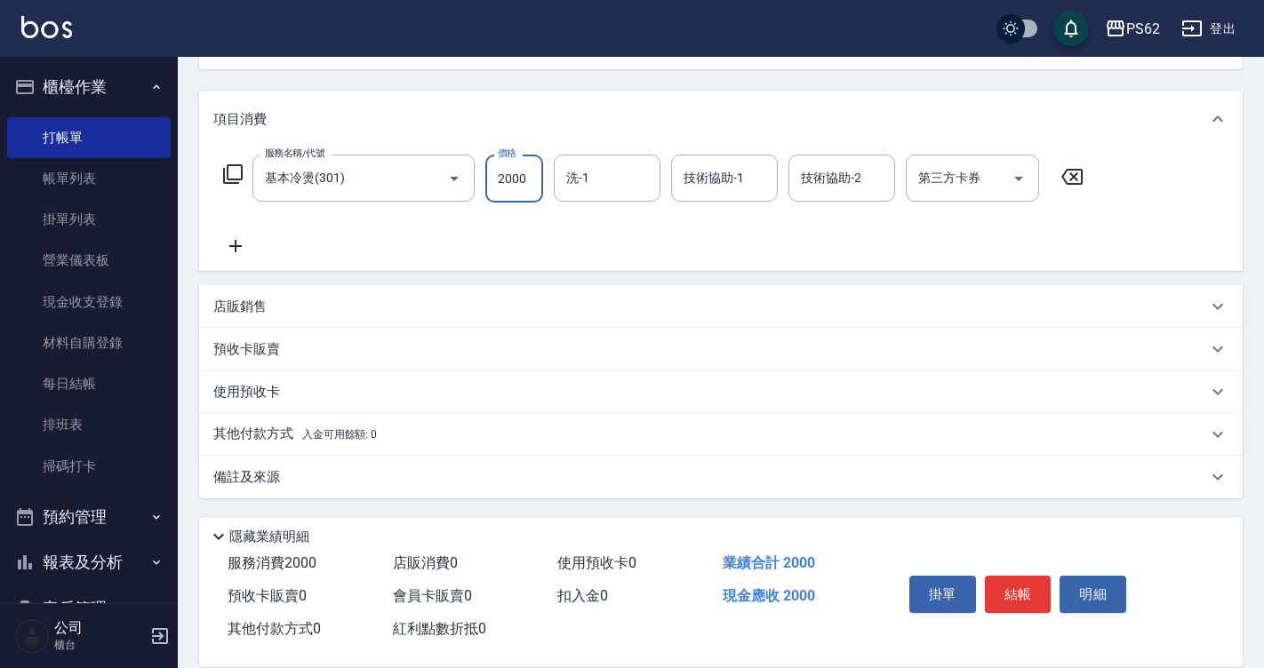
scroll to position [198, 0]
type input "2000"
click at [281, 284] on div "店販銷售 服務人員姓名/編號 服務人員姓名/編號 商品代號/名稱 商品代號/名稱" at bounding box center [720, 305] width 1043 height 43
click at [280, 307] on div "店販銷售" at bounding box center [709, 306] width 993 height 19
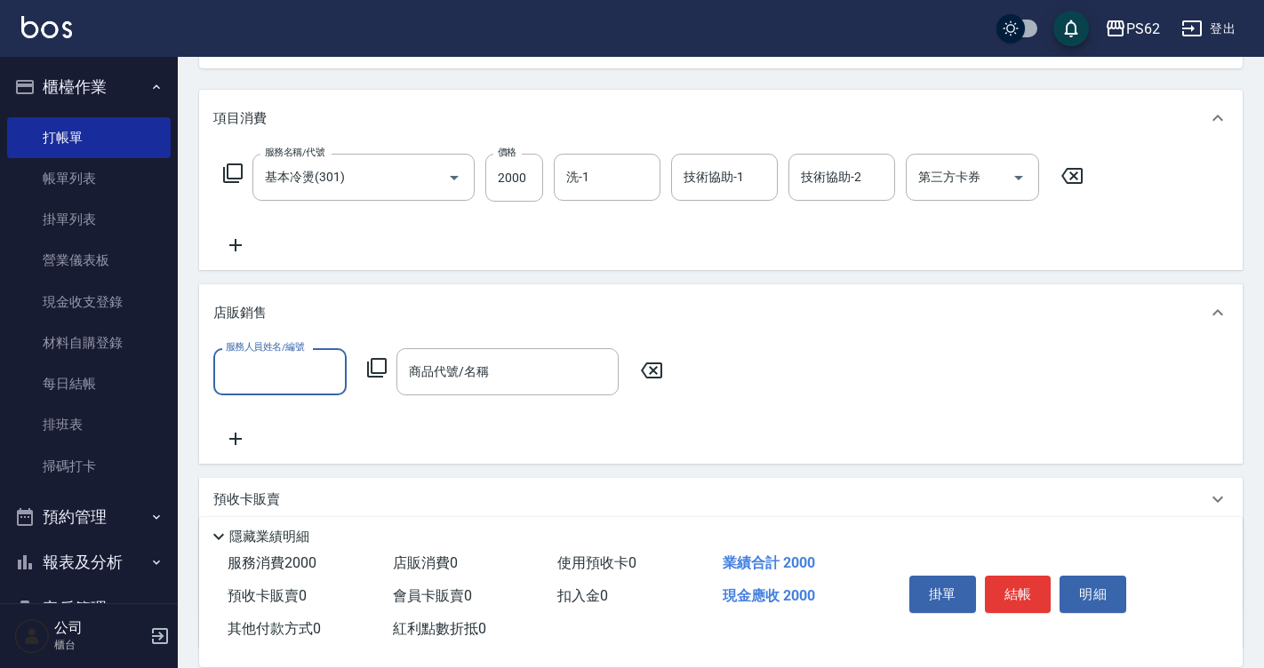
scroll to position [0, 0]
type input "[PERSON_NAME]-3"
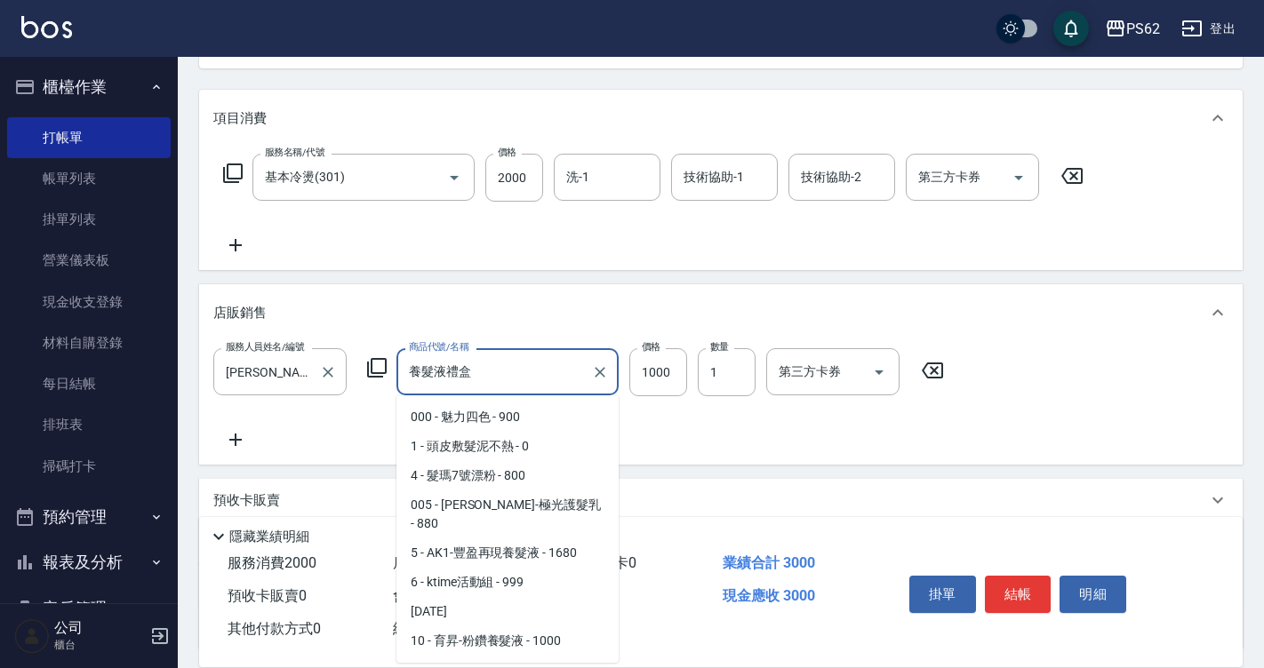
scroll to position [2944, 0]
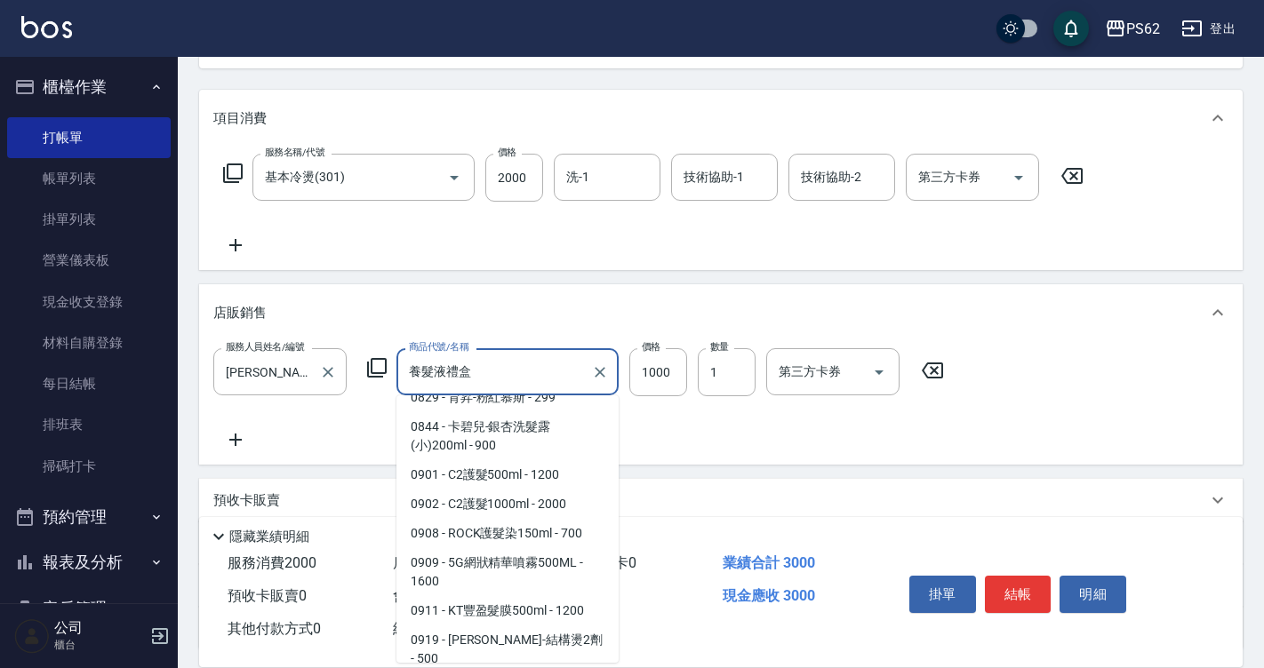
drag, startPoint x: 524, startPoint y: 374, endPoint x: 297, endPoint y: 396, distance: 228.6
click at [297, 396] on div "服務人員姓名/編號 [PERSON_NAME]-3 服務人員姓名/編號 商品代號/名稱 養髮液禮盒 商品代號/名稱 價格 1000 價格 數量 1 數量 第三…" at bounding box center [583, 372] width 741 height 48
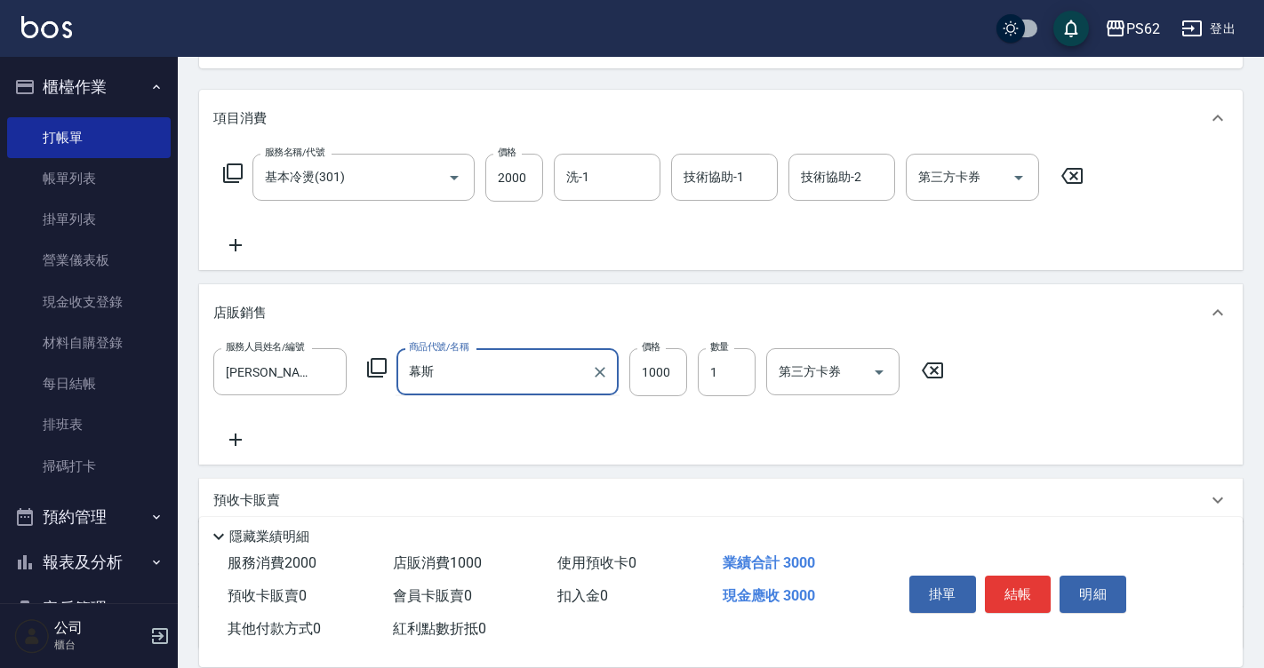
click at [471, 386] on input "幕斯" at bounding box center [494, 371] width 180 height 31
type input "幕"
click at [475, 355] on div "幕 商品代號/名稱" at bounding box center [507, 371] width 222 height 47
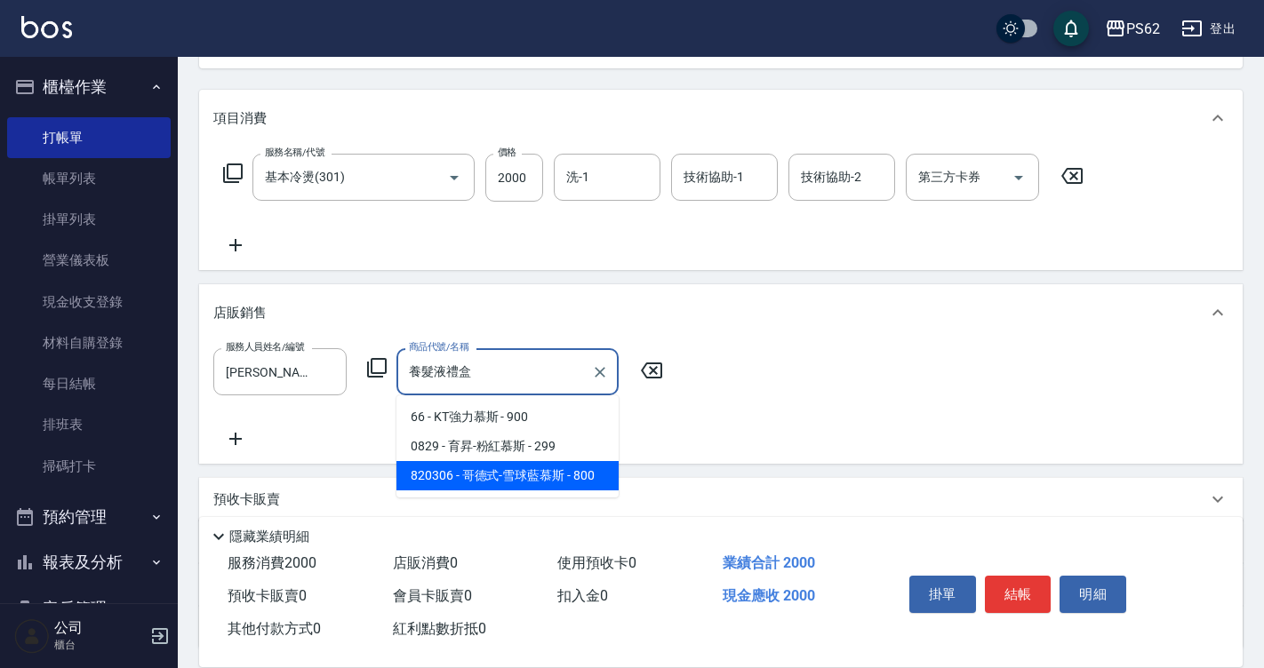
click at [474, 489] on div "預收卡販賣" at bounding box center [720, 499] width 1043 height 43
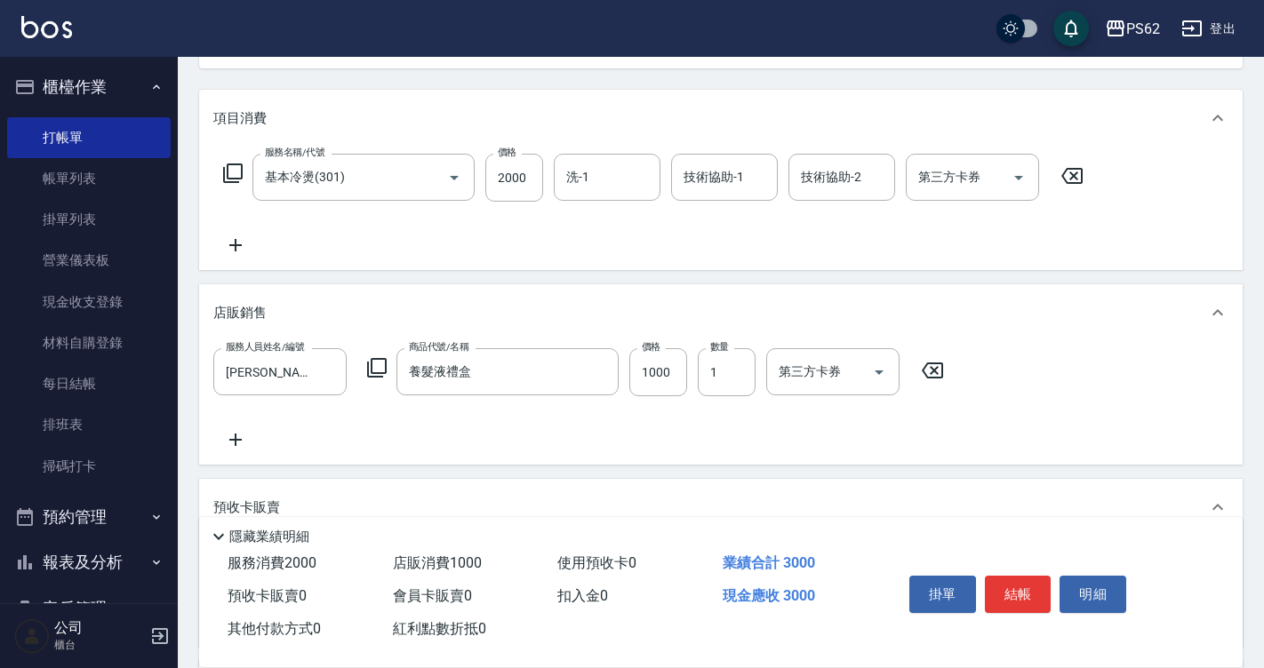
scroll to position [0, 0]
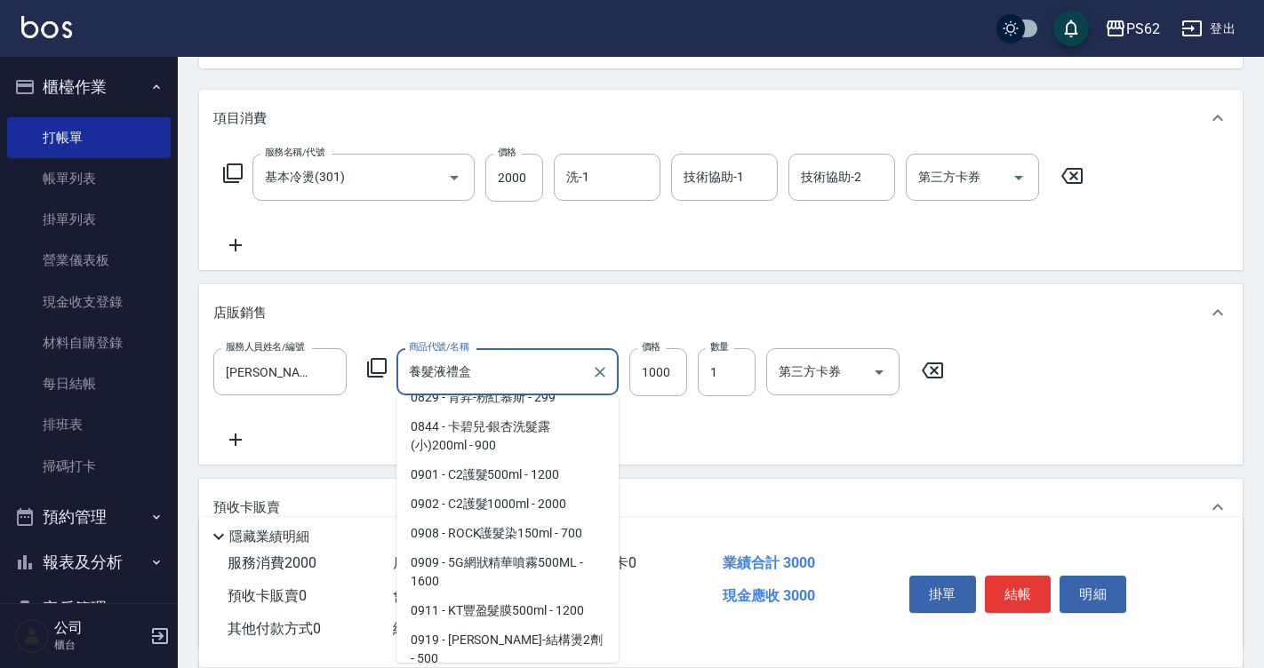
drag, startPoint x: 486, startPoint y: 363, endPoint x: 170, endPoint y: 384, distance: 317.1
click at [170, 384] on div "PS62 登出 櫃檯作業 打帳單 帳單列表 掛單列表 營業儀表板 現金收支登錄 材料自購登錄 每日結帳 排班表 掃碼打卡 預約管理 預約管理 單日預約紀錄 單…" at bounding box center [632, 381] width 1264 height 1159
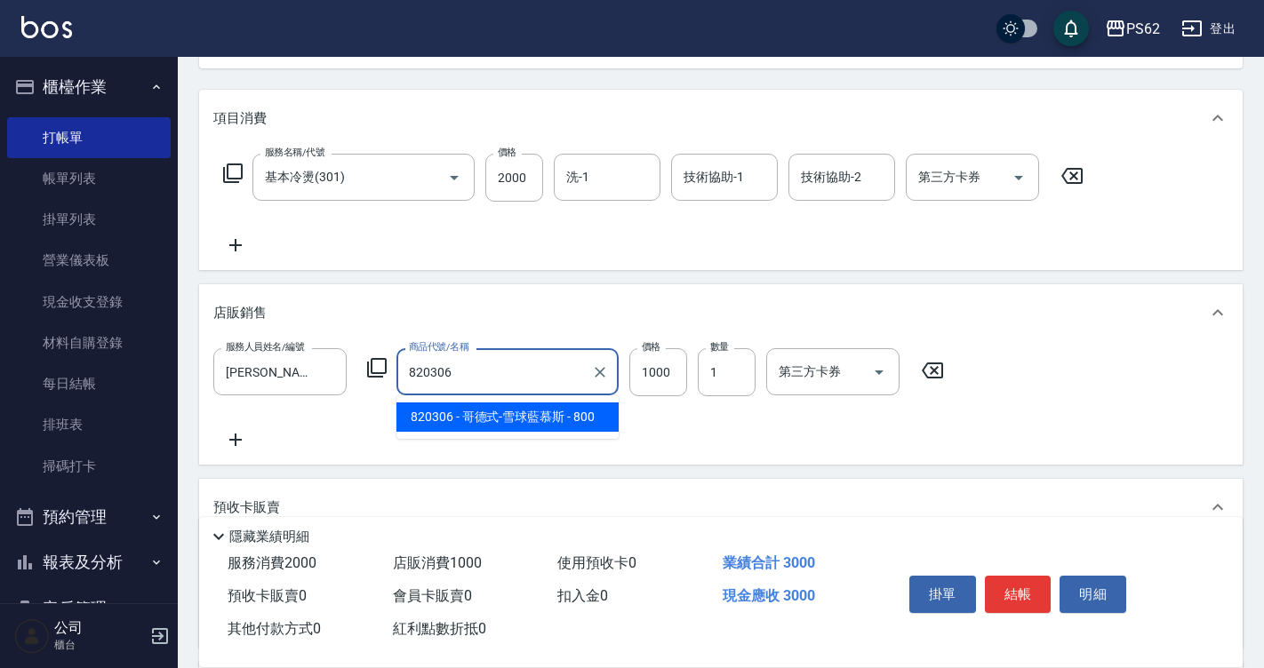
type input "哥德式-雪球藍慕斯"
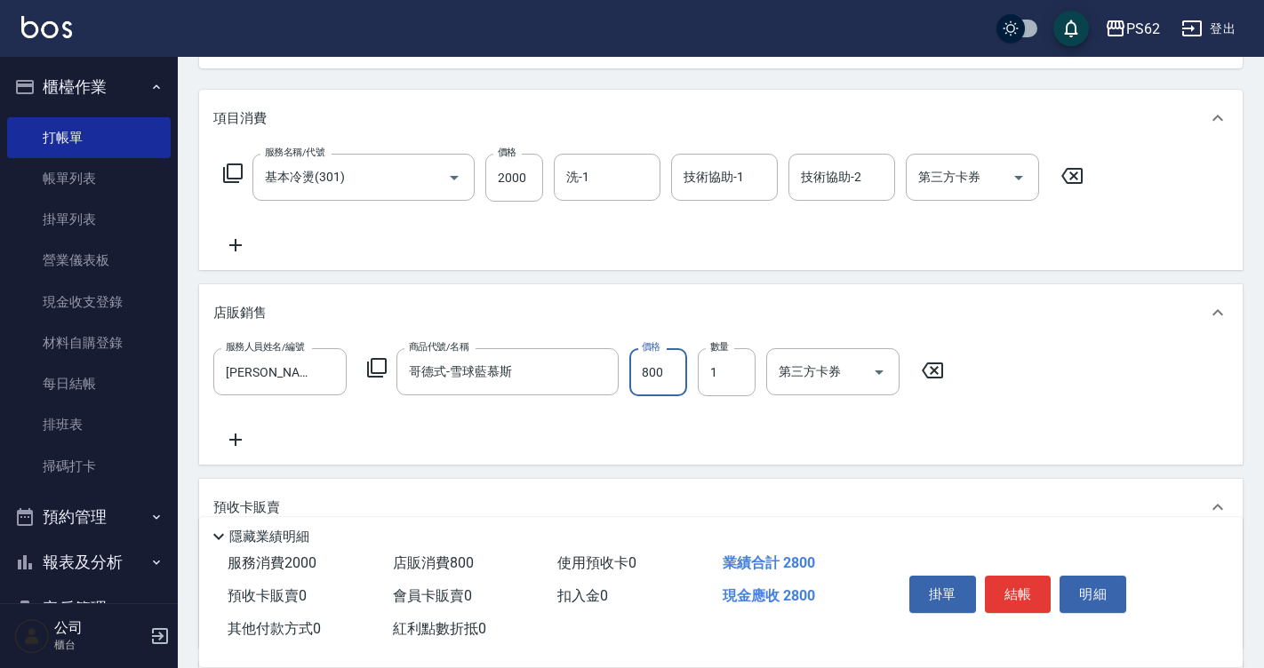
click at [643, 379] on input "800" at bounding box center [658, 372] width 58 height 48
type input "680"
click at [1015, 602] on button "結帳" at bounding box center [1018, 594] width 67 height 37
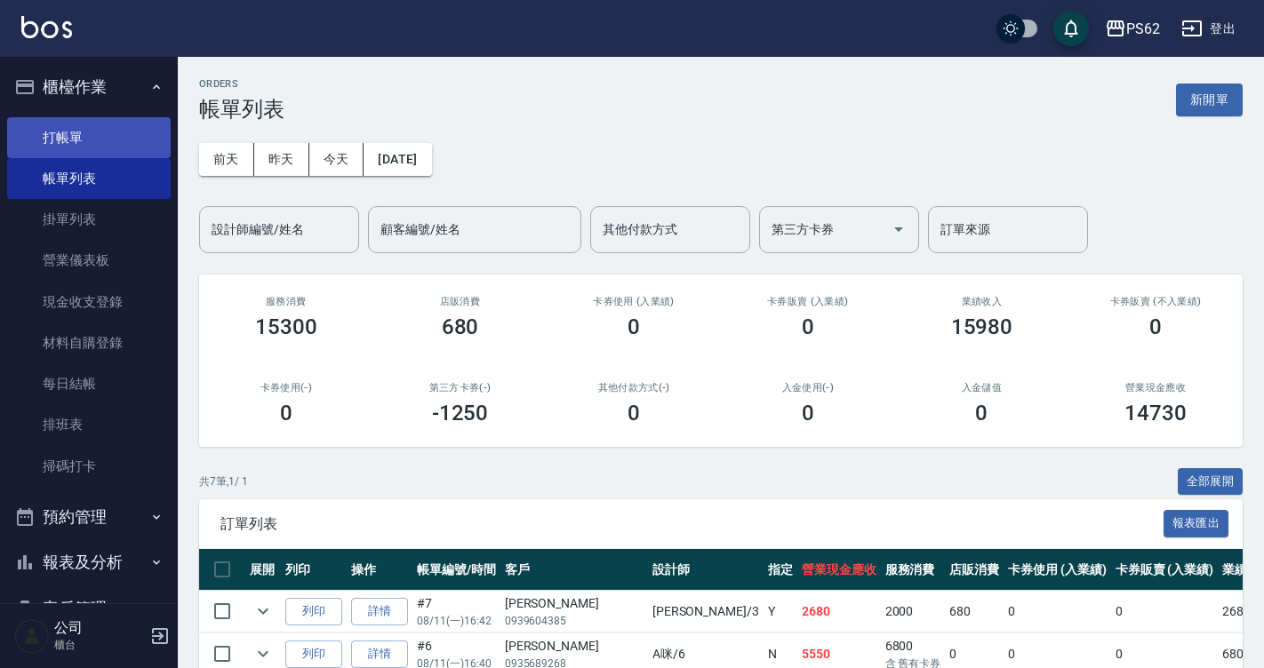
click at [60, 147] on link "打帳單" at bounding box center [89, 137] width 164 height 41
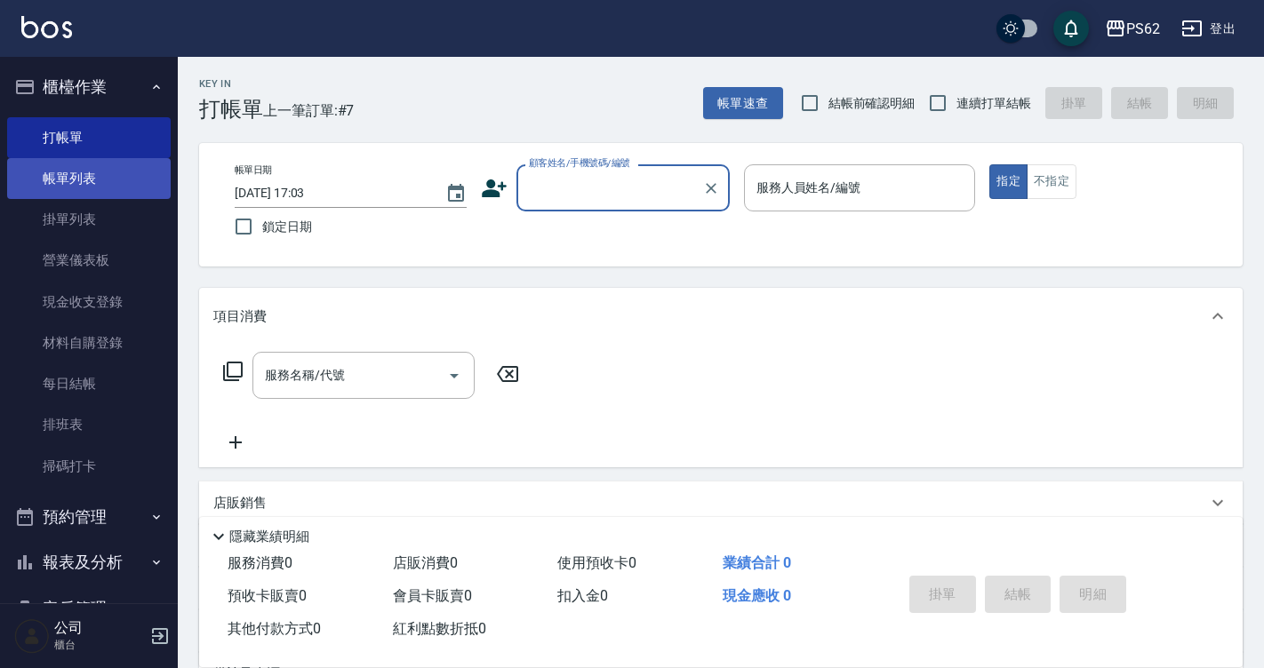
click at [28, 187] on link "帳單列表" at bounding box center [89, 178] width 164 height 41
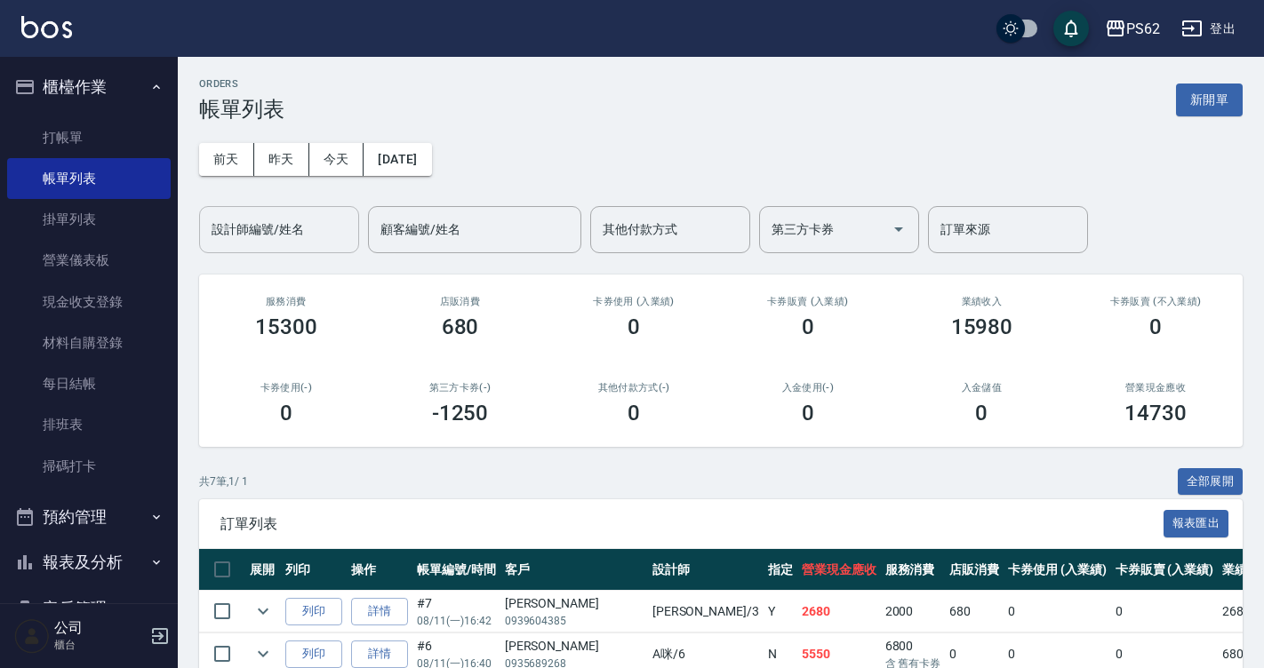
click at [279, 246] on div "設計師編號/姓名" at bounding box center [279, 229] width 160 height 47
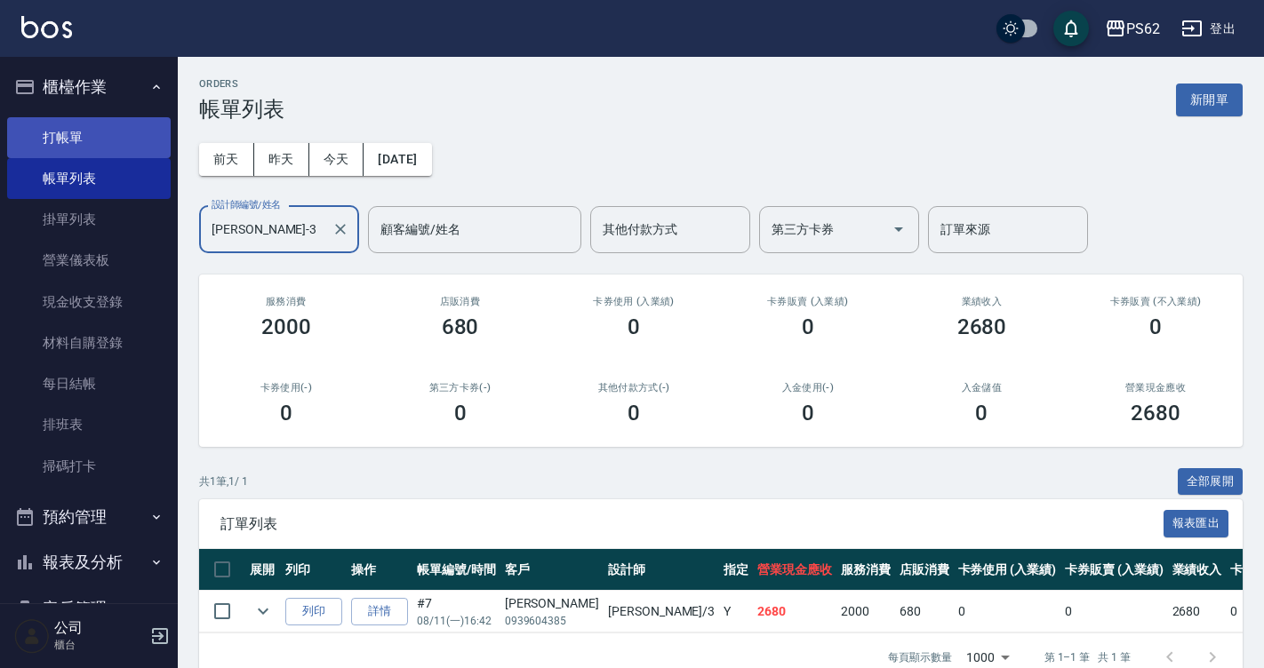
type input "[PERSON_NAME]-3"
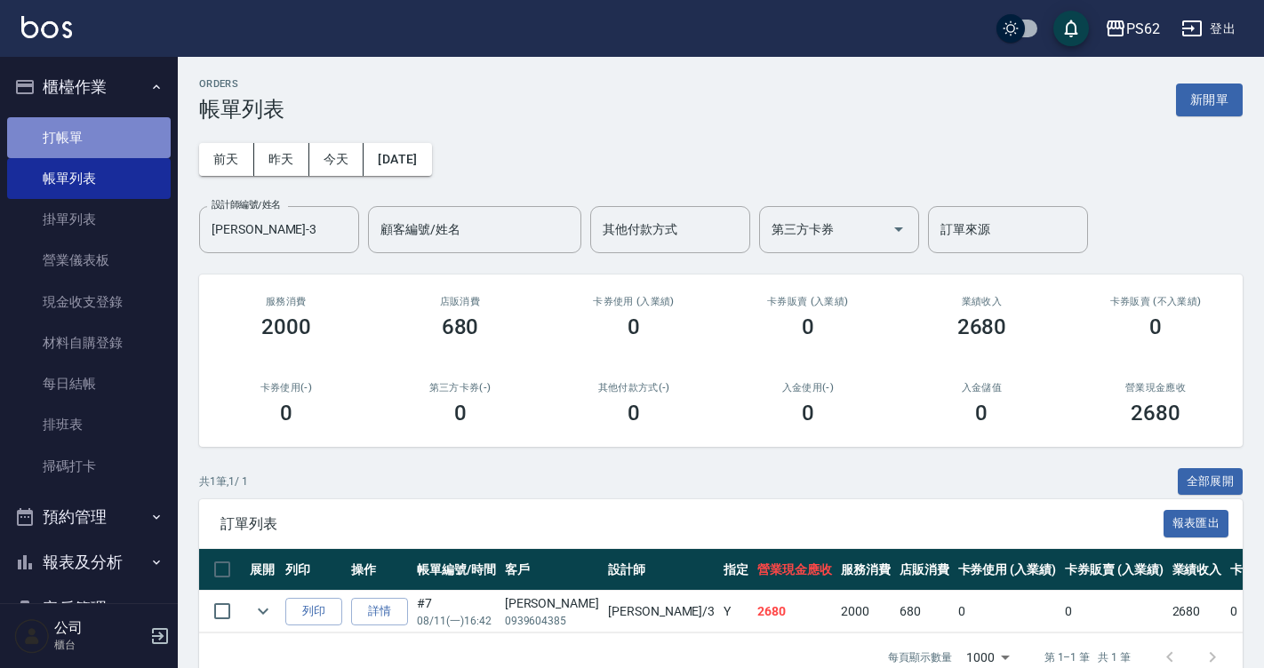
click at [96, 127] on link "打帳單" at bounding box center [89, 137] width 164 height 41
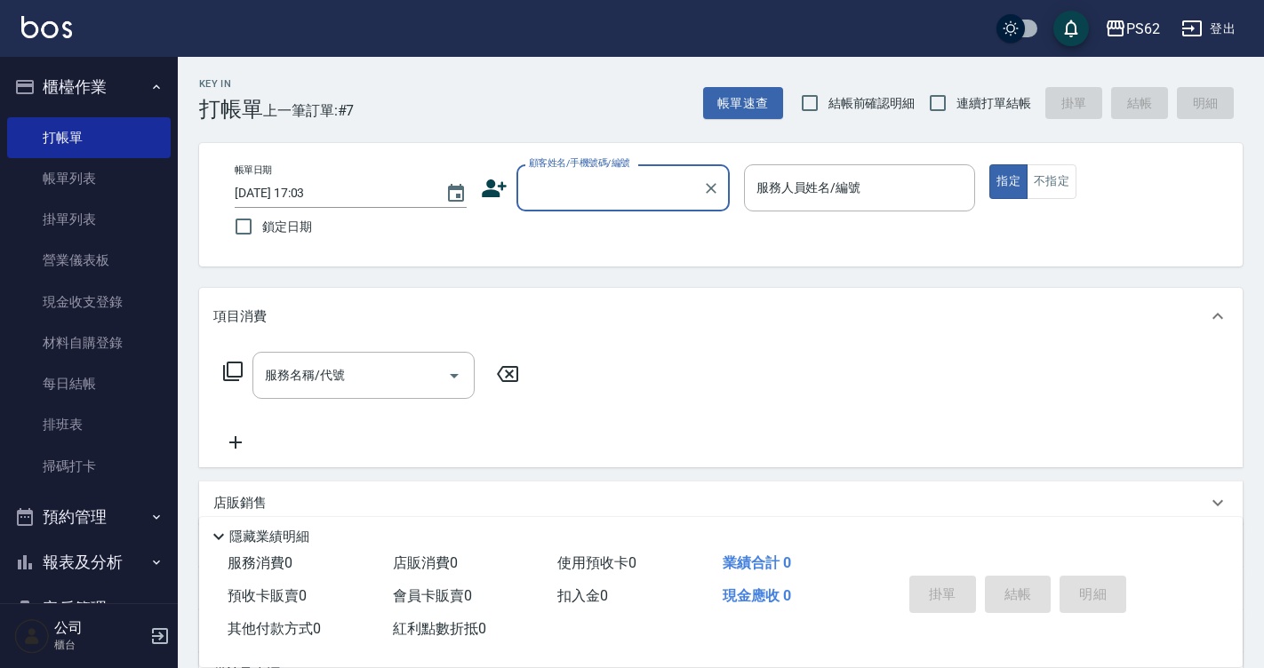
click at [887, 109] on span "結帳前確認明細" at bounding box center [871, 103] width 87 height 19
click at [828, 109] on input "結帳前確認明細" at bounding box center [809, 102] width 37 height 37
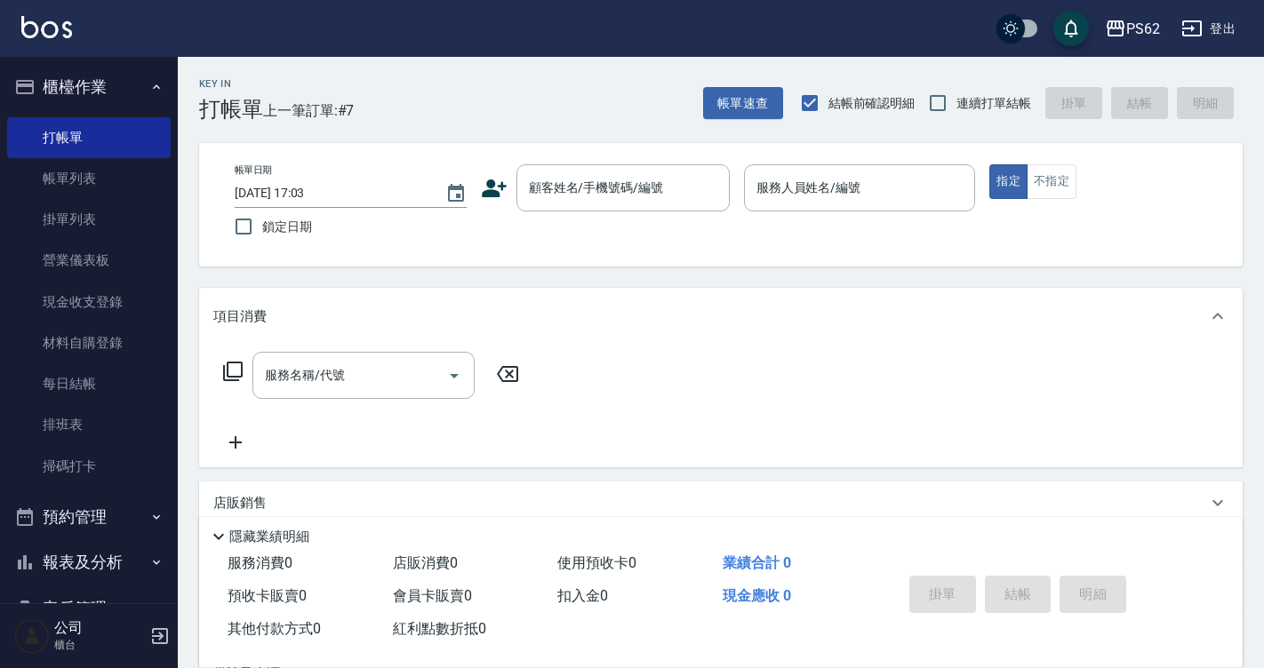
click at [890, 105] on span "結帳前確認明細" at bounding box center [871, 103] width 87 height 19
click at [828, 105] on input "結帳前確認明細" at bounding box center [809, 102] width 37 height 37
checkbox input "false"
click at [939, 105] on input "連續打單結帳" at bounding box center [937, 102] width 37 height 37
checkbox input "true"
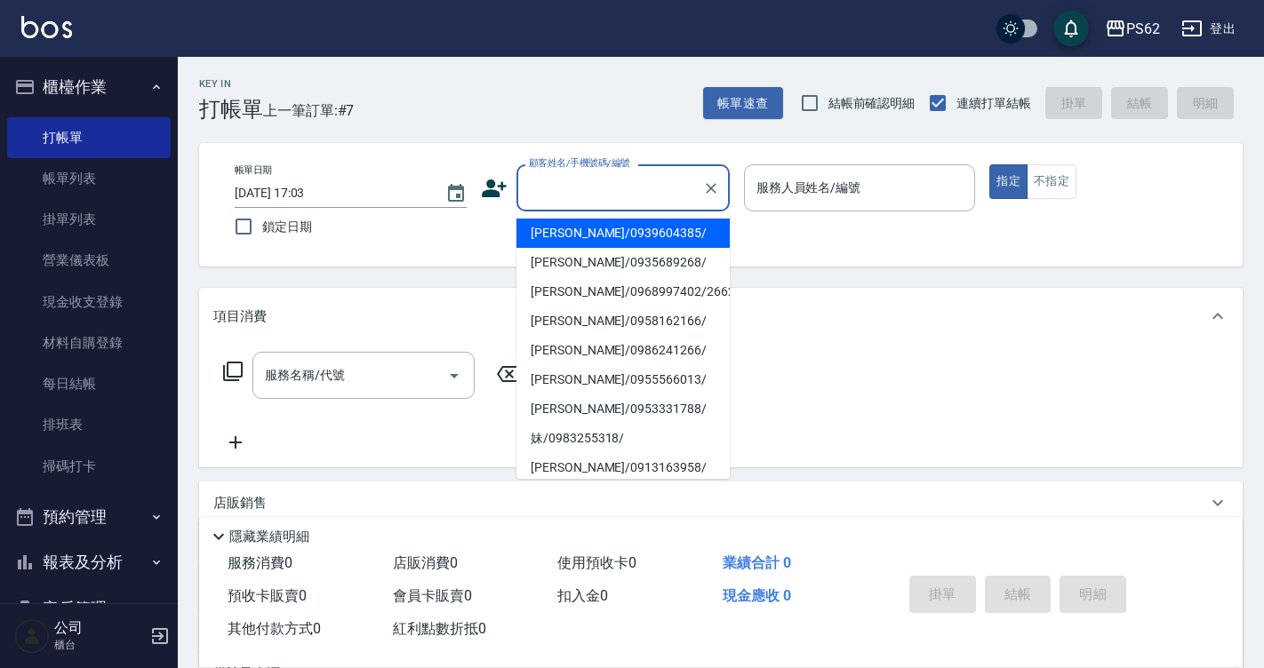
drag, startPoint x: 653, startPoint y: 189, endPoint x: 678, endPoint y: 192, distance: 25.0
click at [651, 189] on input "顧客姓名/手機號碼/編號" at bounding box center [609, 187] width 171 height 31
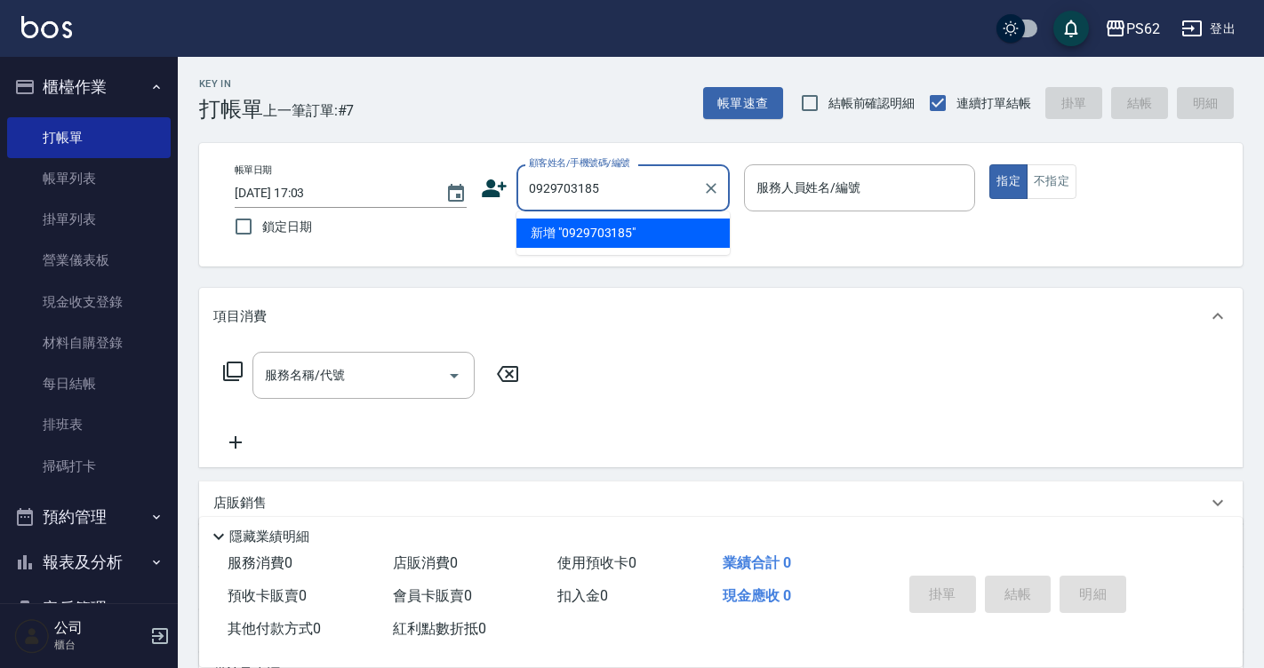
drag, startPoint x: 639, startPoint y: 209, endPoint x: 500, endPoint y: 124, distance: 162.3
click at [472, 130] on div "Key In 打帳單 上一筆訂單:#7 帳單速查 結帳前確認明細 連續打單結帳 掛單 結帳 明細 帳單日期 [DATE] 17:03 鎖定日期 顧客姓名/手機…" at bounding box center [721, 461] width 1086 height 809
drag, startPoint x: 604, startPoint y: 186, endPoint x: 462, endPoint y: 154, distance: 145.7
click at [462, 154] on div "帳單日期 [DATE] 17:03 鎖定日期 顧客姓名/手機號碼/編號 0929703185 顧客姓名/手機號碼/編號 服務人員姓名/編號 服務人員姓名/編號…" at bounding box center [720, 205] width 1043 height 124
type input "0929703185"
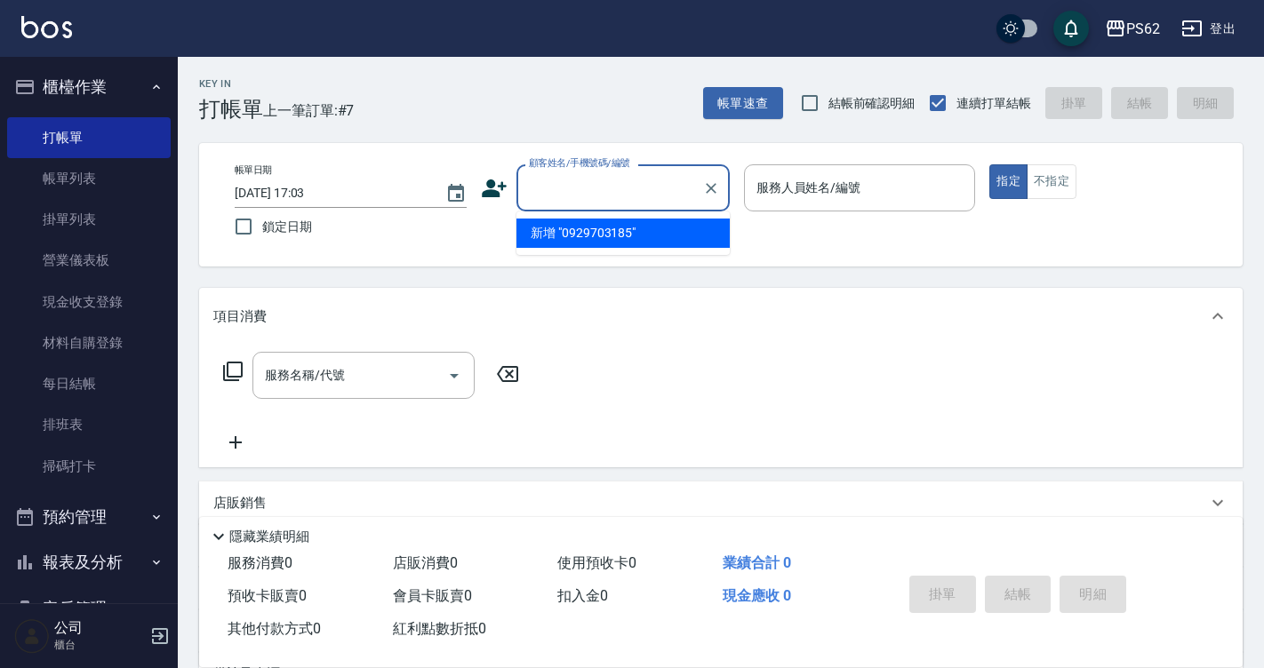
click at [462, 154] on div "帳單日期 [DATE] 17:03 鎖定日期 顧客姓名/手機號碼/編號 顧客姓名/手機號碼/編號 服務人員姓名/編號 服務人員姓名/編號 指定 不指定" at bounding box center [720, 205] width 1043 height 124
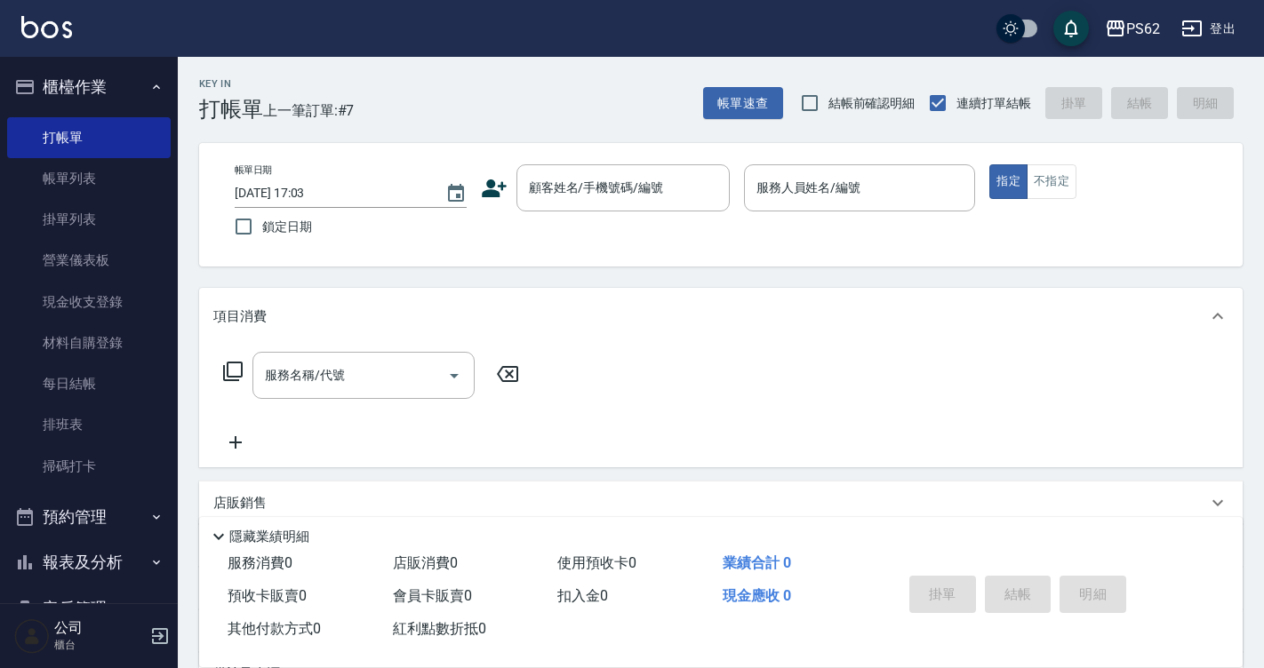
click at [491, 186] on icon at bounding box center [494, 189] width 25 height 18
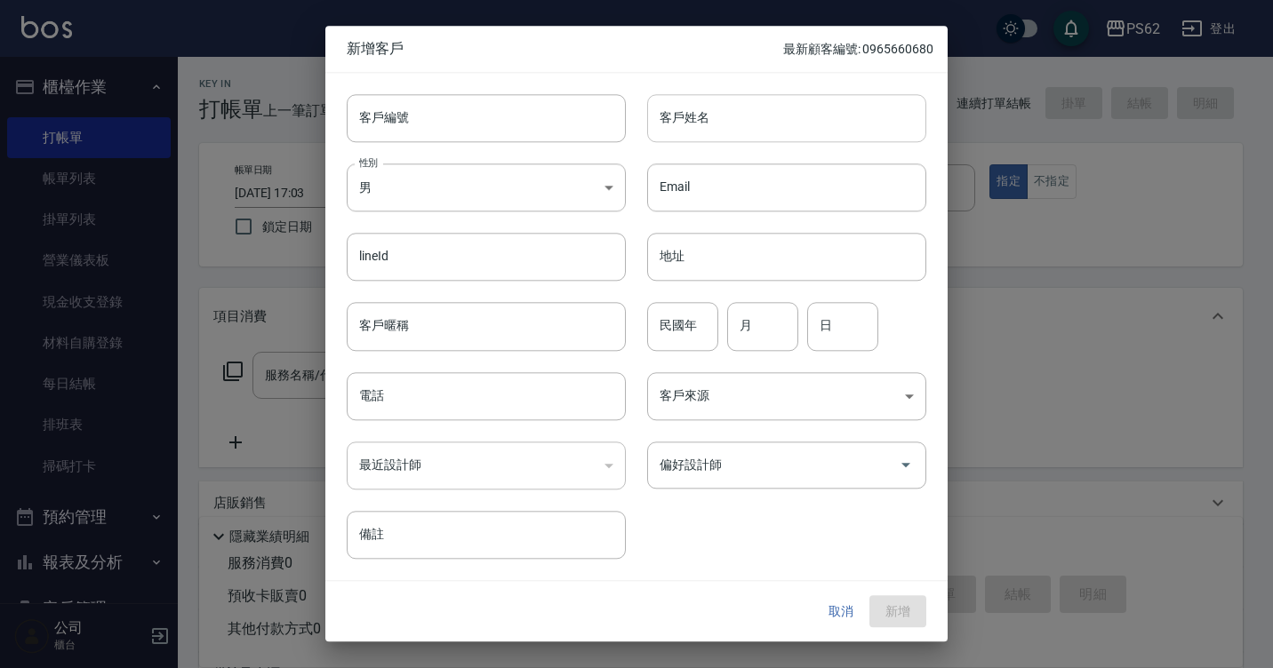
click at [706, 126] on input "客戶姓名" at bounding box center [786, 118] width 279 height 48
type input "0929703185"
click at [494, 387] on input "電話" at bounding box center [486, 396] width 279 height 48
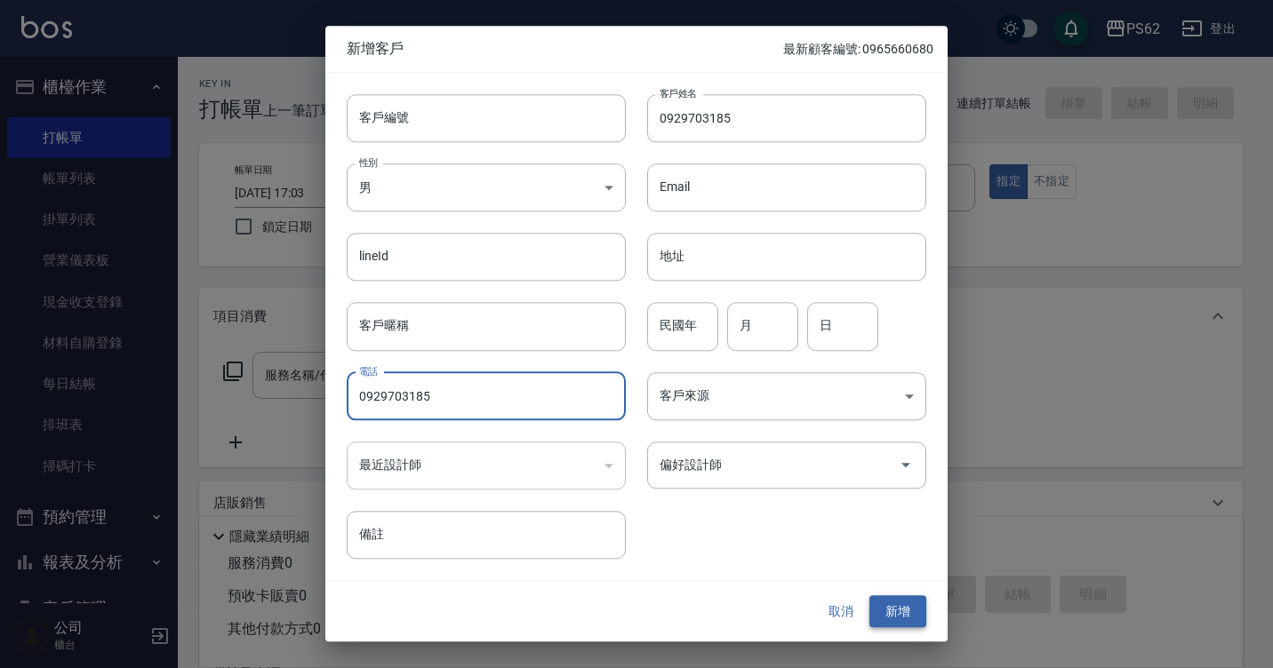
type input "0929703185"
click at [894, 614] on button "新增" at bounding box center [897, 611] width 57 height 33
click at [894, 614] on div "取消 新增" at bounding box center [869, 611] width 114 height 33
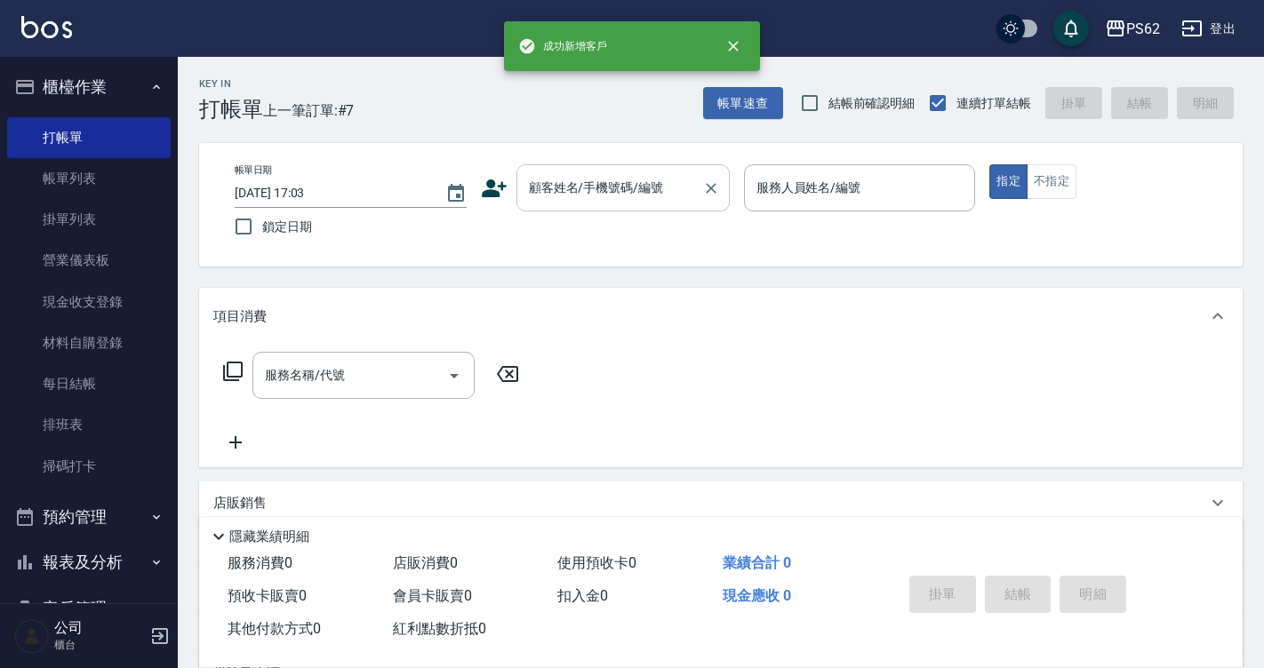
click at [643, 208] on div "顧客姓名/手機號碼/編號" at bounding box center [622, 187] width 213 height 47
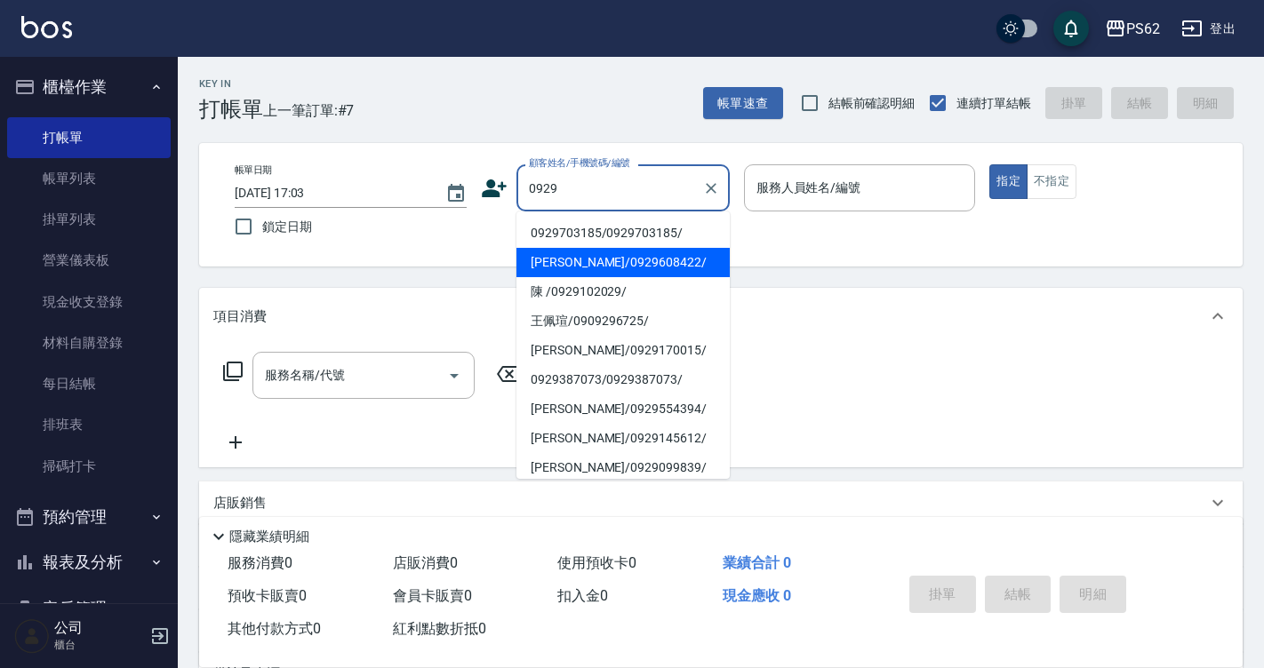
click at [637, 231] on li "0929703185/0929703185/" at bounding box center [622, 233] width 213 height 29
type input "0929703185/0929703185/"
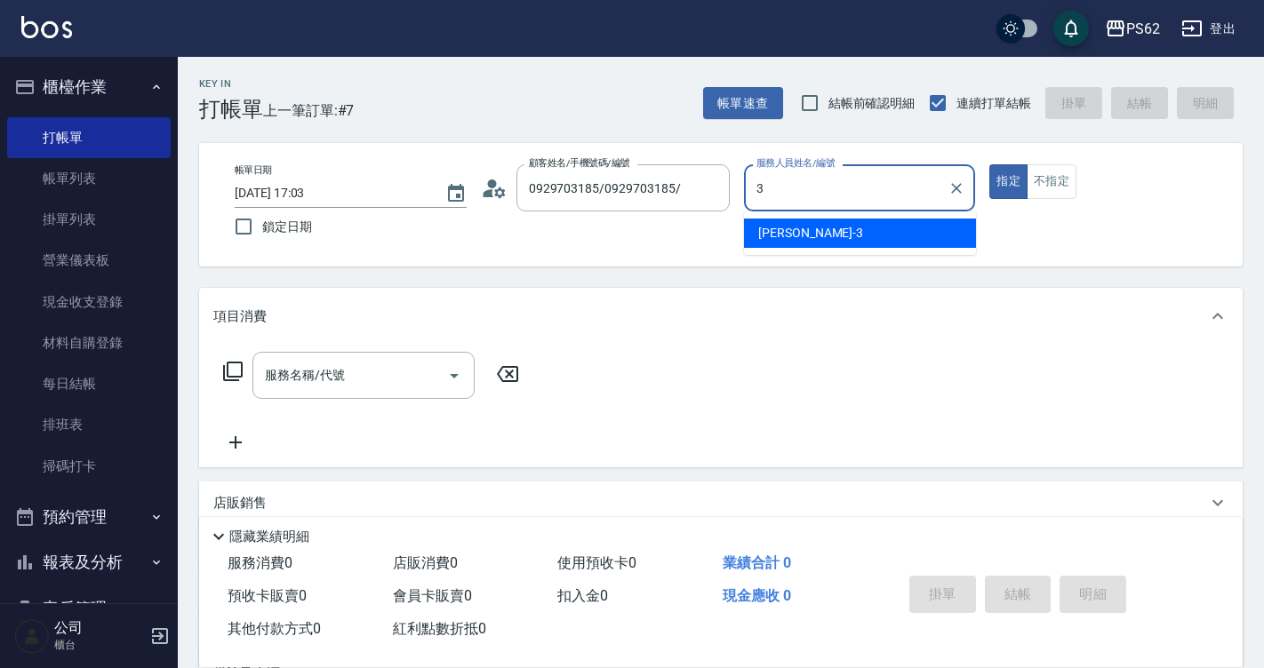
type input "[PERSON_NAME]-3"
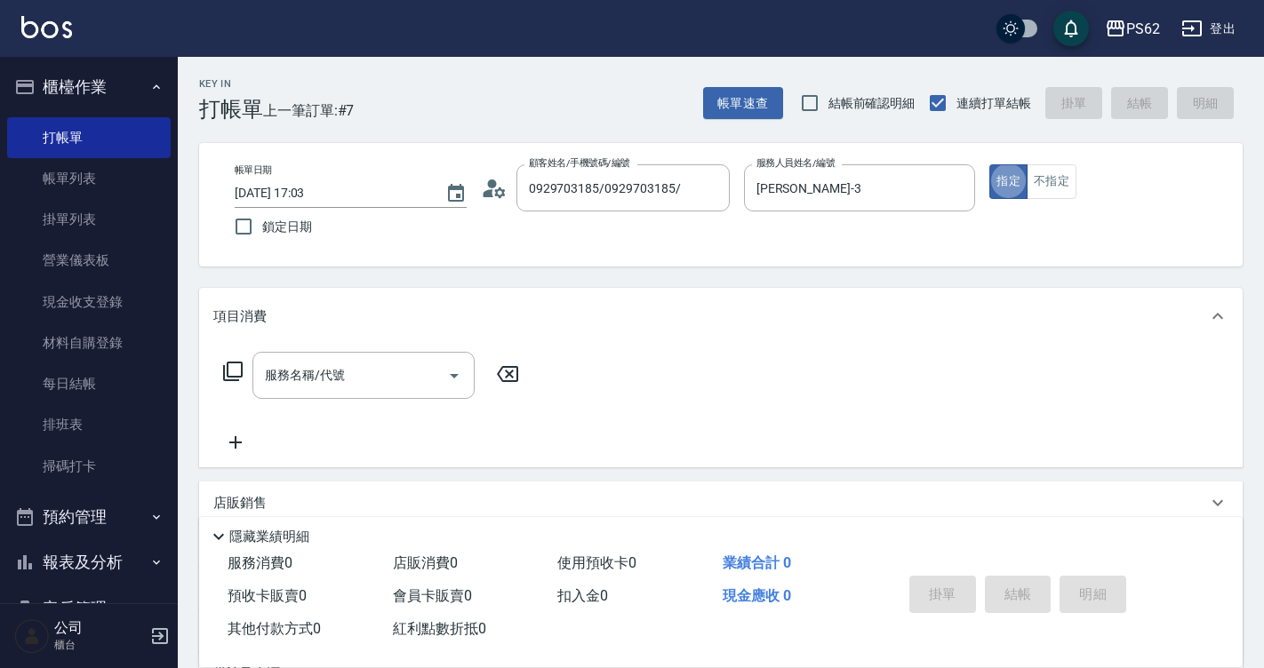
type button "true"
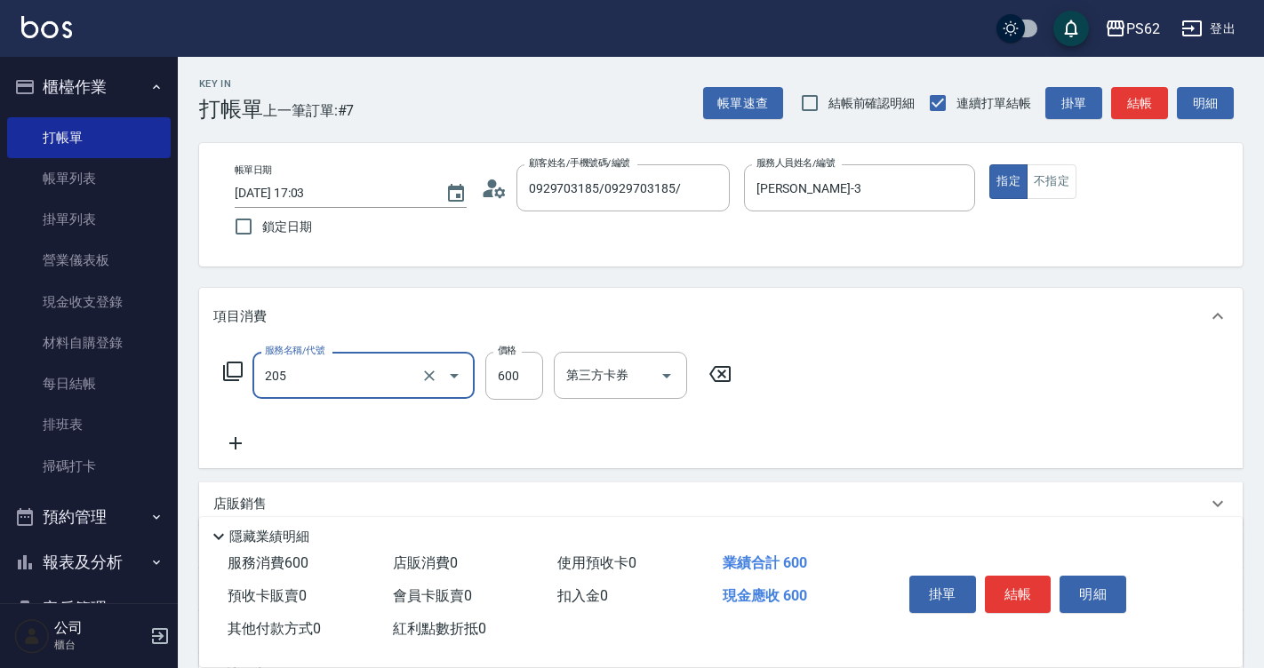
type input "A級洗剪400(205)"
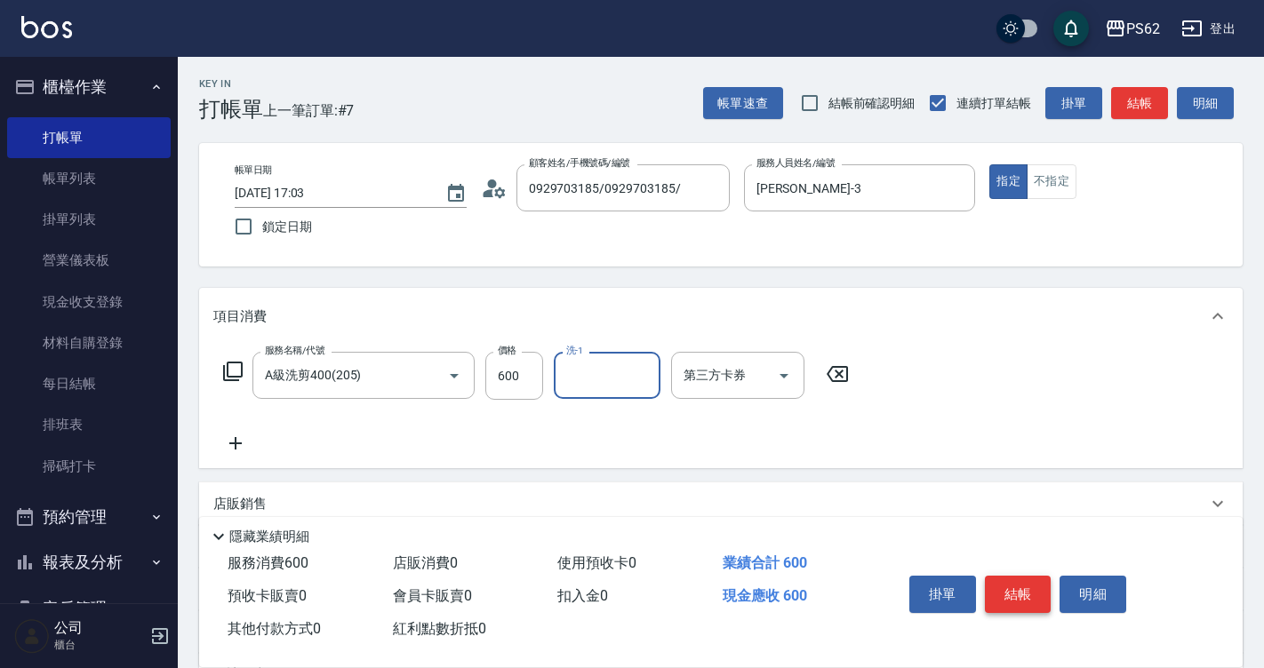
click at [1032, 583] on button "結帳" at bounding box center [1018, 594] width 67 height 37
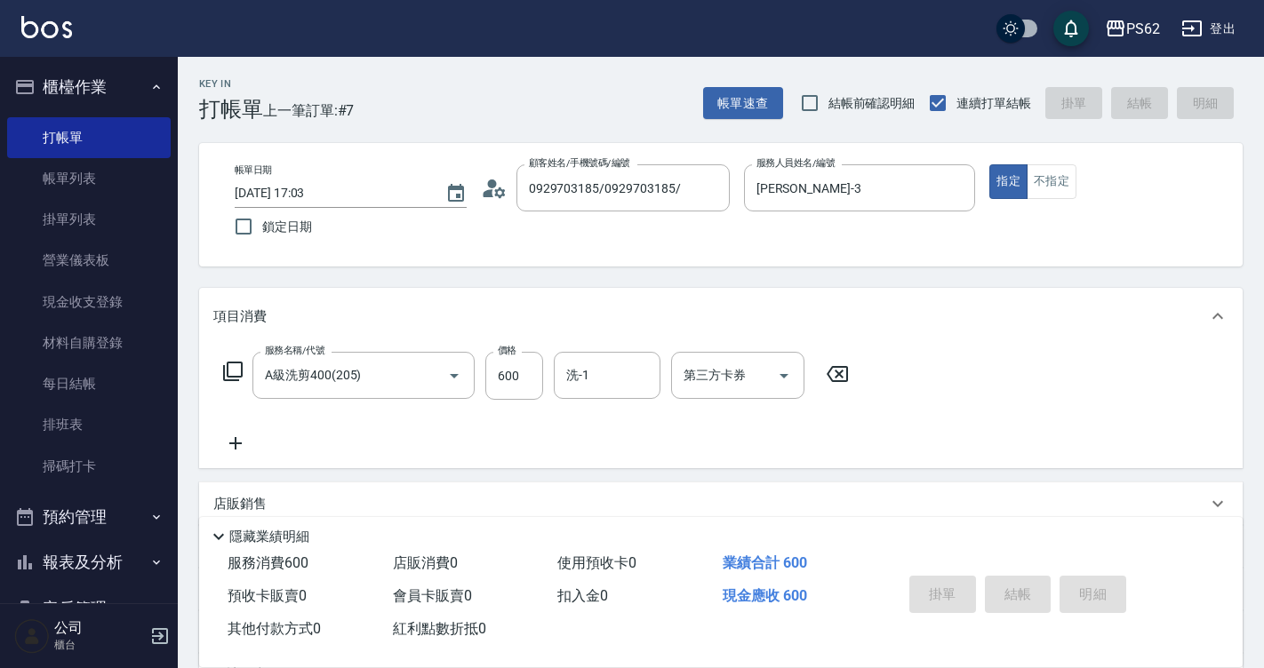
type input "[DATE] 17:04"
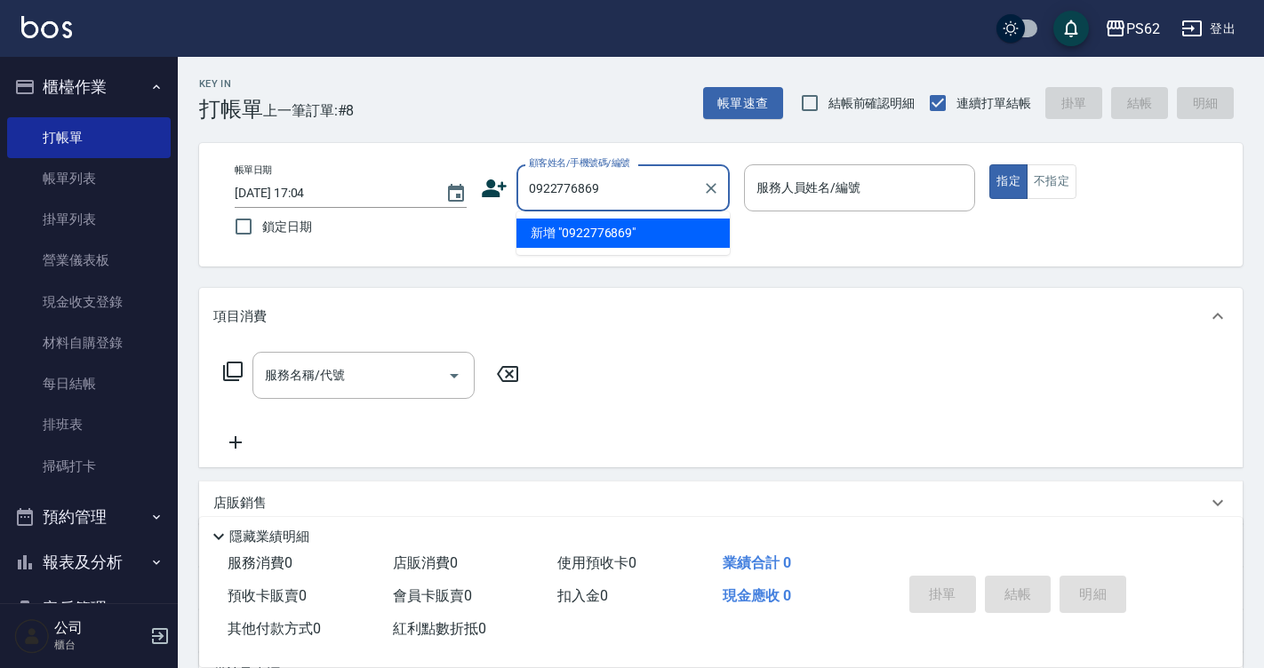
drag, startPoint x: 618, startPoint y: 174, endPoint x: 180, endPoint y: 195, distance: 439.5
click at [180, 195] on div "Key In 打帳單 上一筆訂單:#8 帳單速查 結帳前確認明細 連續打單結帳 掛單 結帳 明細 帳單日期 [DATE] 17:04 鎖定日期 顧客姓名/手機…" at bounding box center [721, 461] width 1086 height 809
type input "0922776869"
click at [179, 195] on div "Key In 打帳單 上一筆訂單:#8 帳單速查 結帳前確認明細 連續打單結帳 掛單 結帳 明細 帳單日期 [DATE] 17:04 鎖定日期 顧客姓名/手機…" at bounding box center [721, 461] width 1086 height 809
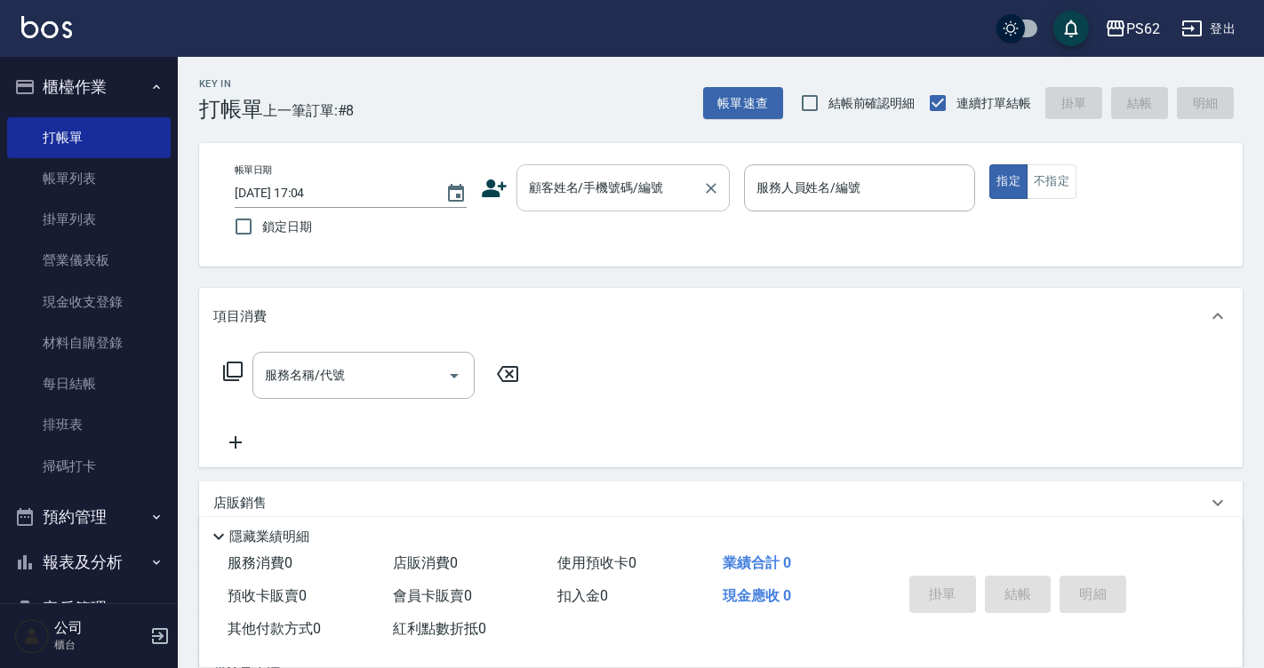
click at [638, 196] on input "顧客姓名/手機號碼/編號" at bounding box center [609, 187] width 171 height 31
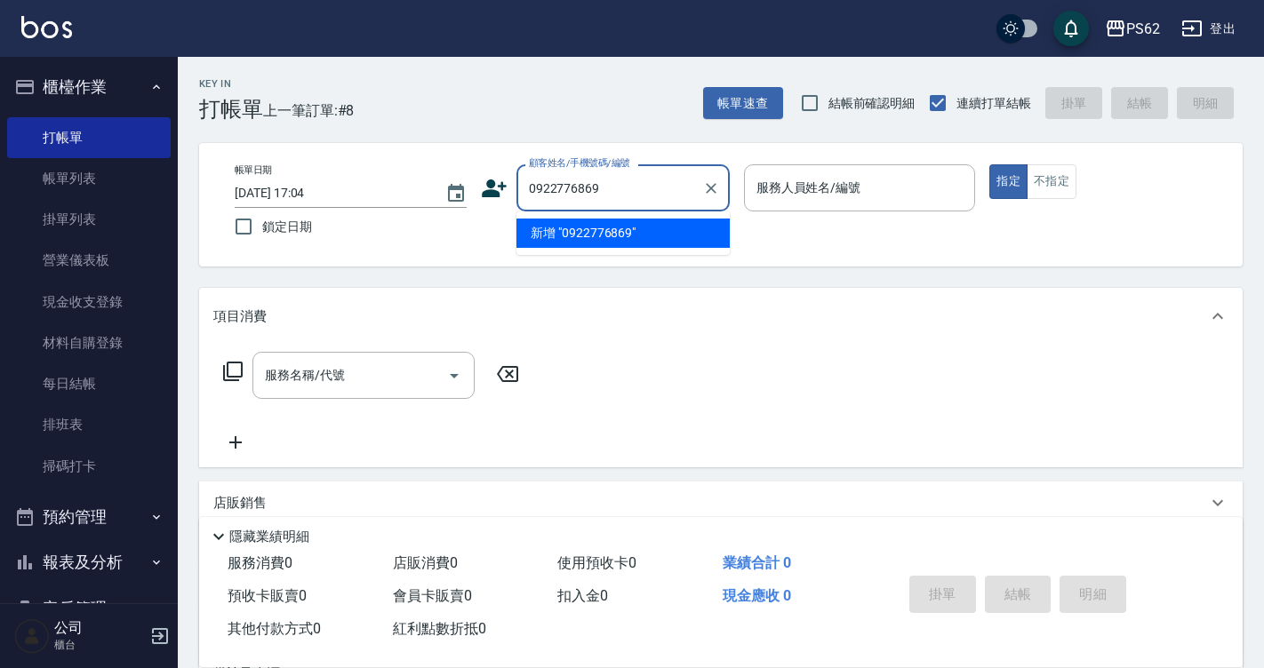
drag, startPoint x: 638, startPoint y: 196, endPoint x: 364, endPoint y: 180, distance: 274.2
click at [369, 180] on div "帳單日期 [DATE] 17:04 鎖定日期 顧客姓名/手機號碼/編號 0922776869 顧客姓名/手機號碼/編號 服務人員姓名/編號 服務人員姓名/編號…" at bounding box center [720, 204] width 1001 height 81
type input "0922776869"
click at [482, 180] on icon at bounding box center [494, 188] width 27 height 27
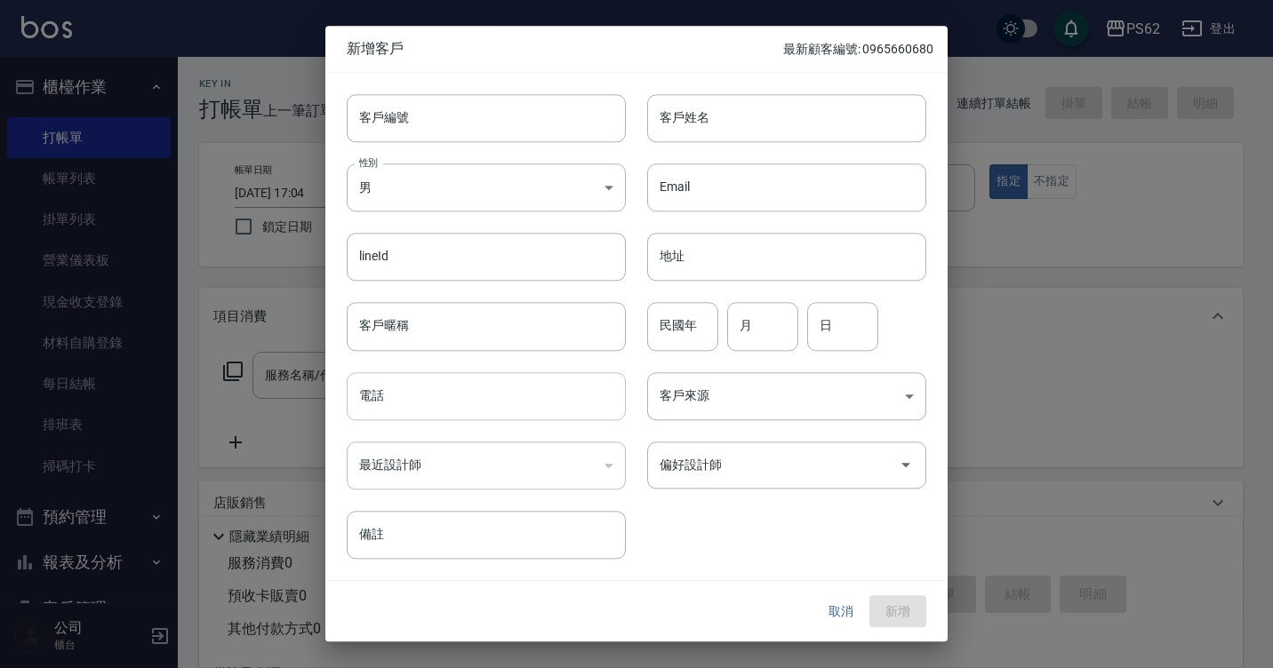
click at [436, 395] on input "電話" at bounding box center [486, 396] width 279 height 48
paste input "0922776869"
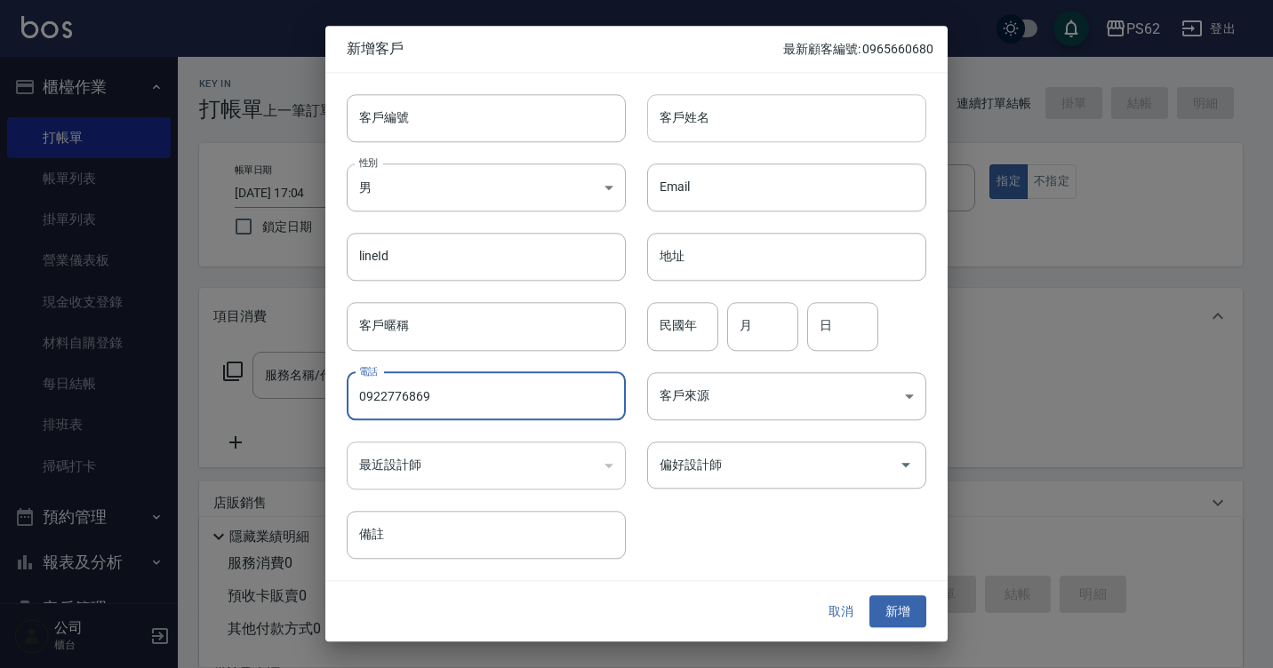
type input "0922776869"
click at [721, 135] on input "客戶姓名" at bounding box center [786, 118] width 279 height 48
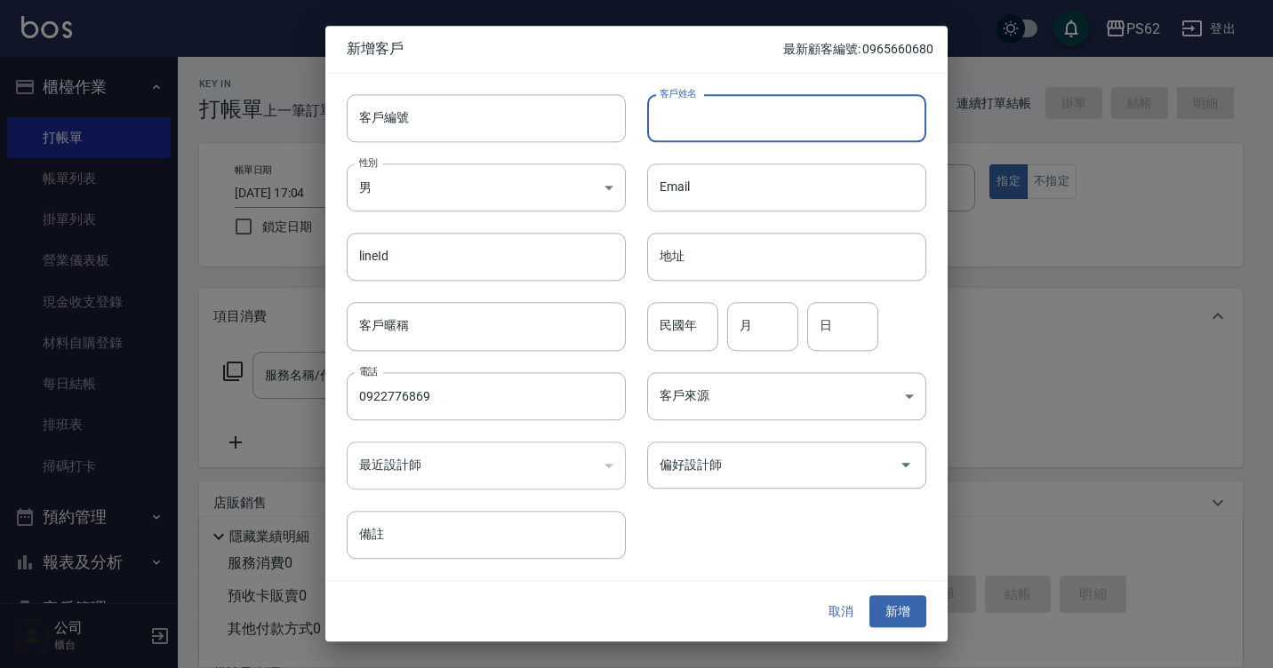
paste input "0922776869"
type input "0922776869"
click at [901, 621] on button "新增" at bounding box center [897, 611] width 57 height 33
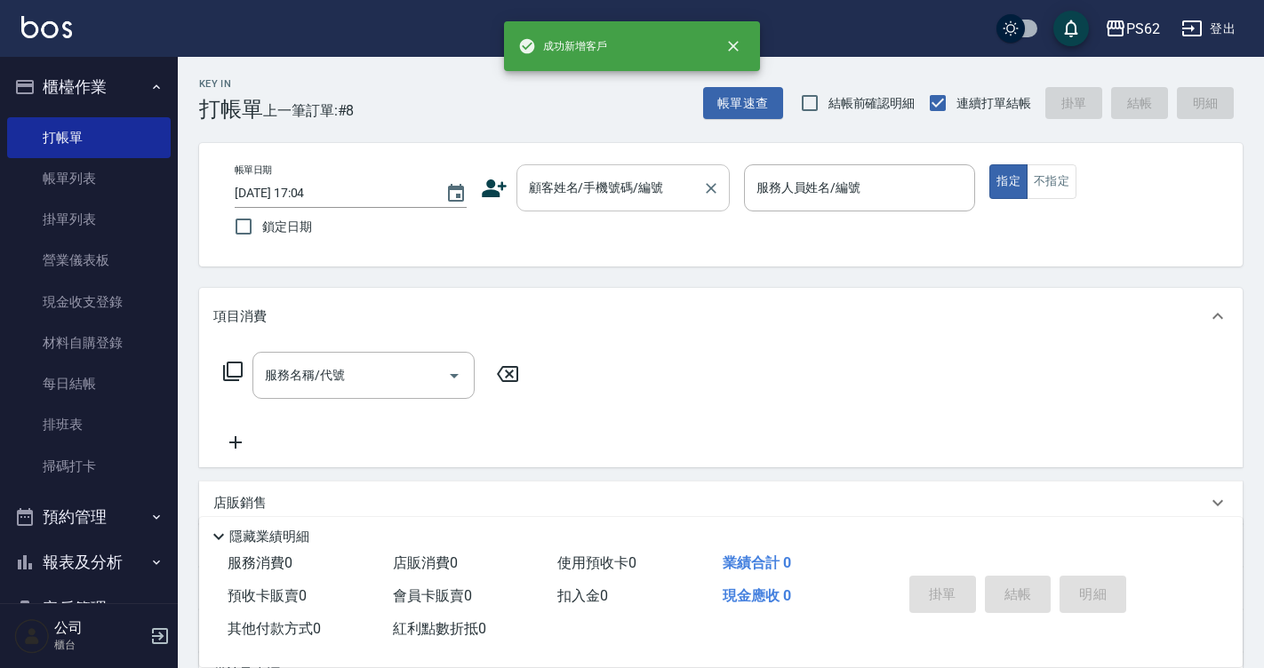
click at [581, 205] on div "顧客姓名/手機號碼/編號" at bounding box center [622, 187] width 213 height 47
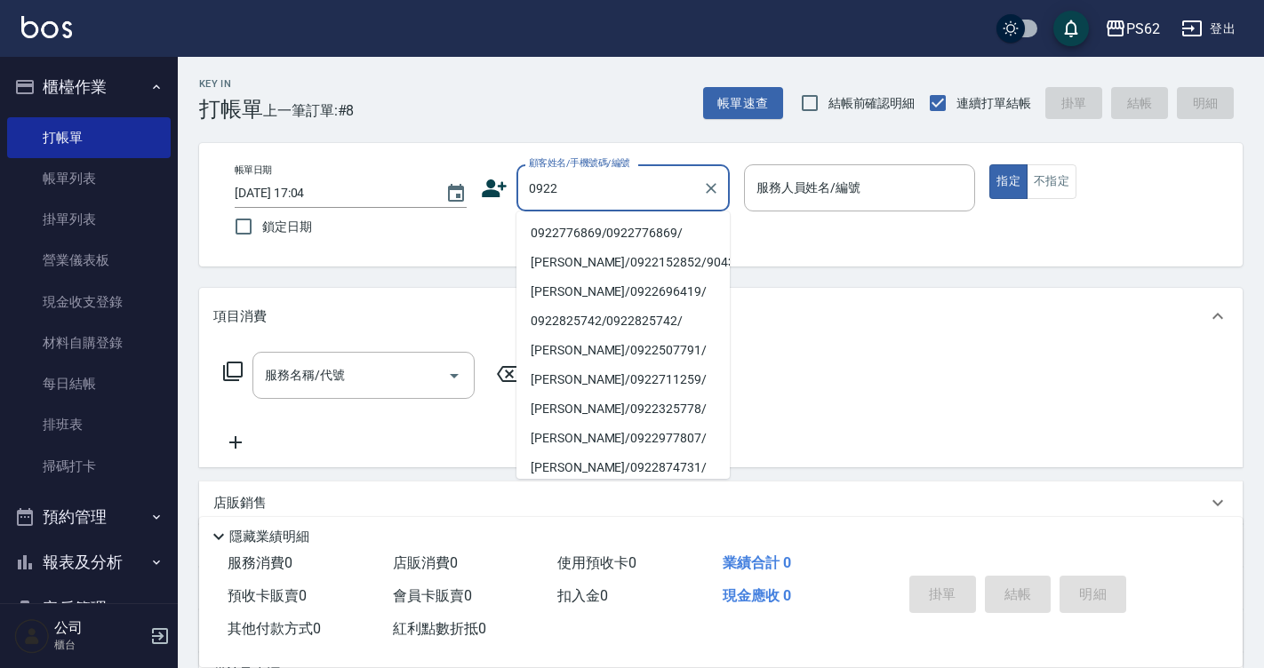
click at [614, 228] on li "0922776869/0922776869/" at bounding box center [622, 233] width 213 height 29
type input "0922776869/0922776869/"
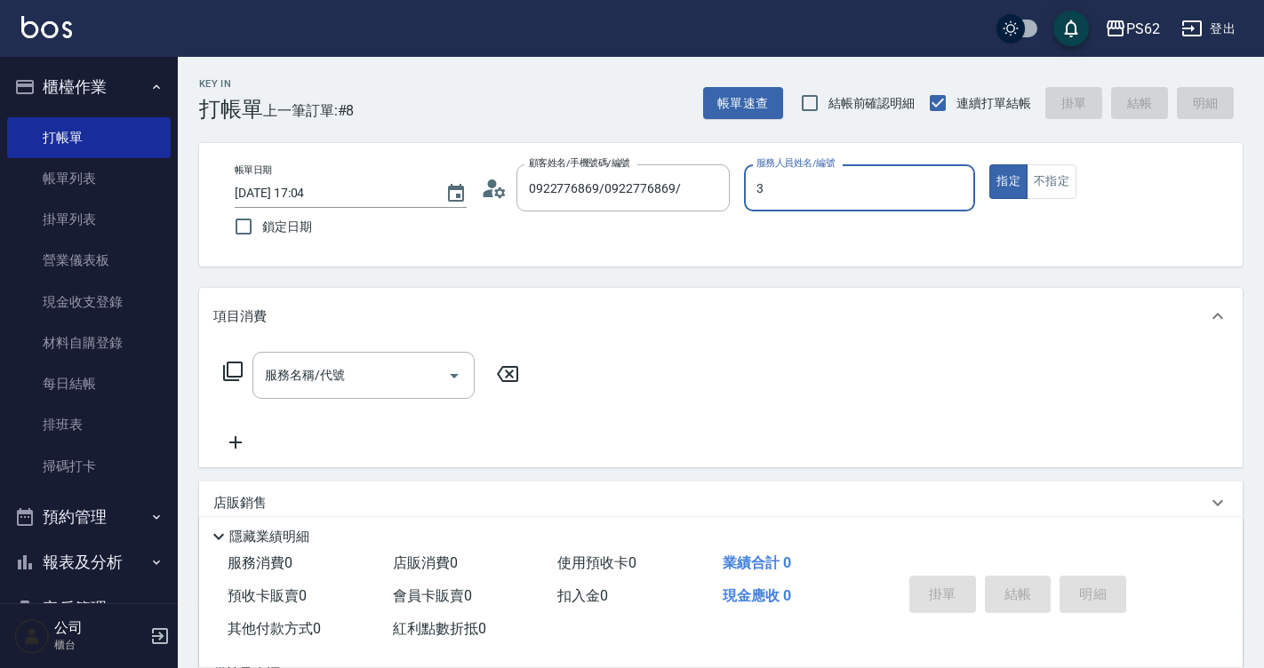
type input "[PERSON_NAME]-3"
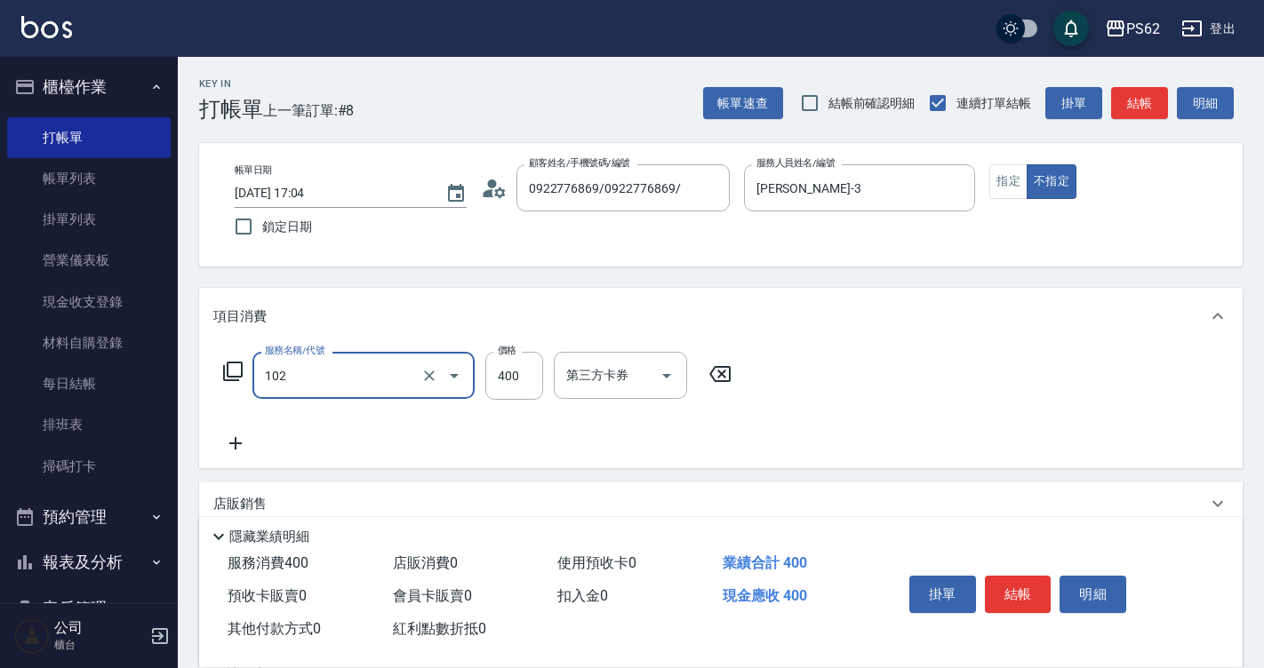
type input "精油洗髮(102)"
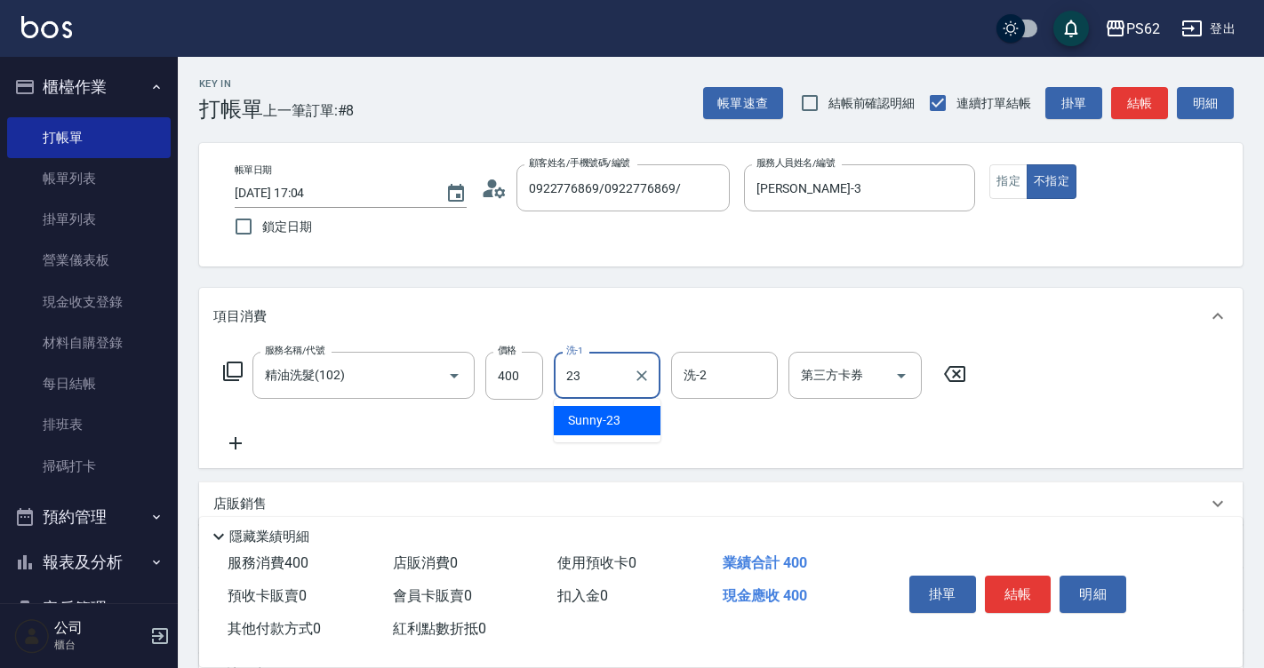
type input "Sunny-23"
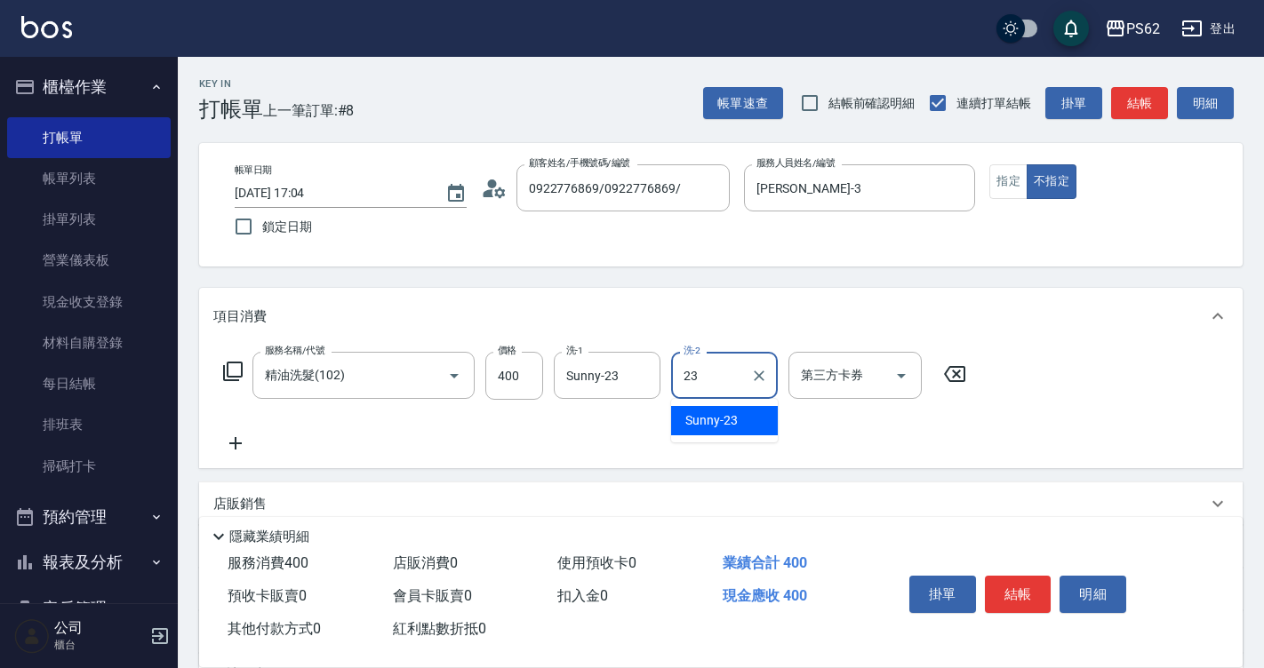
type input "Sunny-23"
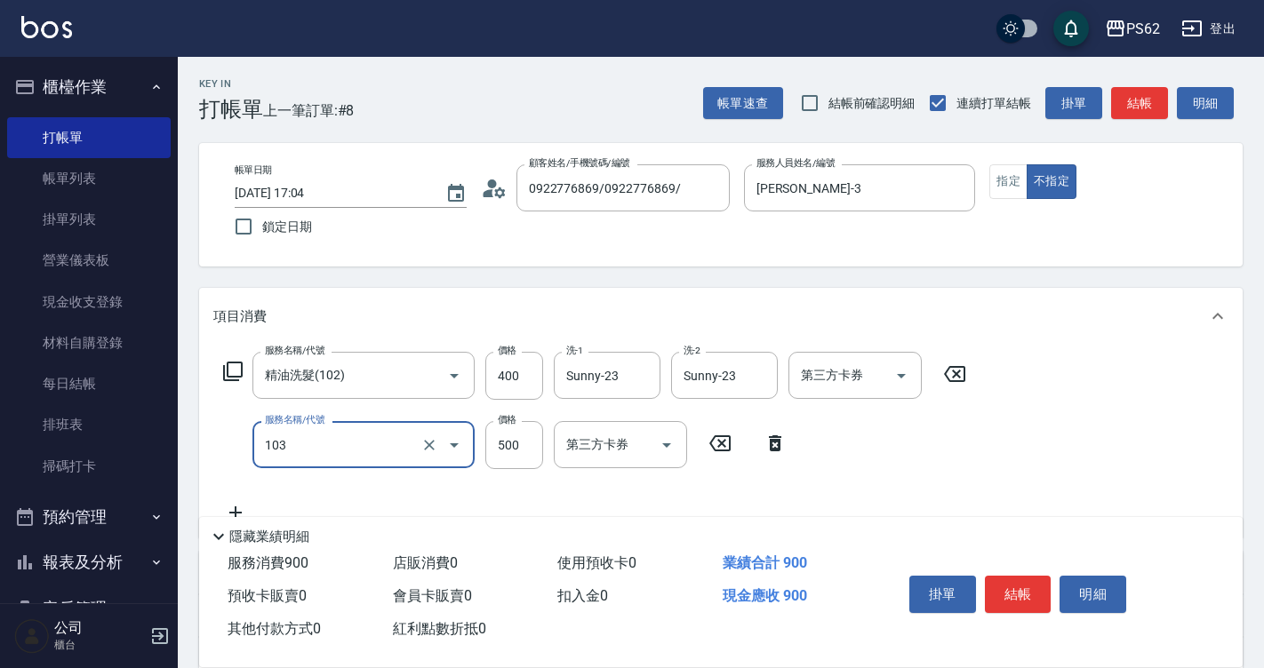
type input "B級洗剪500(103)"
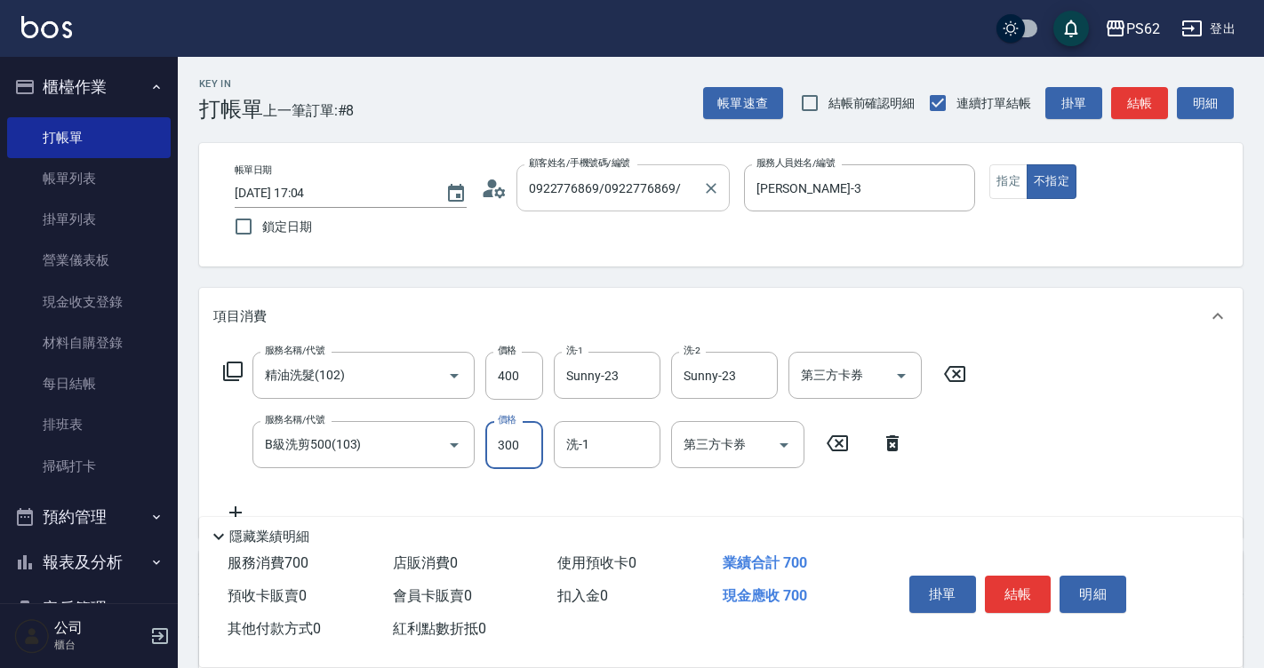
type input "300"
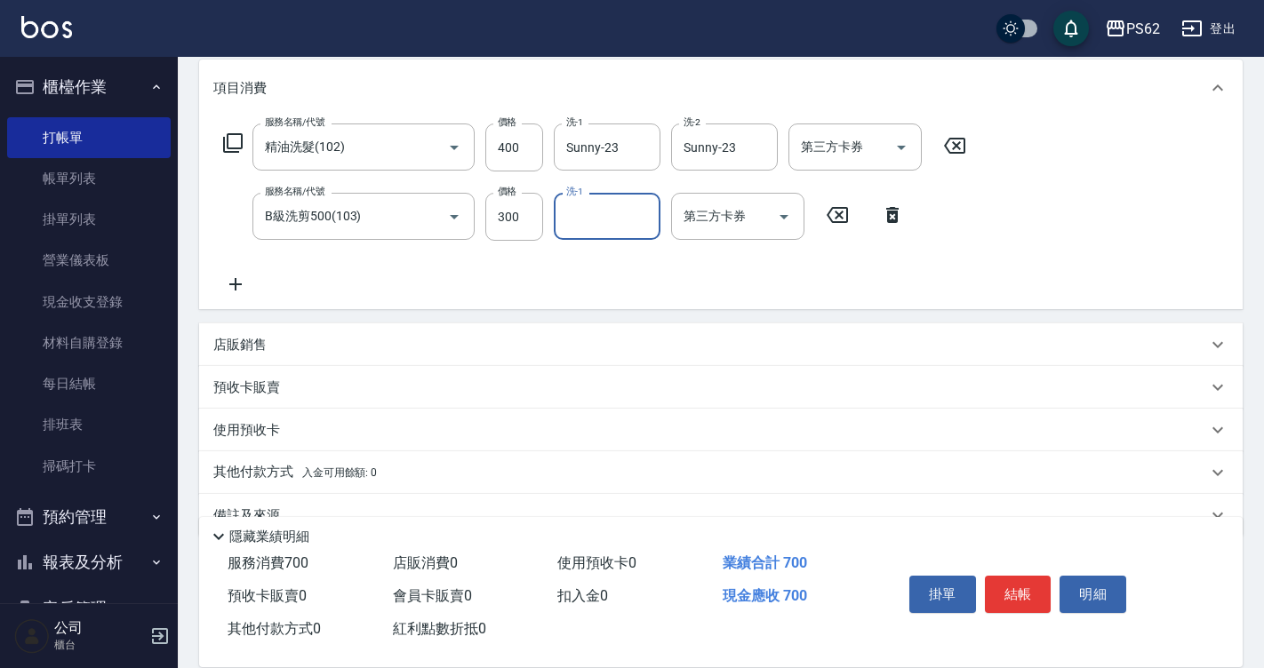
scroll to position [267, 0]
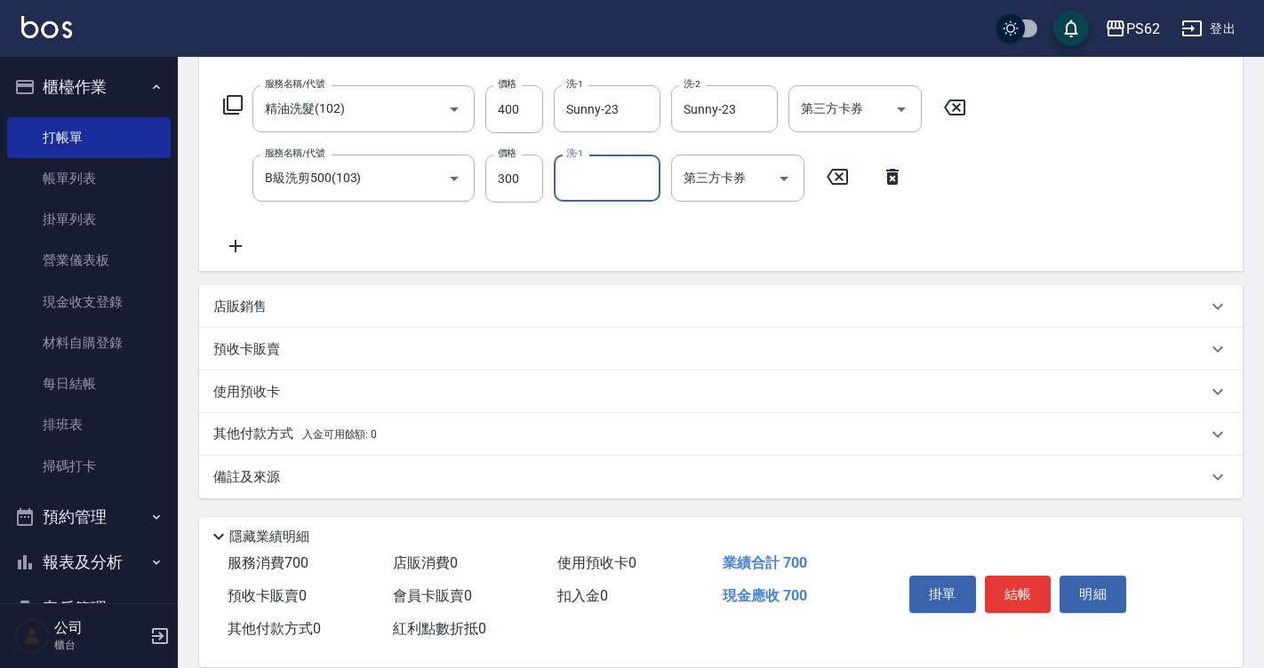
click at [1011, 608] on div "掛單 結帳 明細" at bounding box center [1018, 597] width 232 height 56
click at [1009, 576] on button "結帳" at bounding box center [1018, 594] width 67 height 37
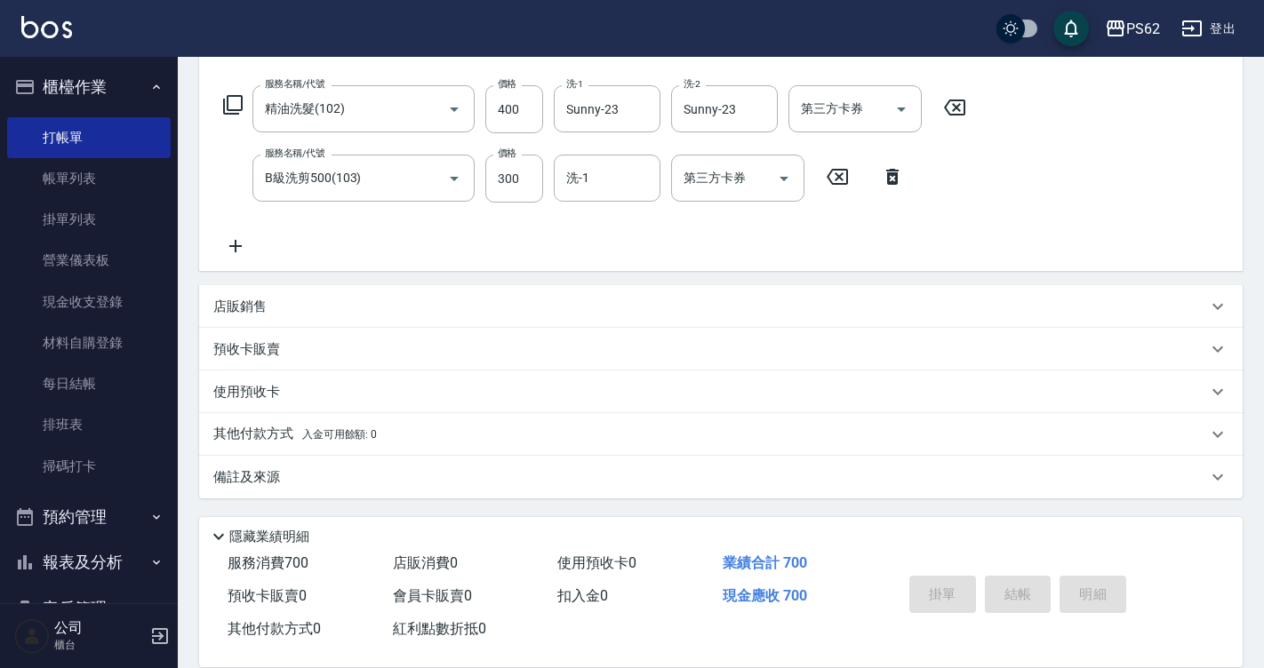
type input "[DATE] 17:05"
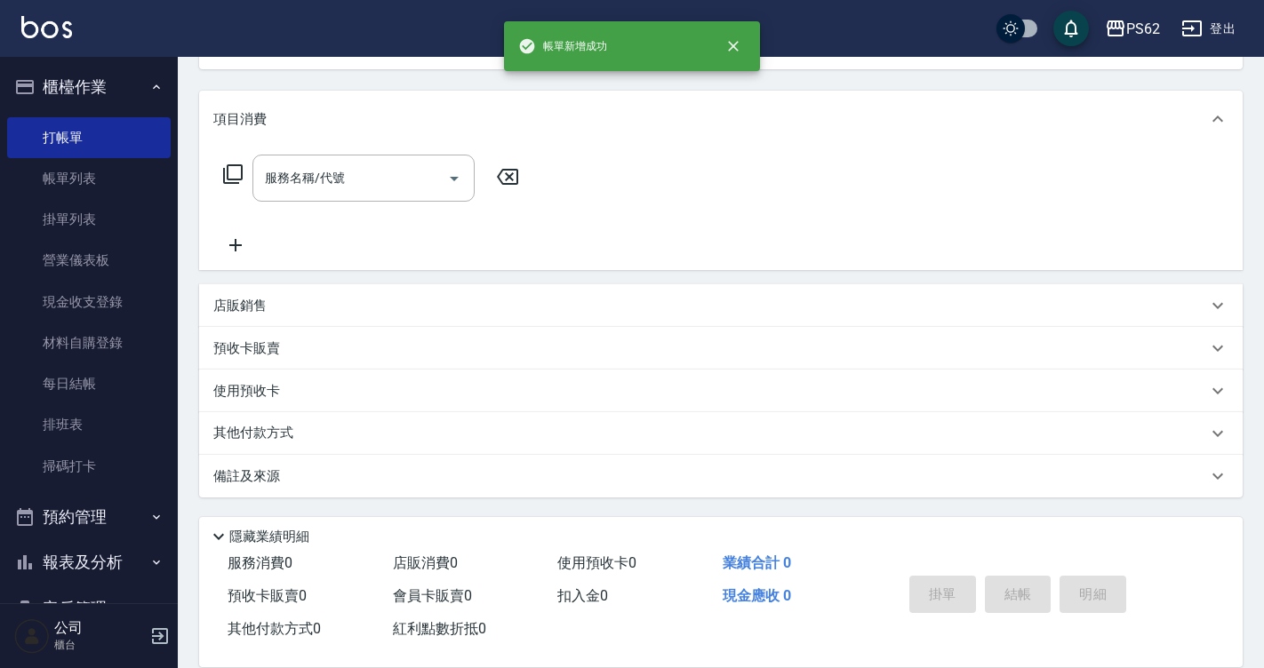
scroll to position [0, 0]
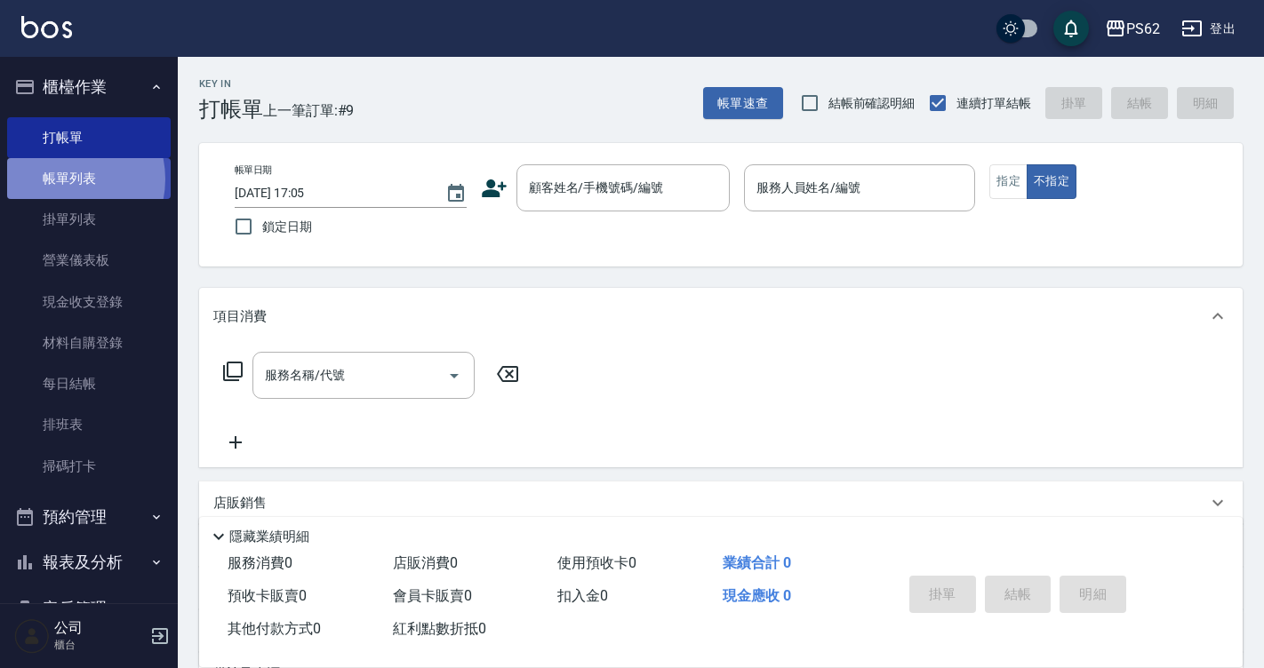
click at [61, 180] on link "帳單列表" at bounding box center [89, 178] width 164 height 41
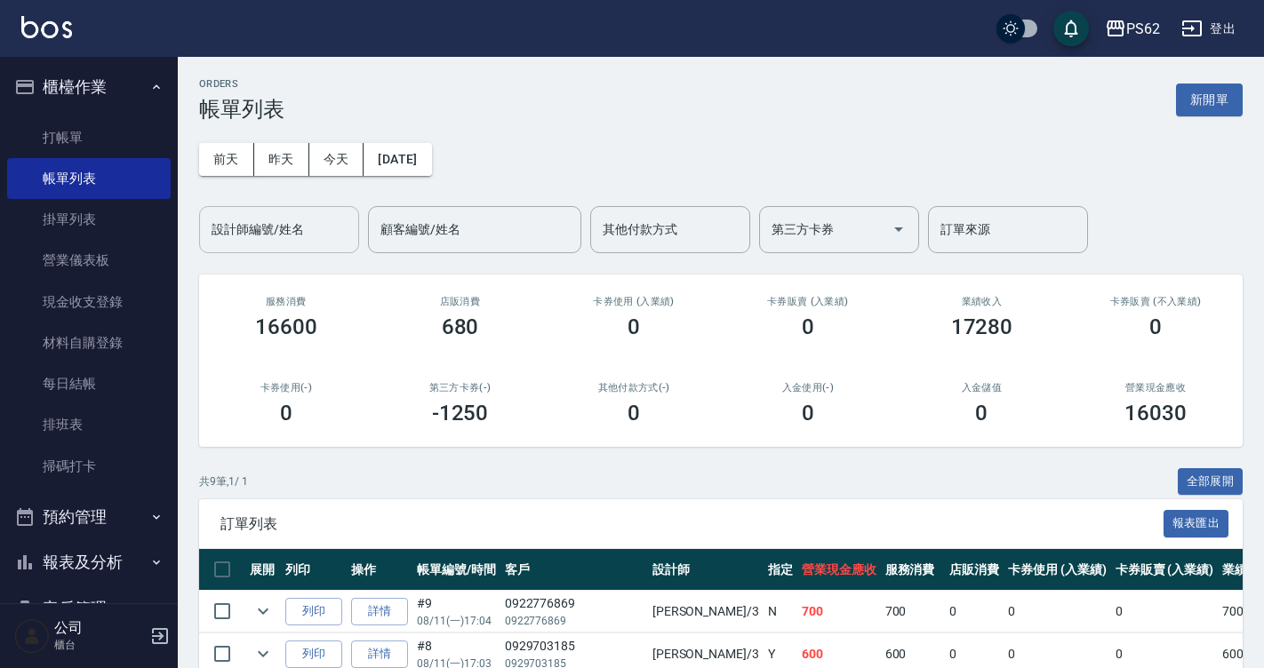
click at [265, 245] on div "設計師編號/姓名" at bounding box center [279, 229] width 160 height 47
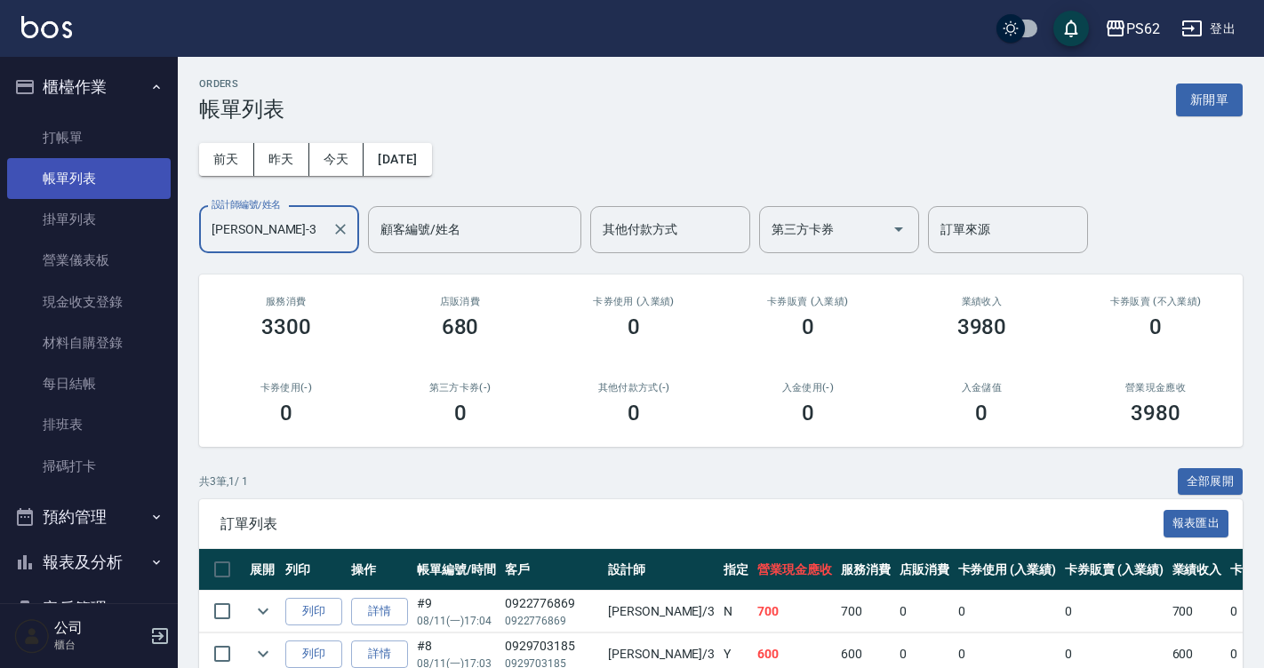
type input "[PERSON_NAME]-3"
click at [107, 160] on link "帳單列表" at bounding box center [89, 178] width 164 height 41
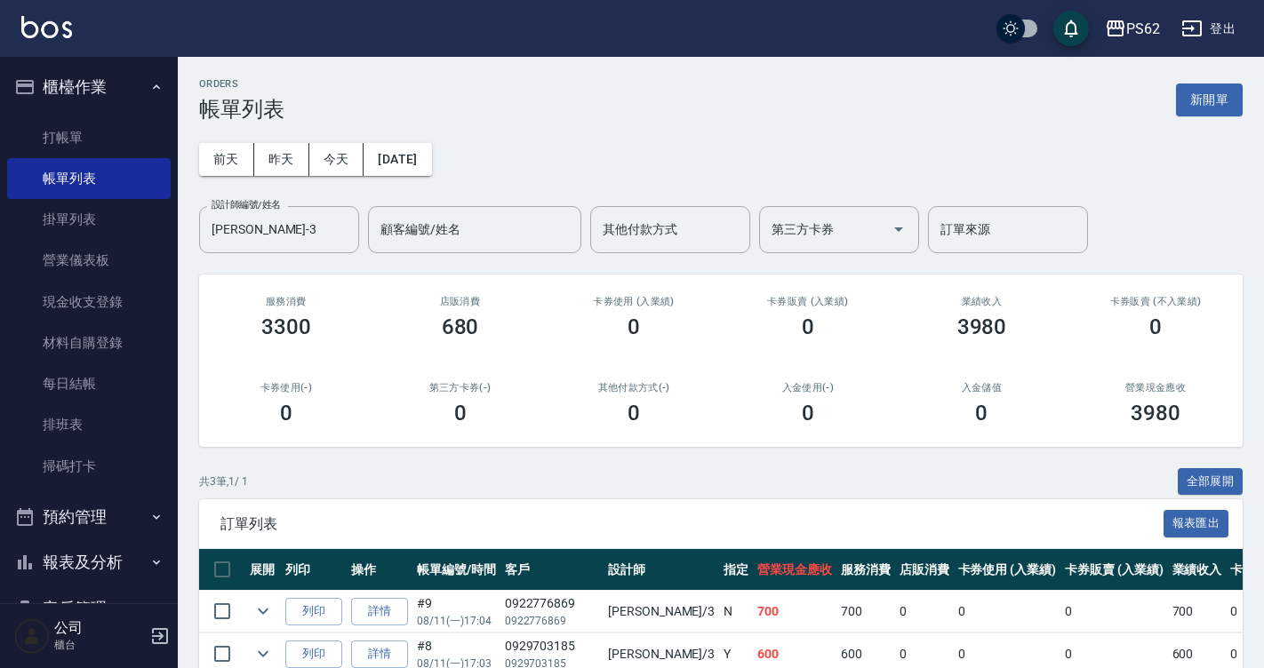
click at [118, 112] on ul "打帳單 帳單列表 掛單列表 營業儀表板 現金收支登錄 材料自購登錄 每日結帳 排班表 掃碼打卡" at bounding box center [89, 302] width 164 height 384
click at [113, 142] on link "打帳單" at bounding box center [89, 137] width 164 height 41
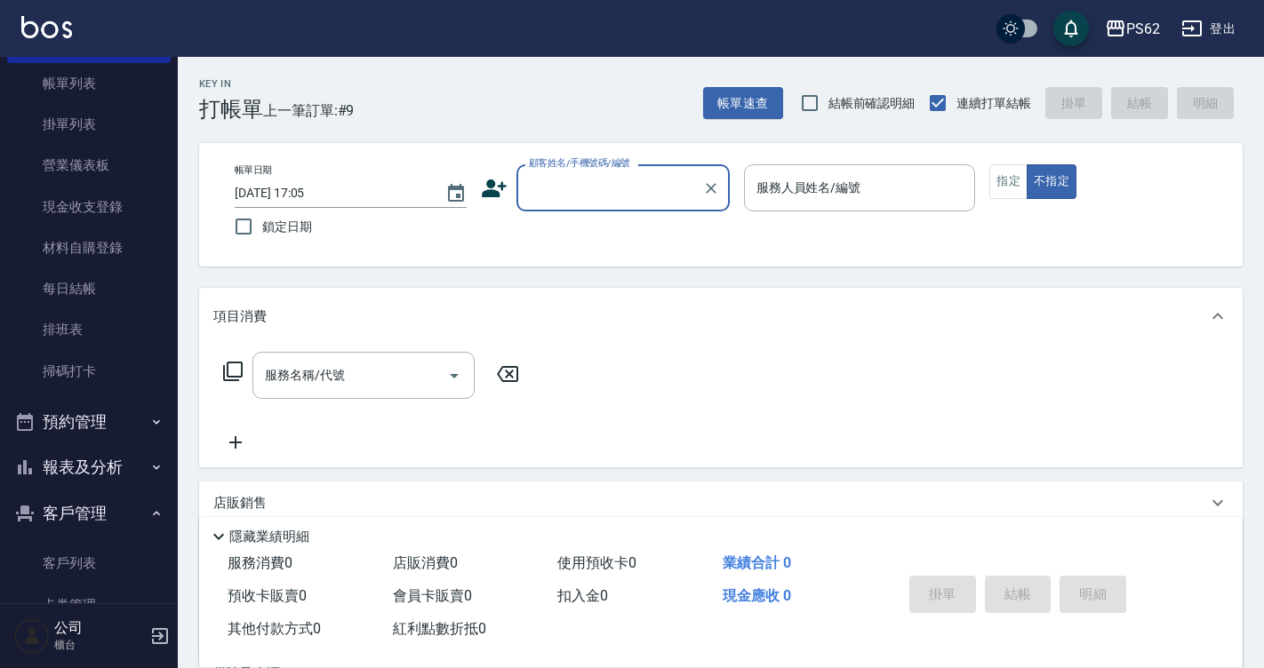
scroll to position [267, 0]
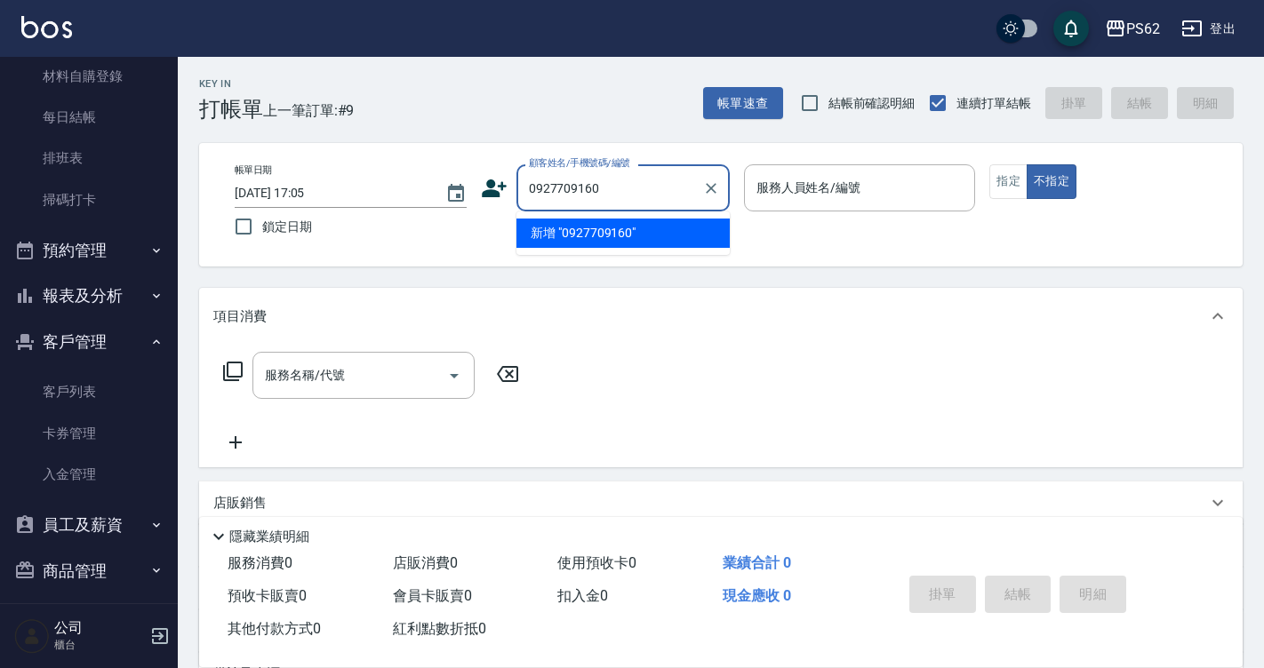
drag, startPoint x: 618, startPoint y: 195, endPoint x: 293, endPoint y: 240, distance: 327.5
click at [293, 240] on div "帳單日期 [DATE] 17:05 鎖定日期 顧客姓名/手機號碼/編號 0927709160 顧客姓名/手機號碼/編號 服務人員姓名/編號 服務人員姓名/編號…" at bounding box center [720, 204] width 1001 height 81
type input "0927709160"
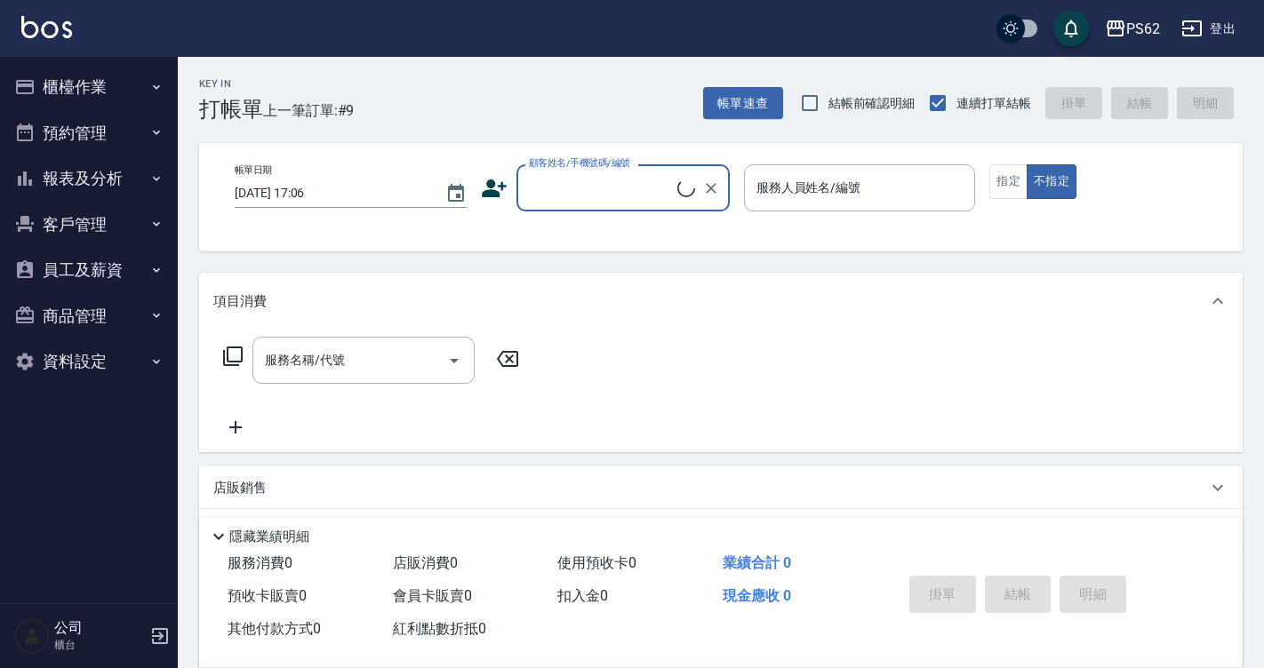
click at [152, 85] on icon "button" at bounding box center [156, 87] width 14 height 14
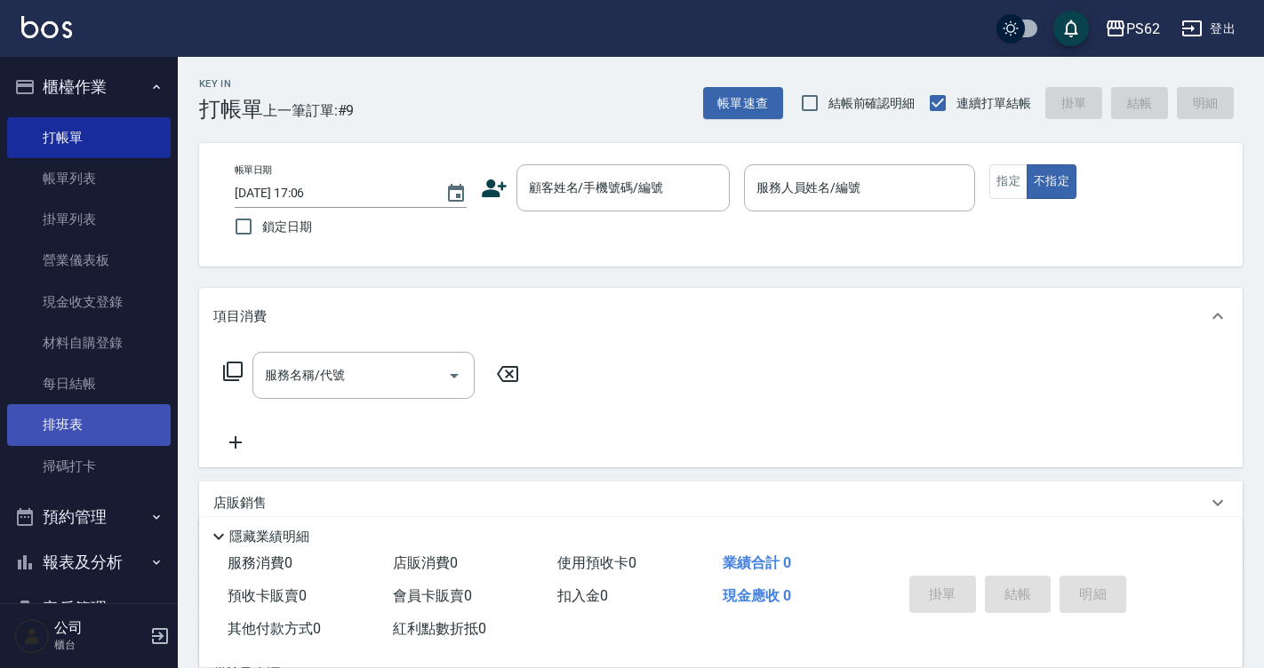
click at [100, 423] on link "排班表" at bounding box center [89, 424] width 164 height 41
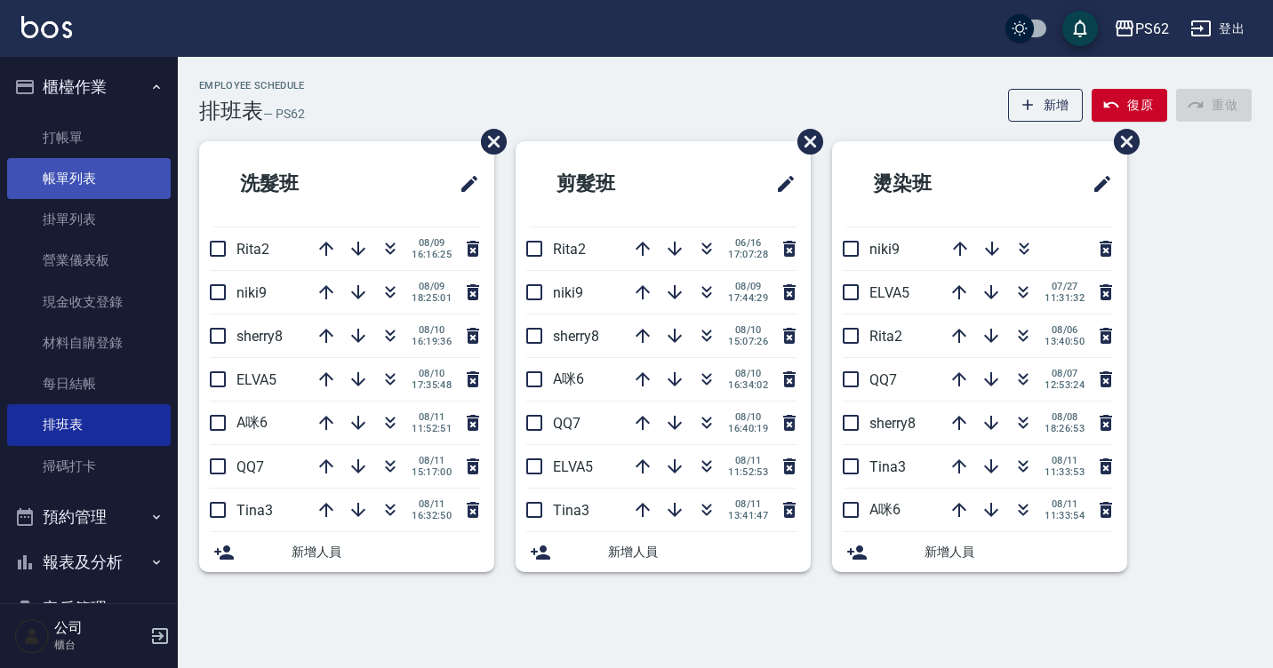
click at [152, 189] on link "帳單列表" at bounding box center [89, 178] width 164 height 41
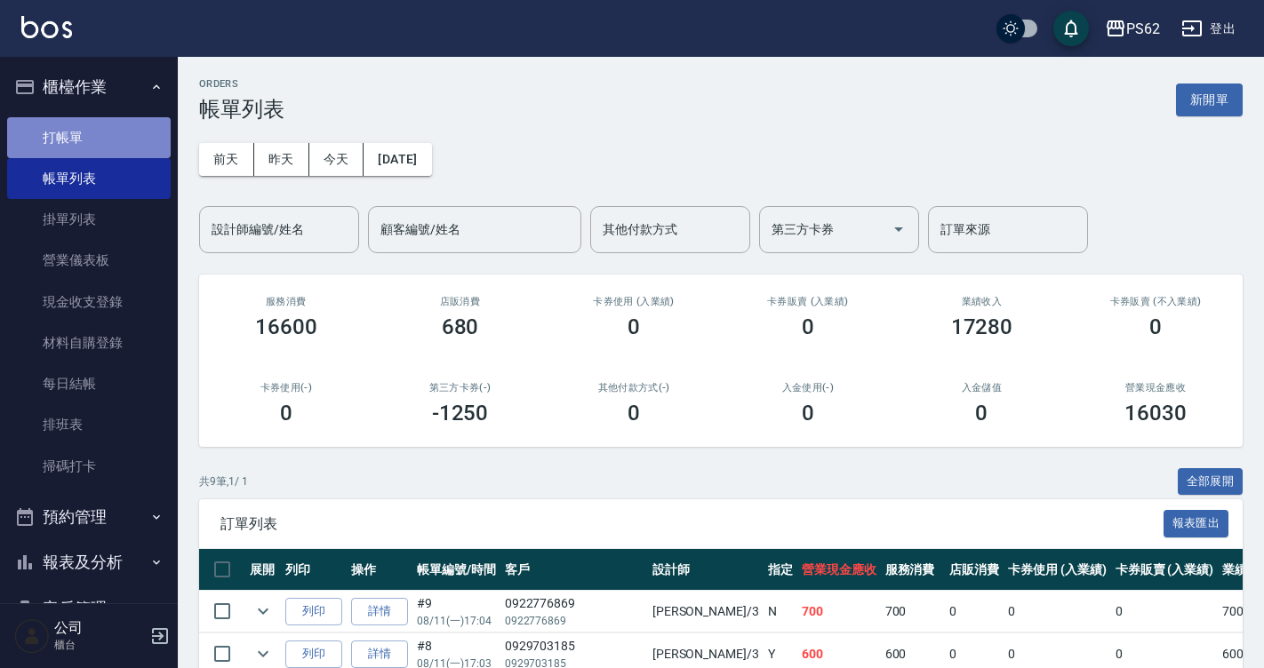
click at [133, 146] on link "打帳單" at bounding box center [89, 137] width 164 height 41
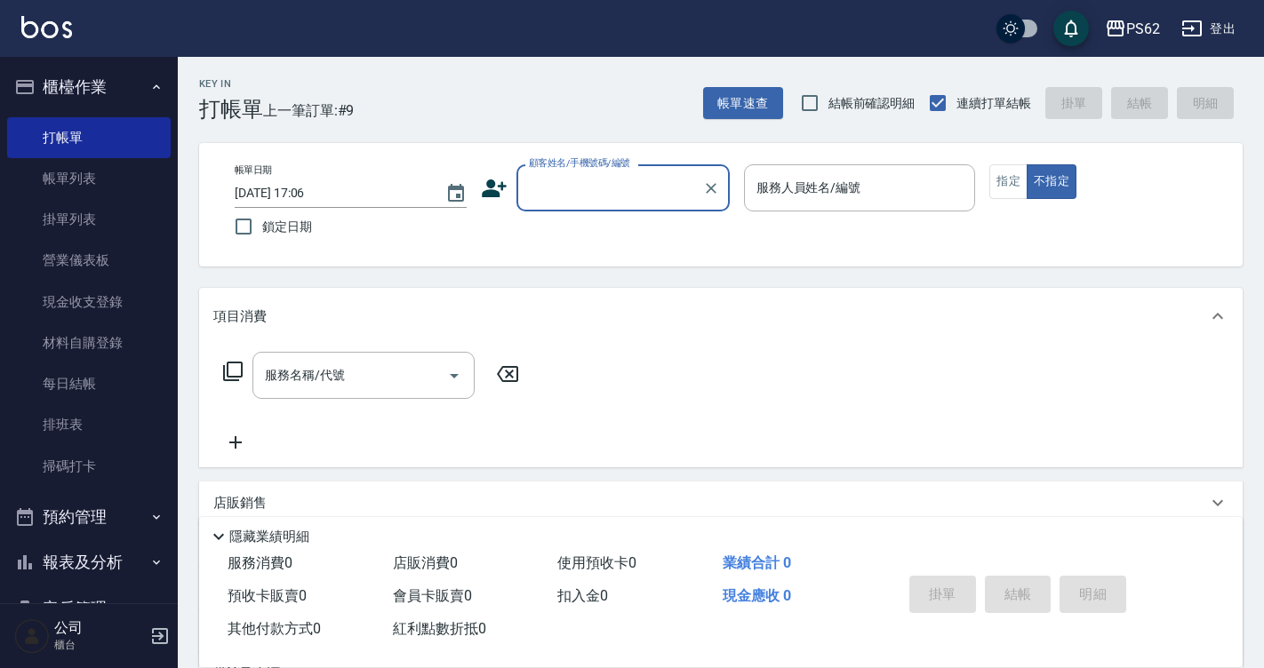
click at [491, 205] on div "顧客姓名/手機號碼/編號 顧客姓名/手機號碼/編號" at bounding box center [605, 187] width 249 height 47
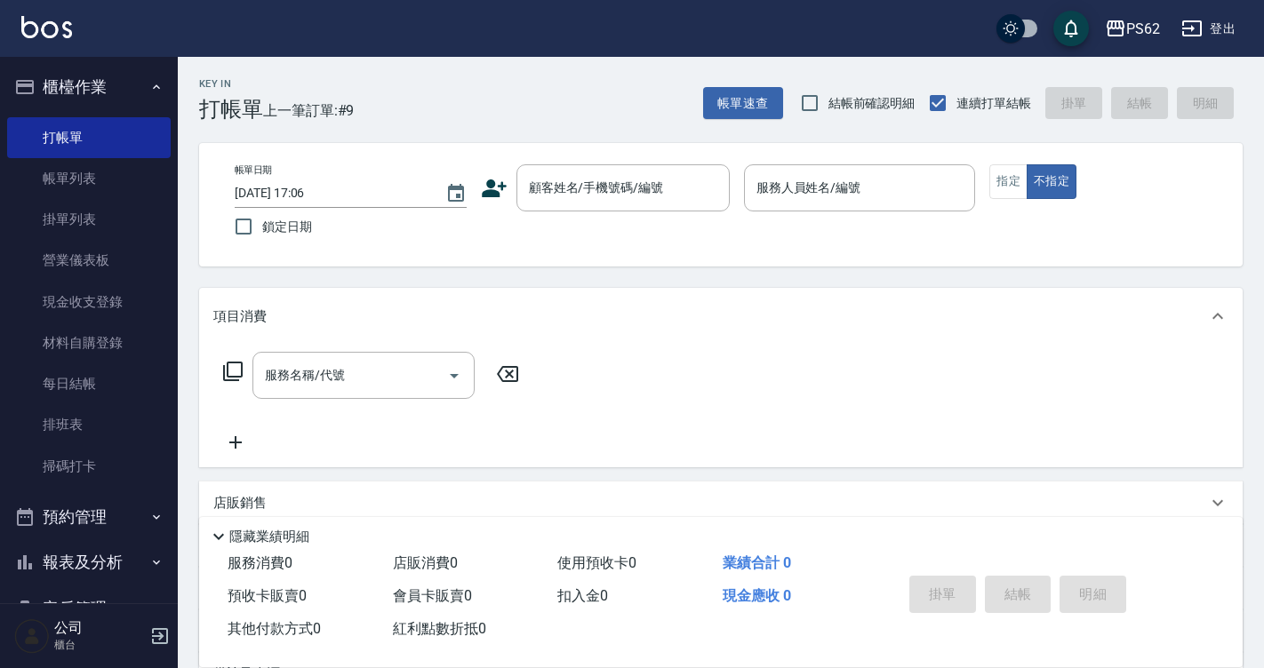
click at [497, 190] on icon at bounding box center [494, 188] width 27 height 27
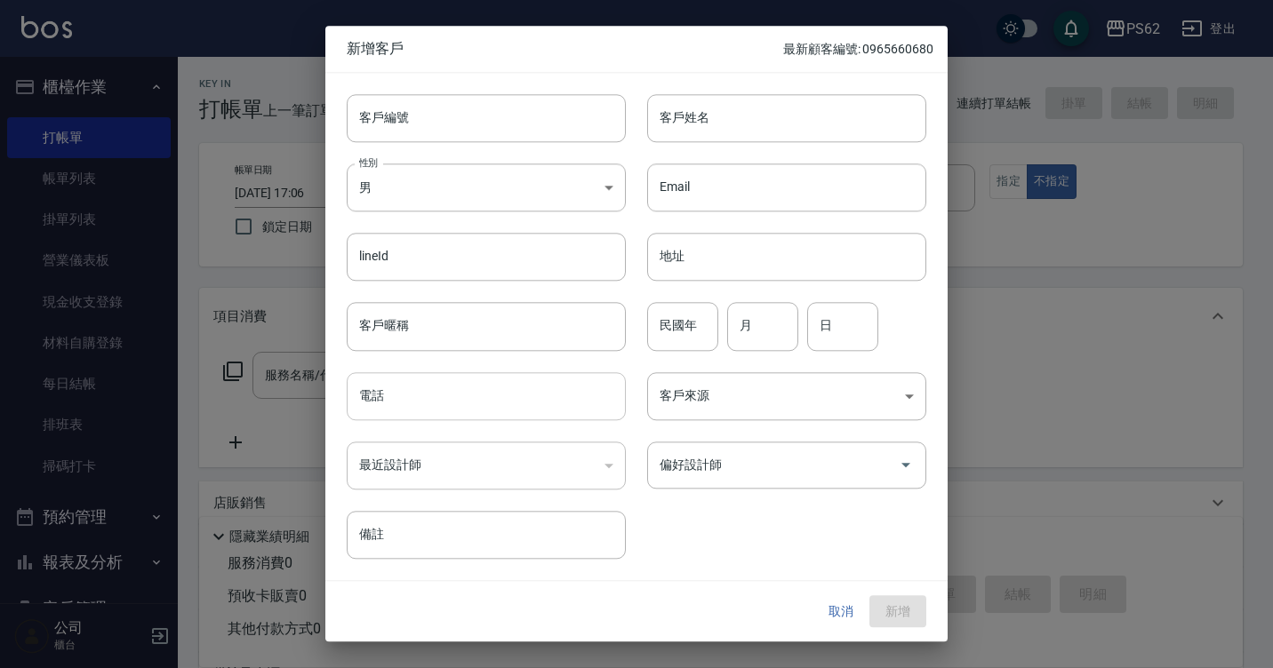
click at [424, 410] on input "電話" at bounding box center [486, 396] width 279 height 48
paste input "0927709160"
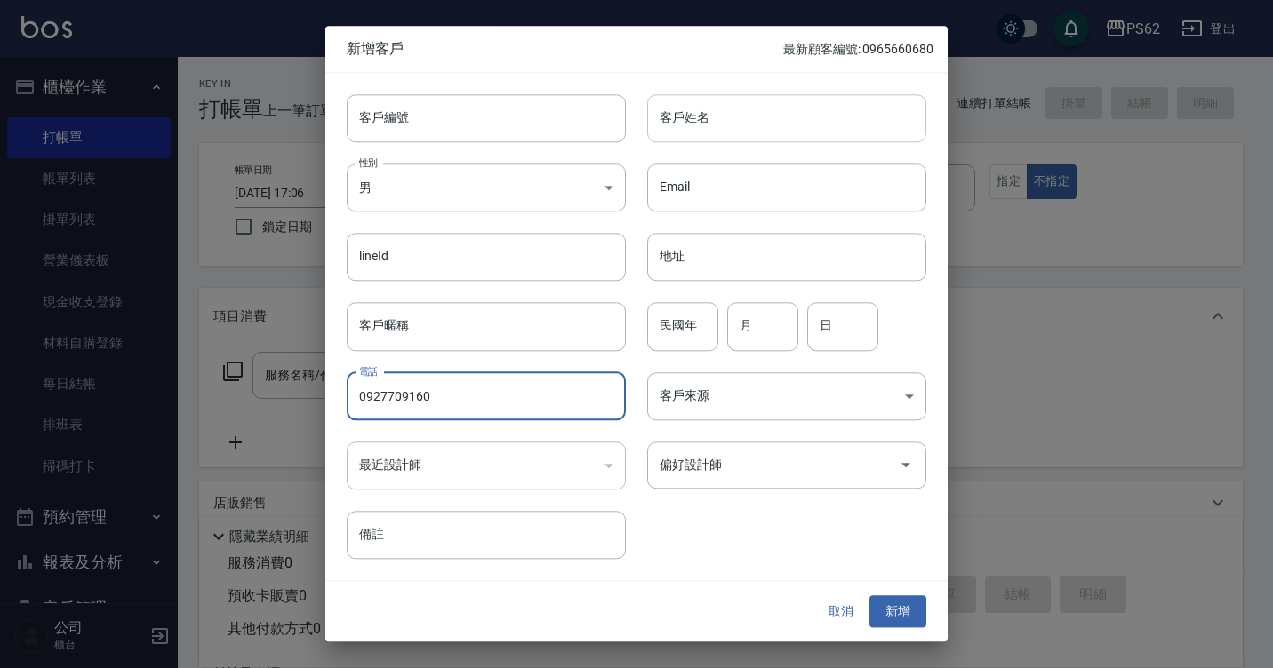
type input "0927709160"
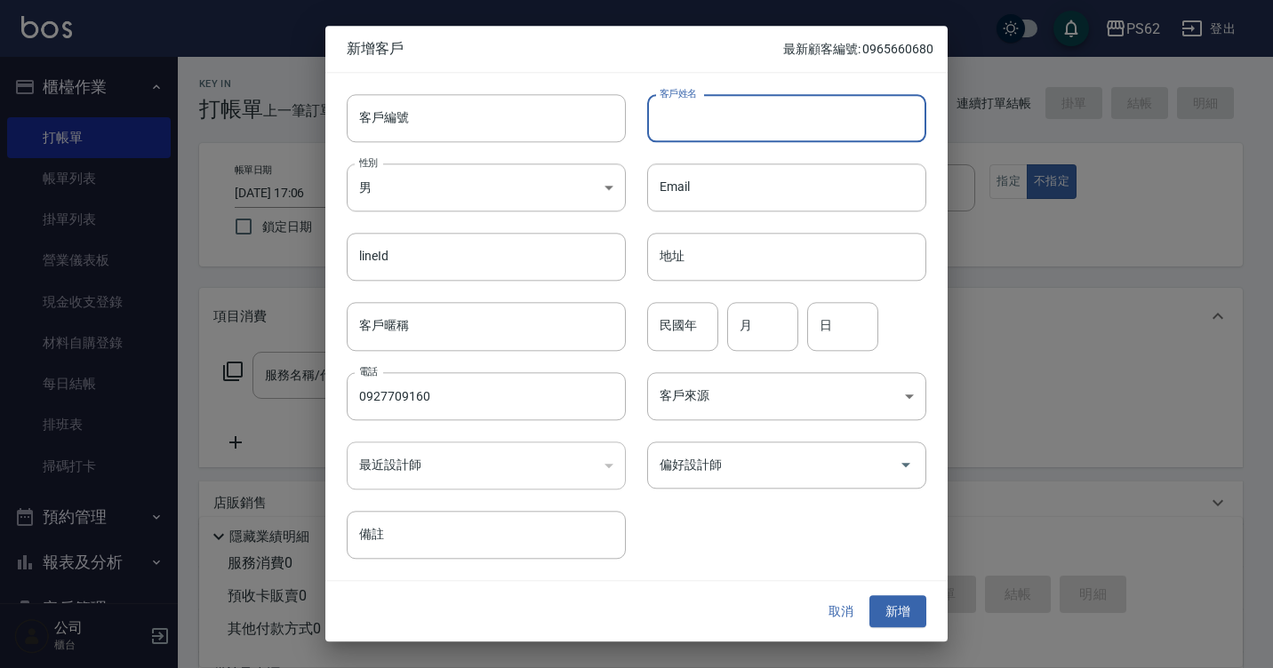
click at [728, 141] on input "客戶姓名" at bounding box center [786, 118] width 279 height 48
type input "楊呈晨"
drag, startPoint x: 896, startPoint y: 610, endPoint x: 851, endPoint y: 547, distance: 76.4
click at [897, 610] on button "新增" at bounding box center [897, 611] width 57 height 33
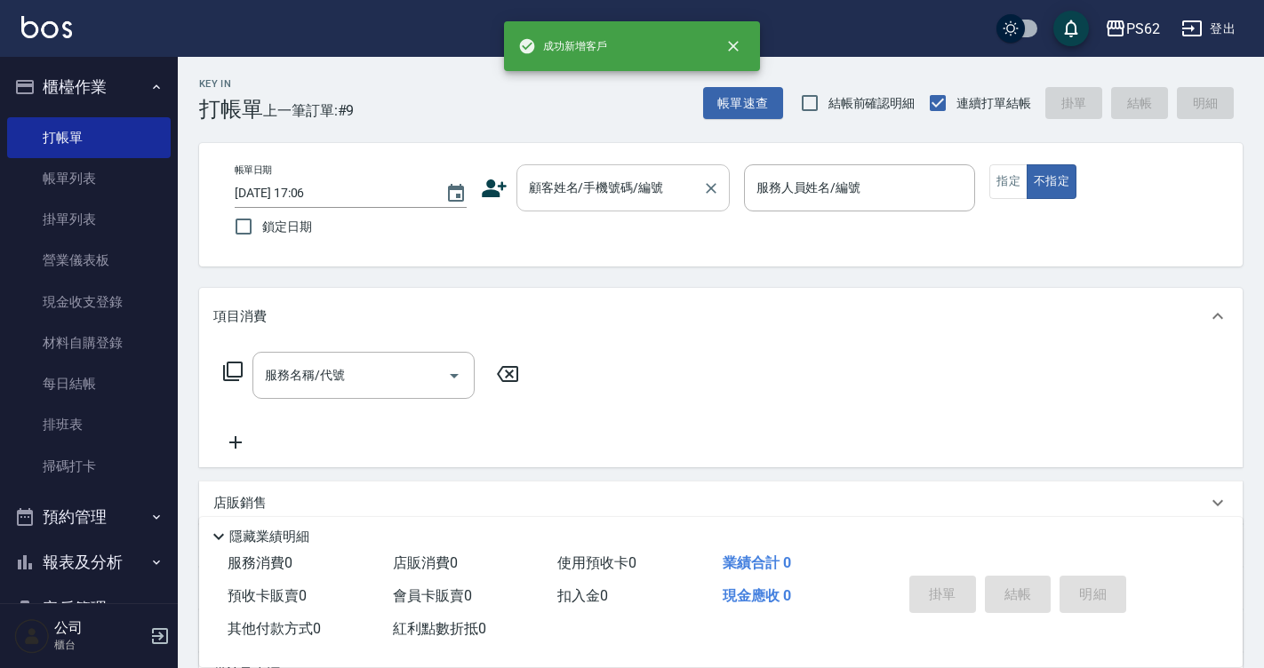
click at [642, 169] on div "顧客姓名/手機號碼/編號" at bounding box center [622, 187] width 213 height 47
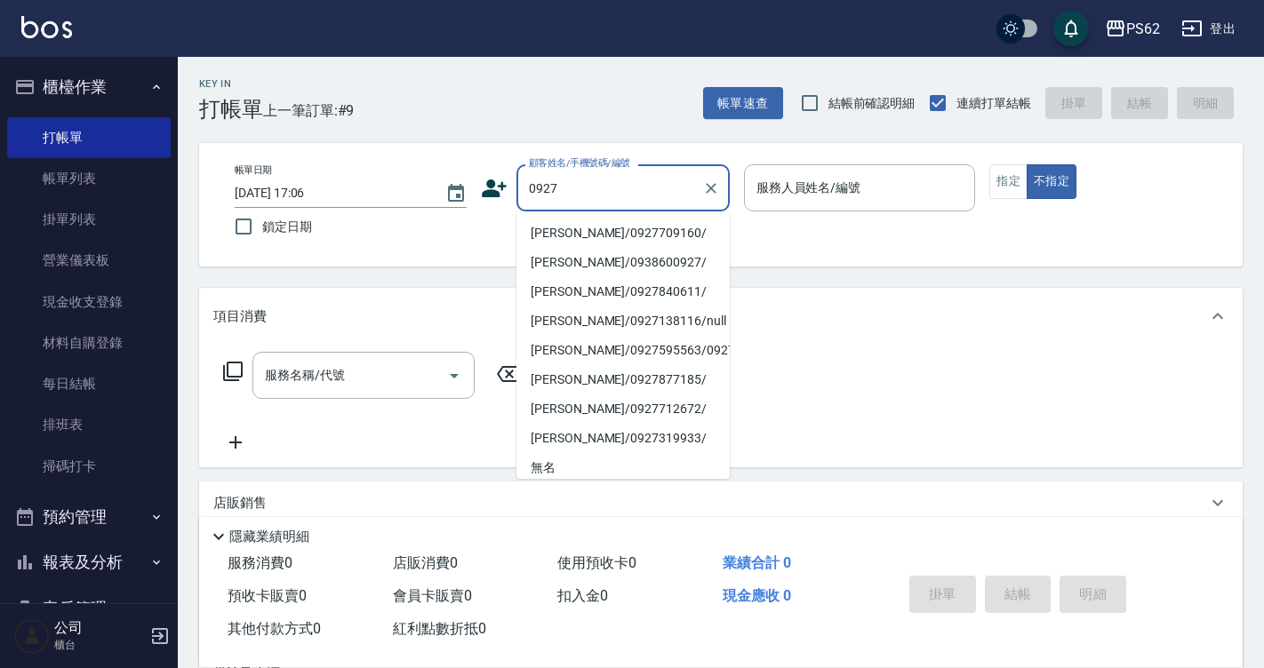
click at [628, 231] on li "楊呈晨/0927709160/" at bounding box center [622, 233] width 213 height 29
type input "楊呈晨/0927709160/"
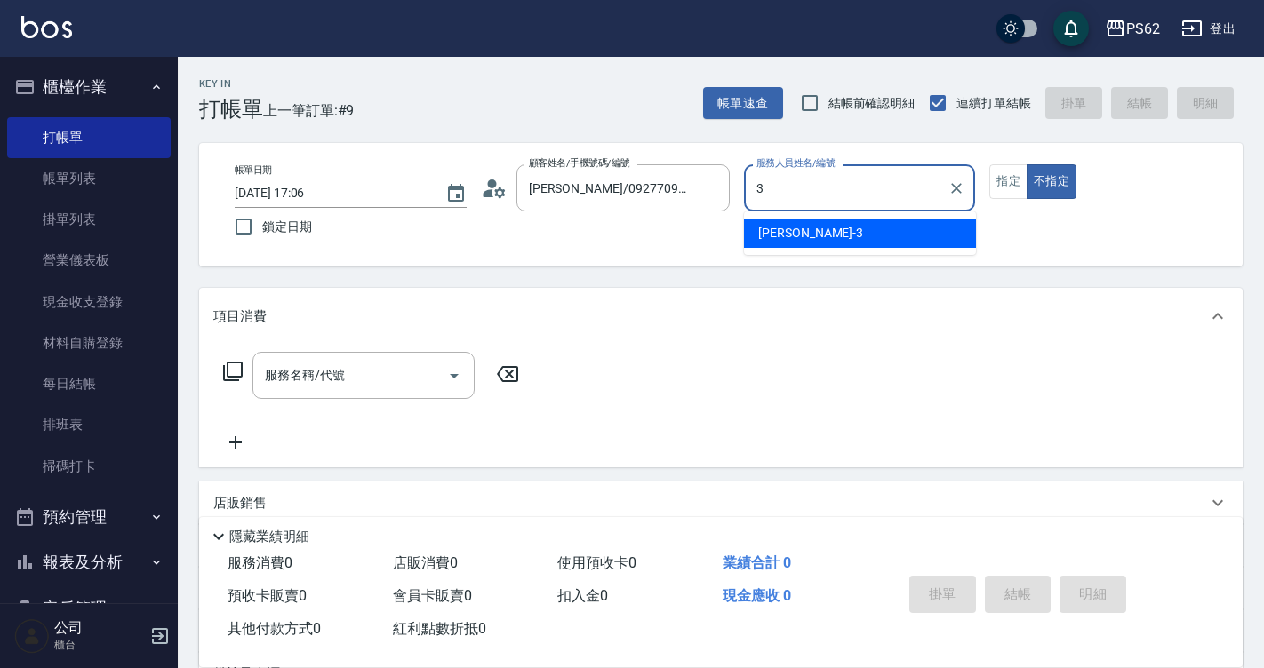
type input "[PERSON_NAME]-3"
type button "false"
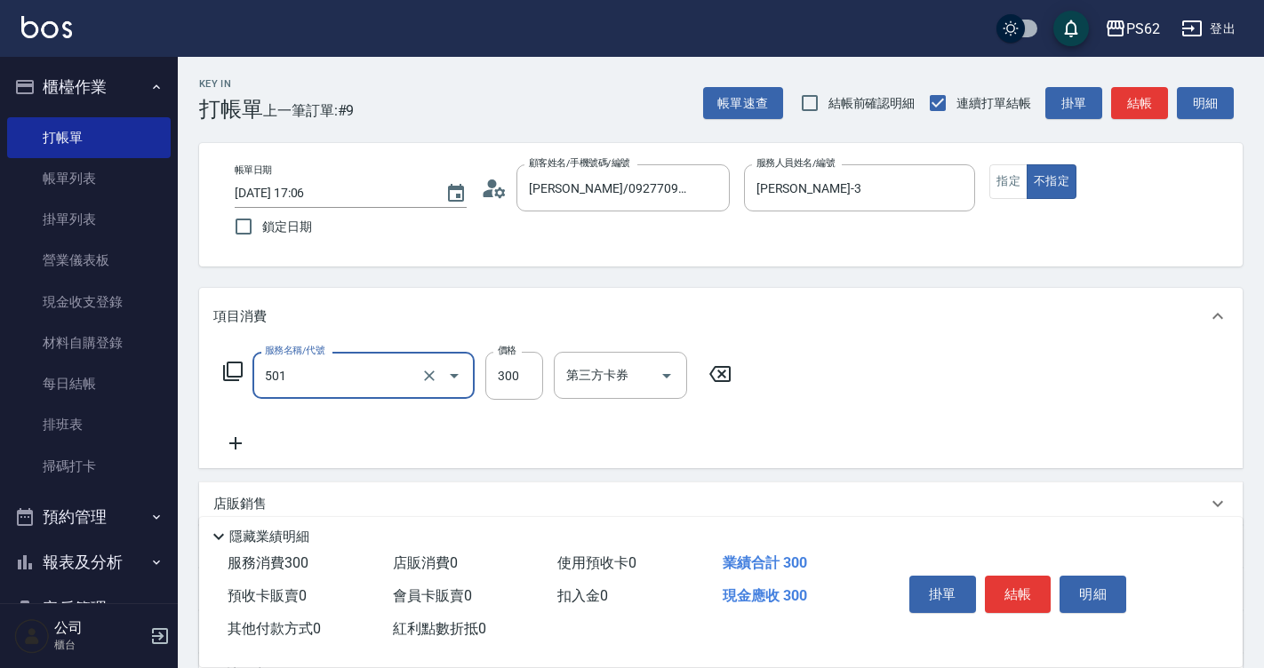
type input "自備護髮(501)"
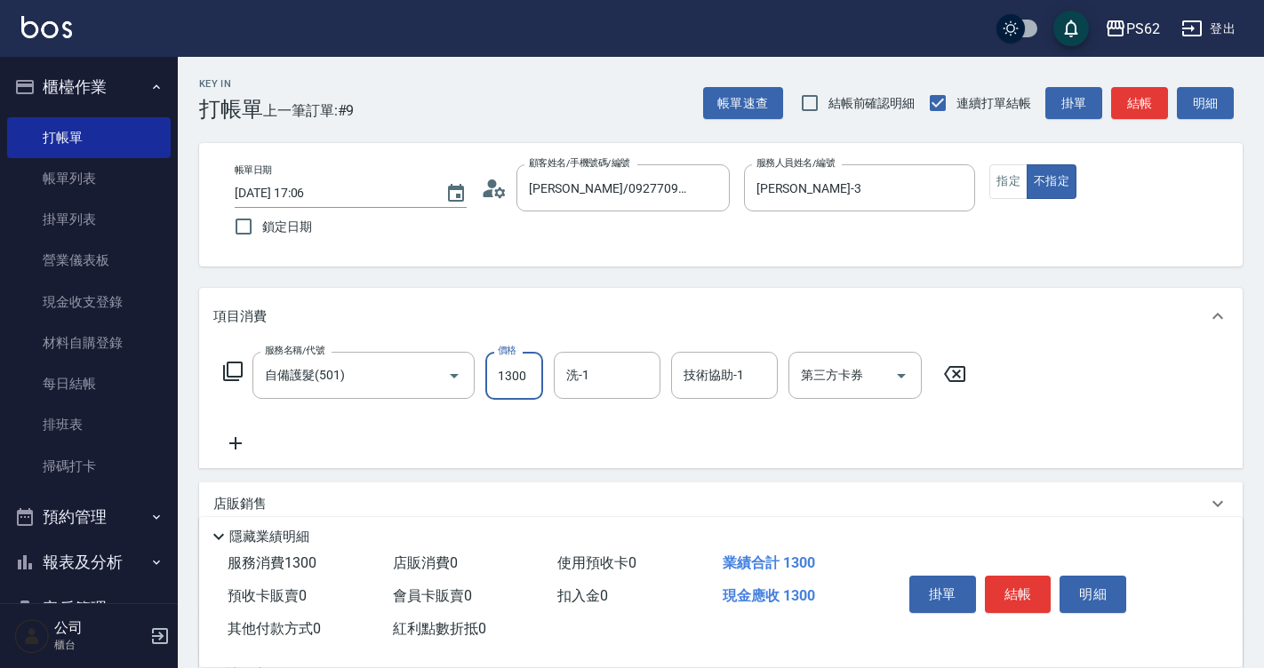
type input "1300"
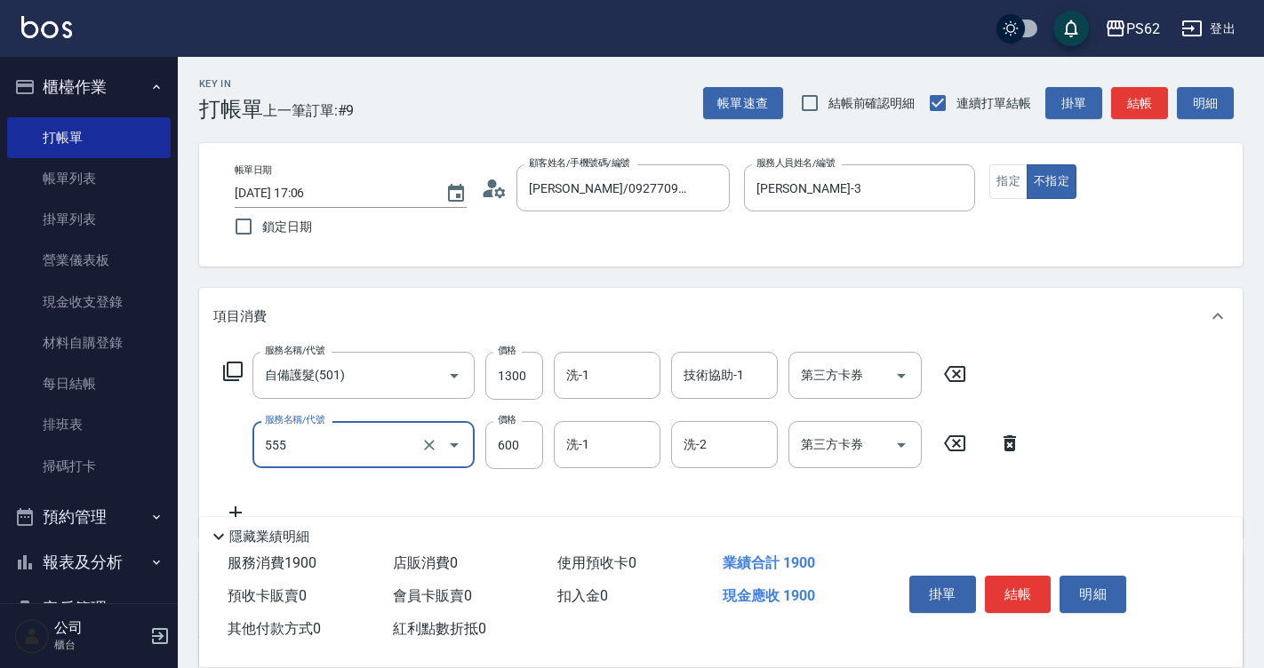
type input "去角質(555)"
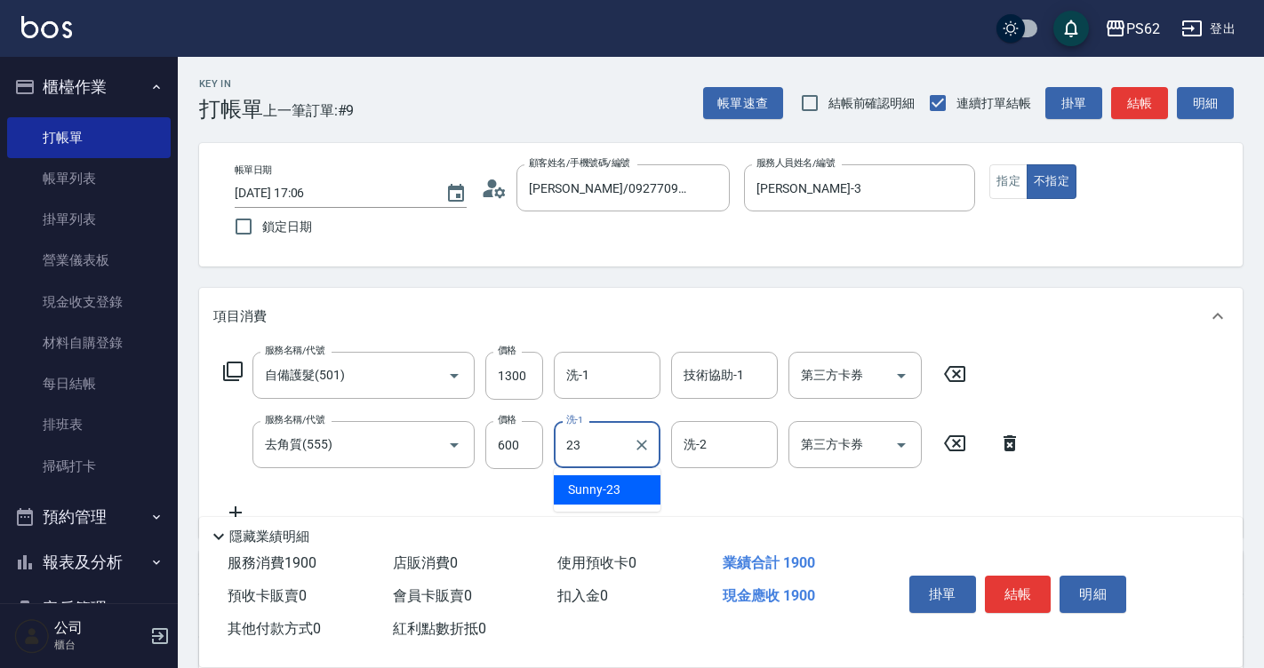
type input "Sunny-23"
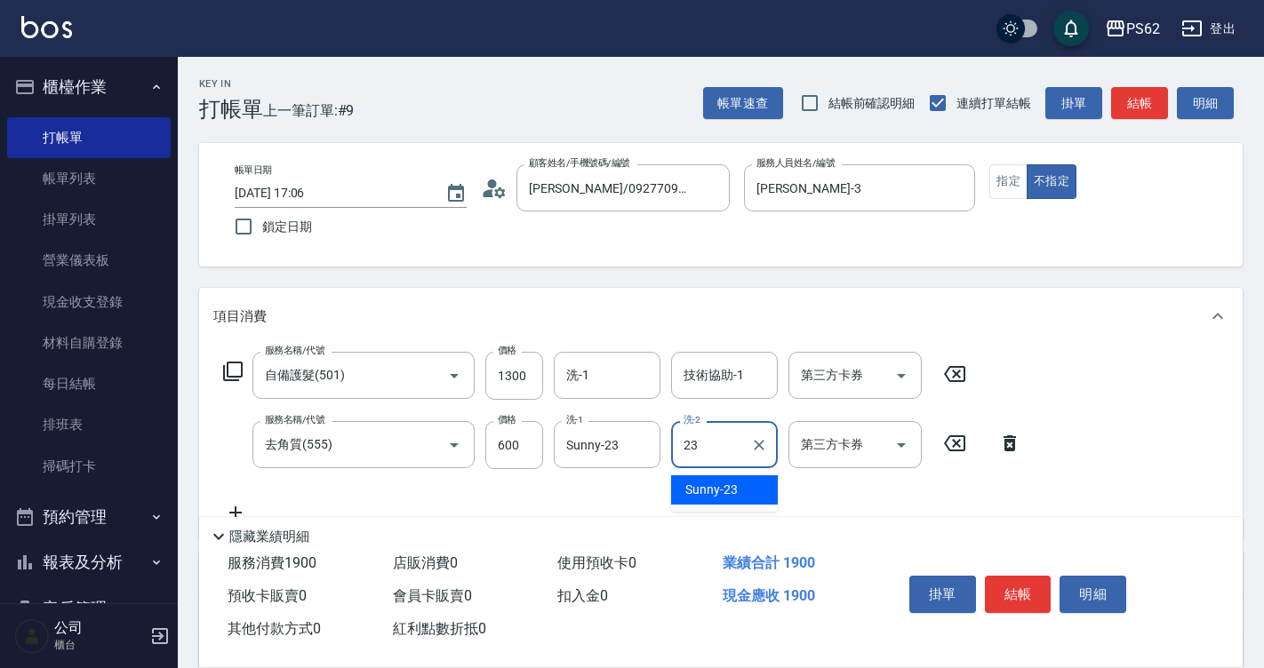
type input "Sunny-23"
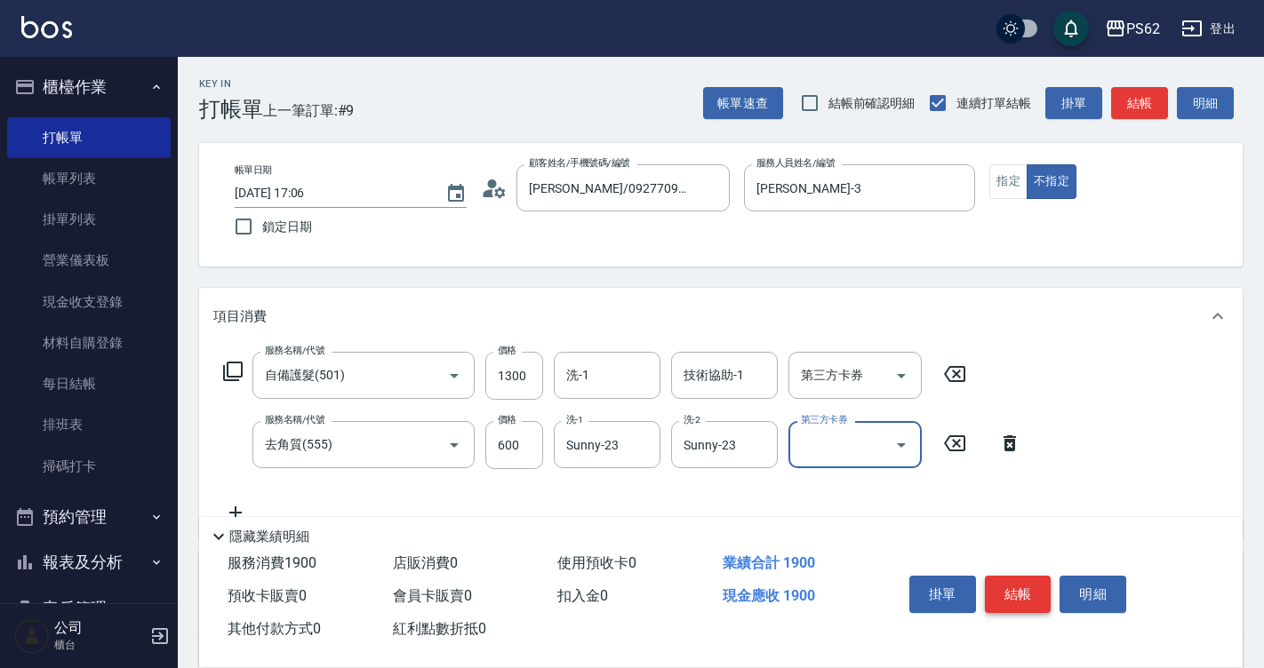
click at [1020, 581] on button "結帳" at bounding box center [1018, 594] width 67 height 37
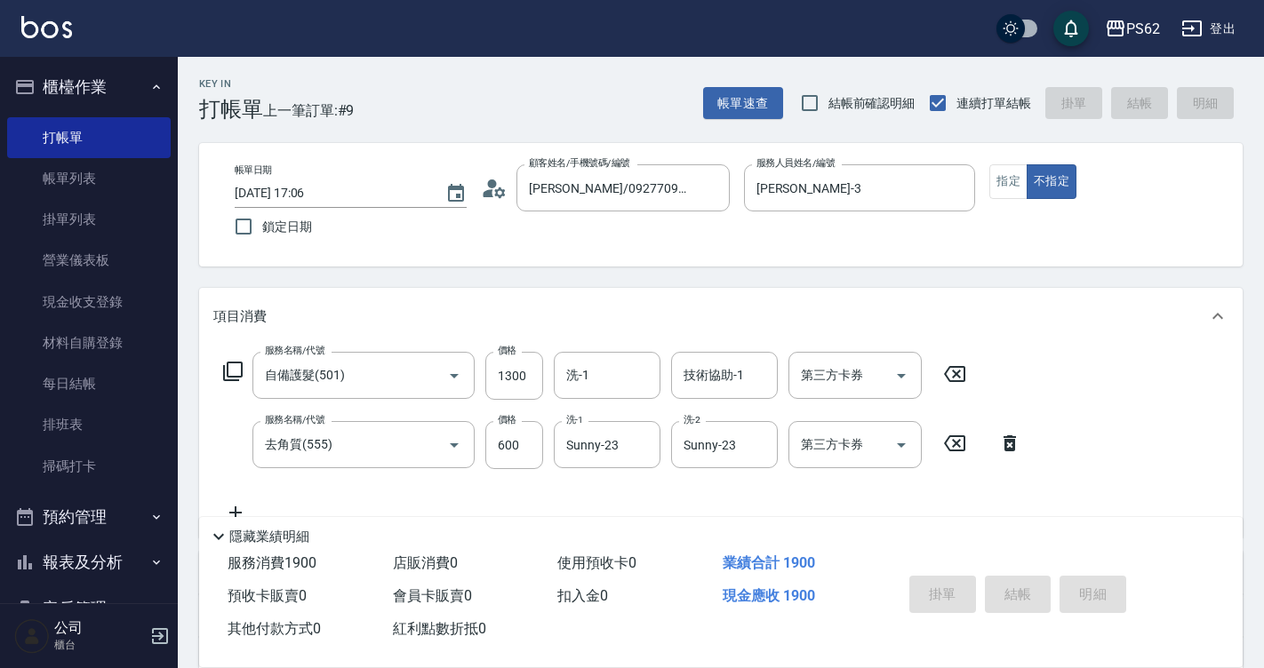
type input "2025/08/11 17:07"
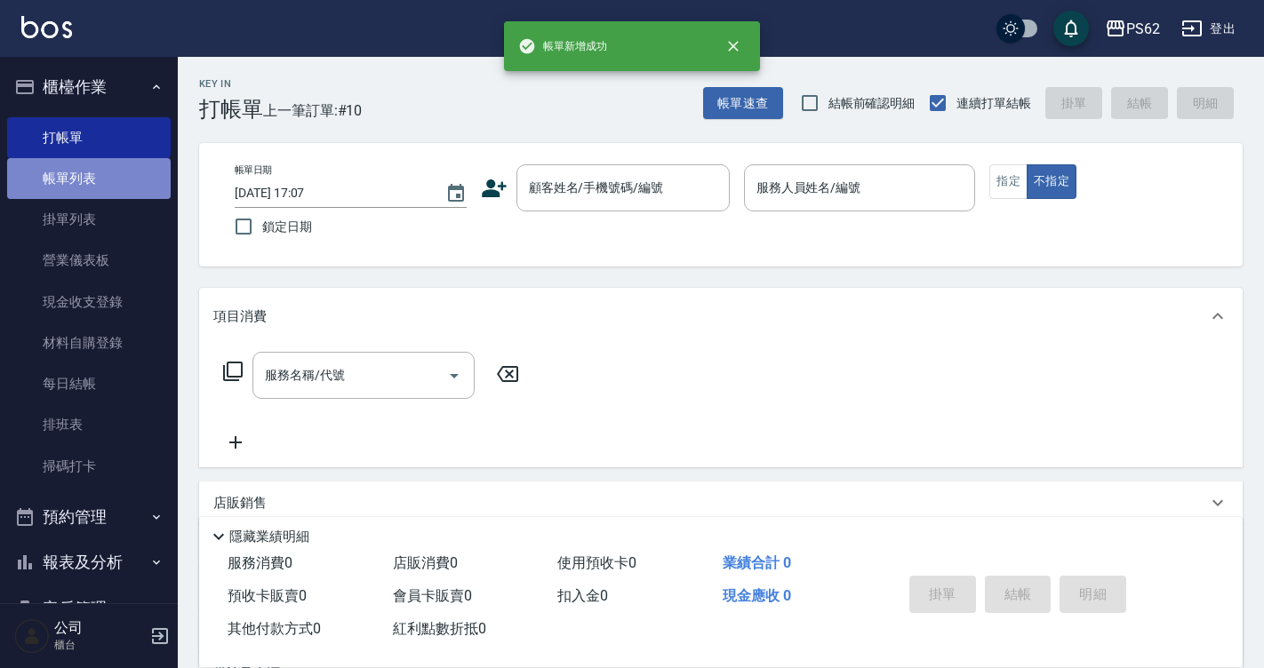
click at [112, 172] on link "帳單列表" at bounding box center [89, 178] width 164 height 41
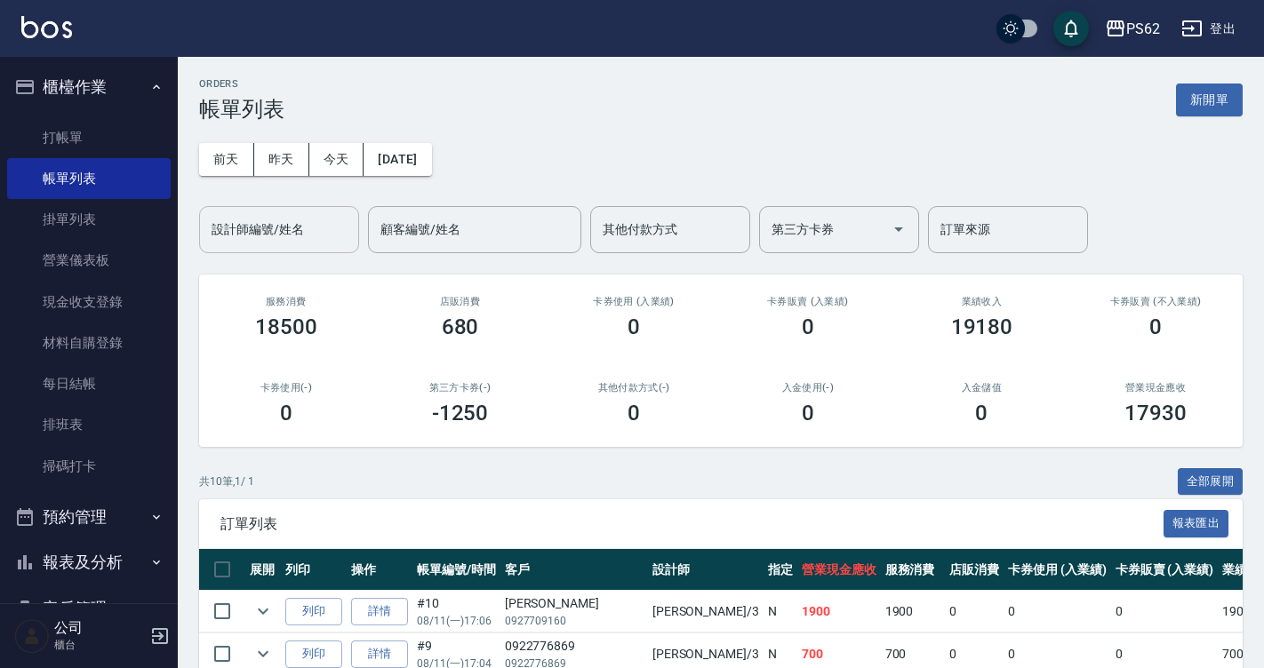
click at [282, 246] on div "設計師編號/姓名" at bounding box center [279, 229] width 160 height 47
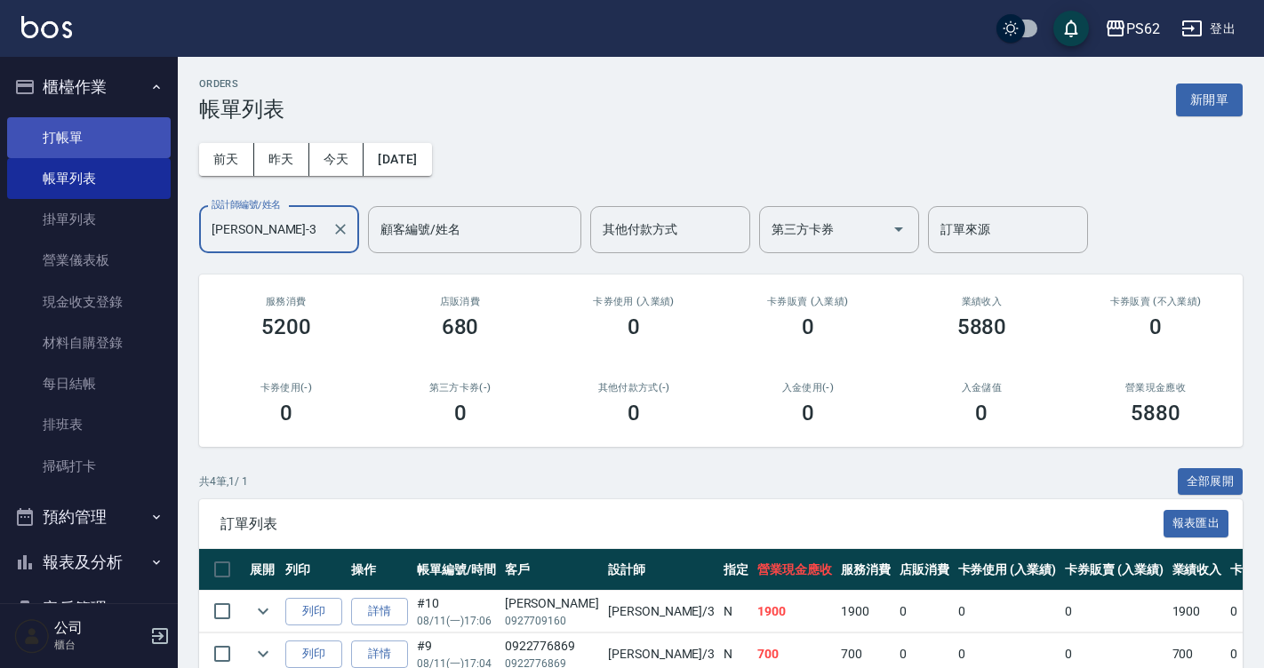
type input "[PERSON_NAME]-3"
click at [121, 143] on link "打帳單" at bounding box center [89, 137] width 164 height 41
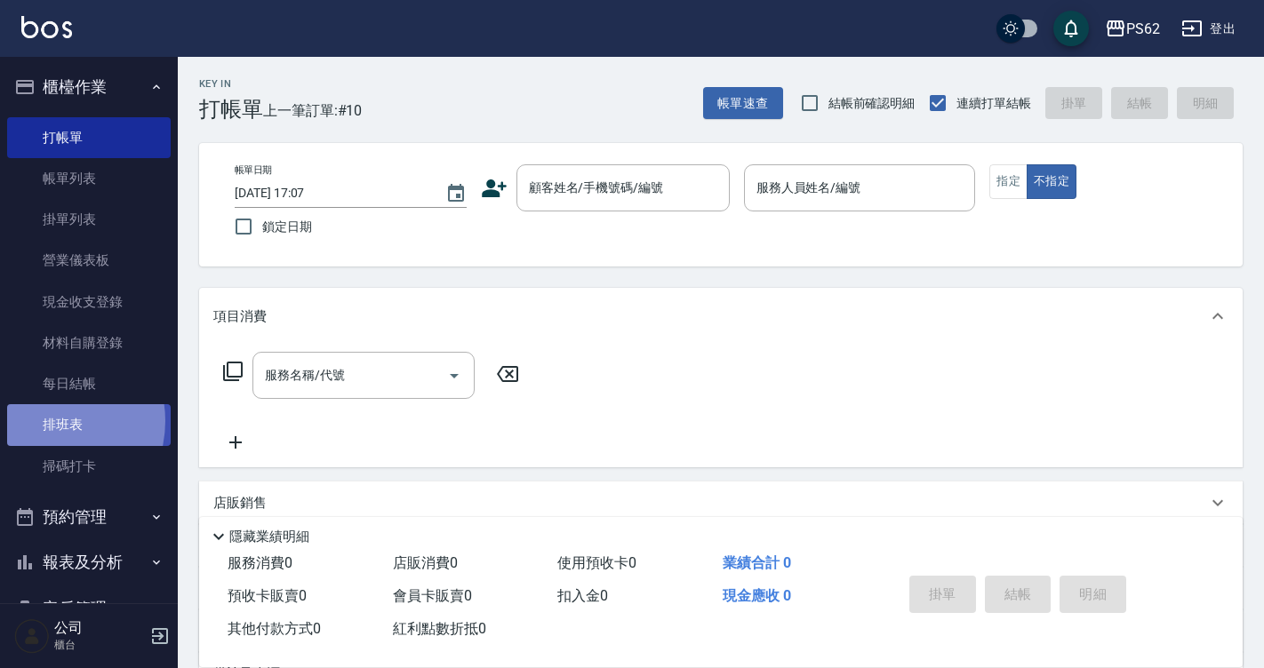
click at [45, 421] on link "排班表" at bounding box center [89, 424] width 164 height 41
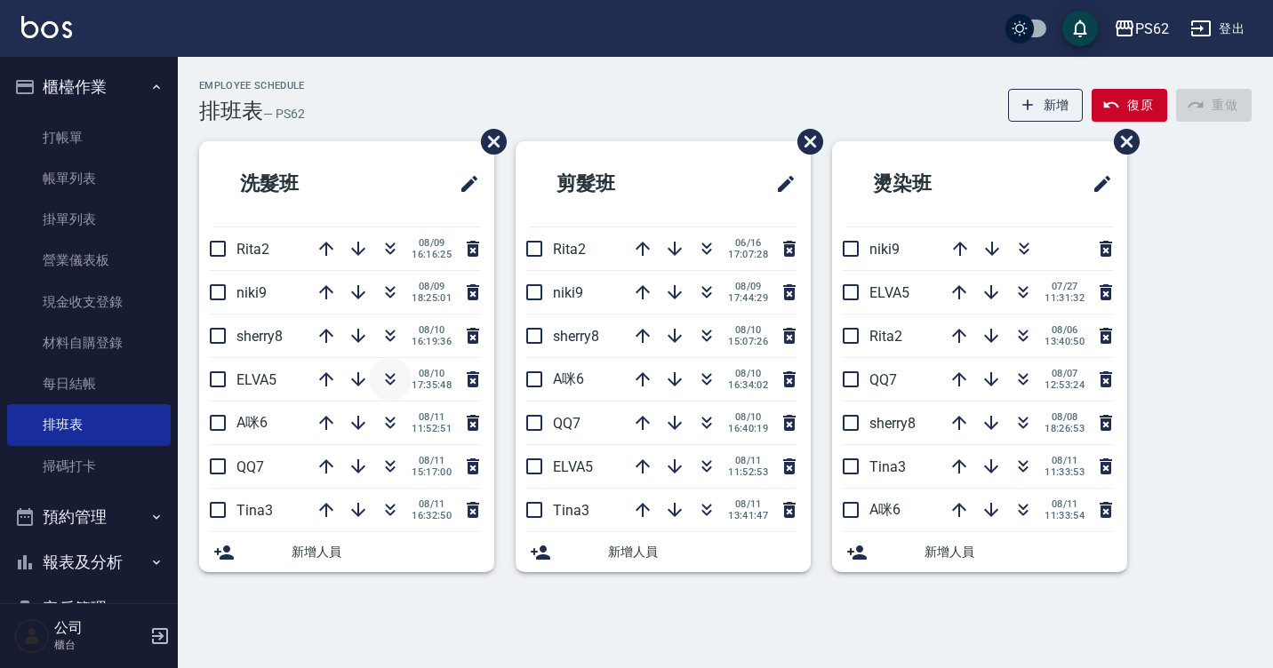
click at [383, 371] on icon "button" at bounding box center [389, 379] width 21 height 21
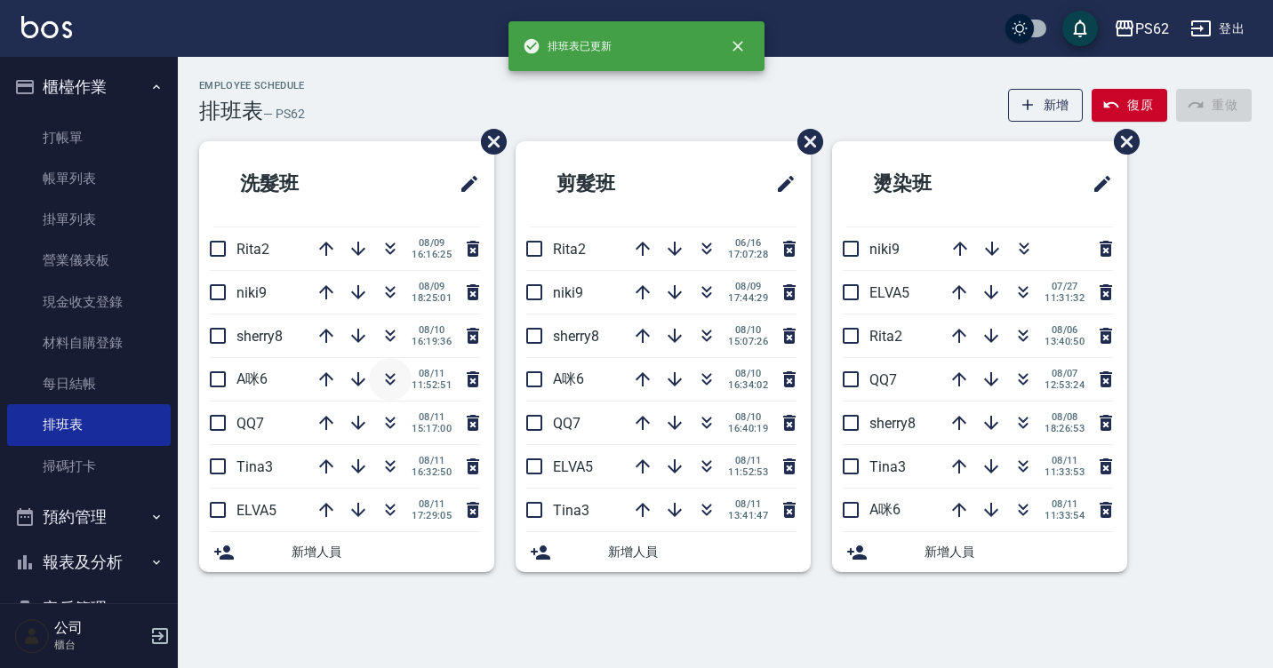
click at [384, 383] on icon "button" at bounding box center [389, 379] width 21 height 21
click at [385, 386] on icon "button" at bounding box center [389, 379] width 21 height 21
click at [451, 629] on div "Employee Schedule 排班表 — PS62 新增 復原 重做 洗髮班 Rita2 08/09 16:16:25 niki9 08/09 18:2…" at bounding box center [636, 334] width 1273 height 668
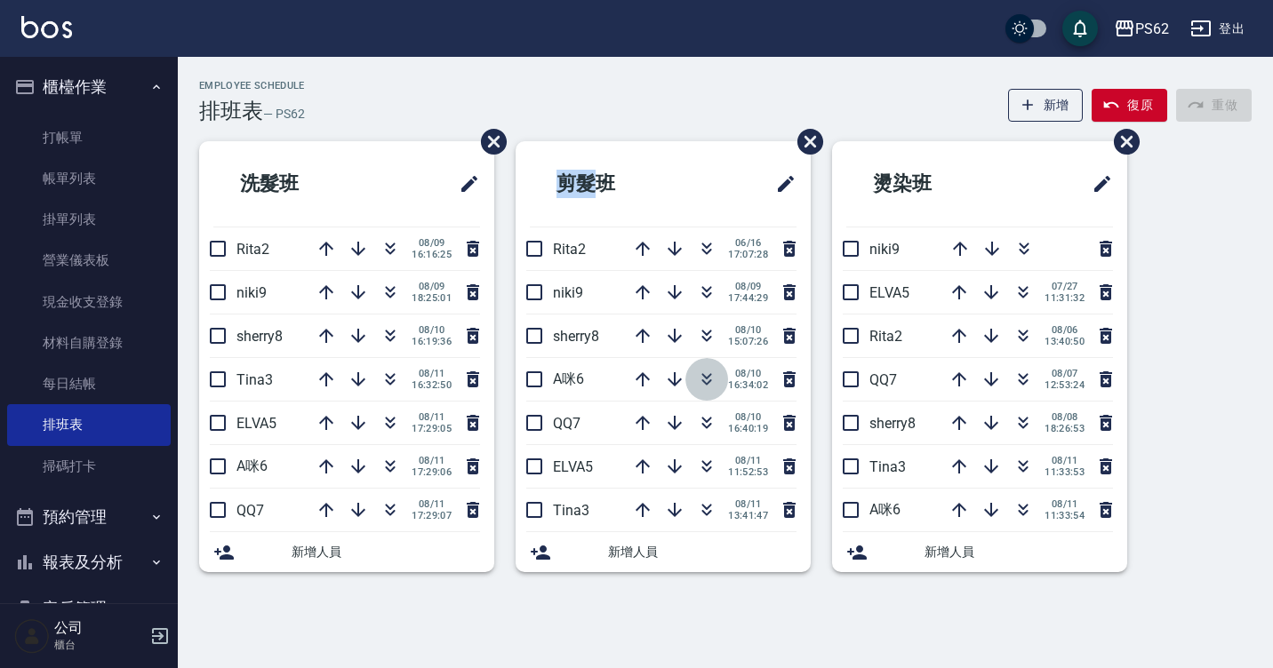
click at [715, 381] on icon "button" at bounding box center [706, 379] width 21 height 21
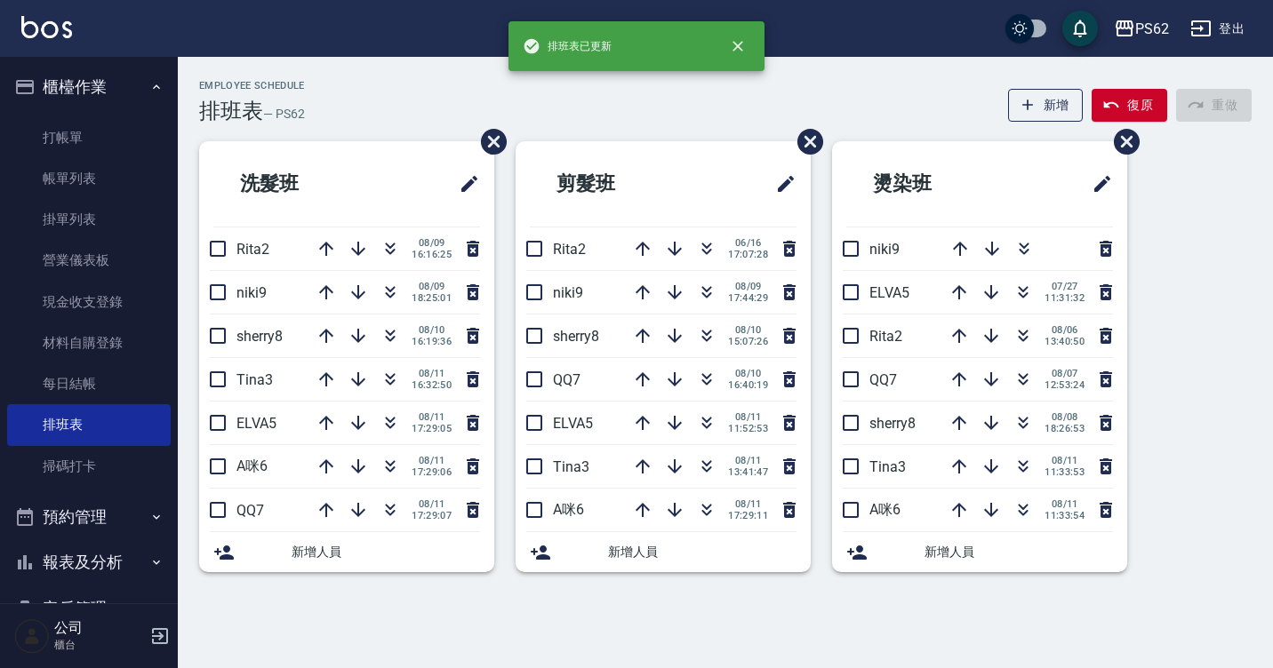
click at [602, 633] on div "Employee Schedule 排班表 — PS62 新增 復原 重做 洗髮班 Rita2 08/09 16:16:25 niki9 08/09 18:2…" at bounding box center [636, 334] width 1273 height 668
